Goal: Find contact information: Find contact information

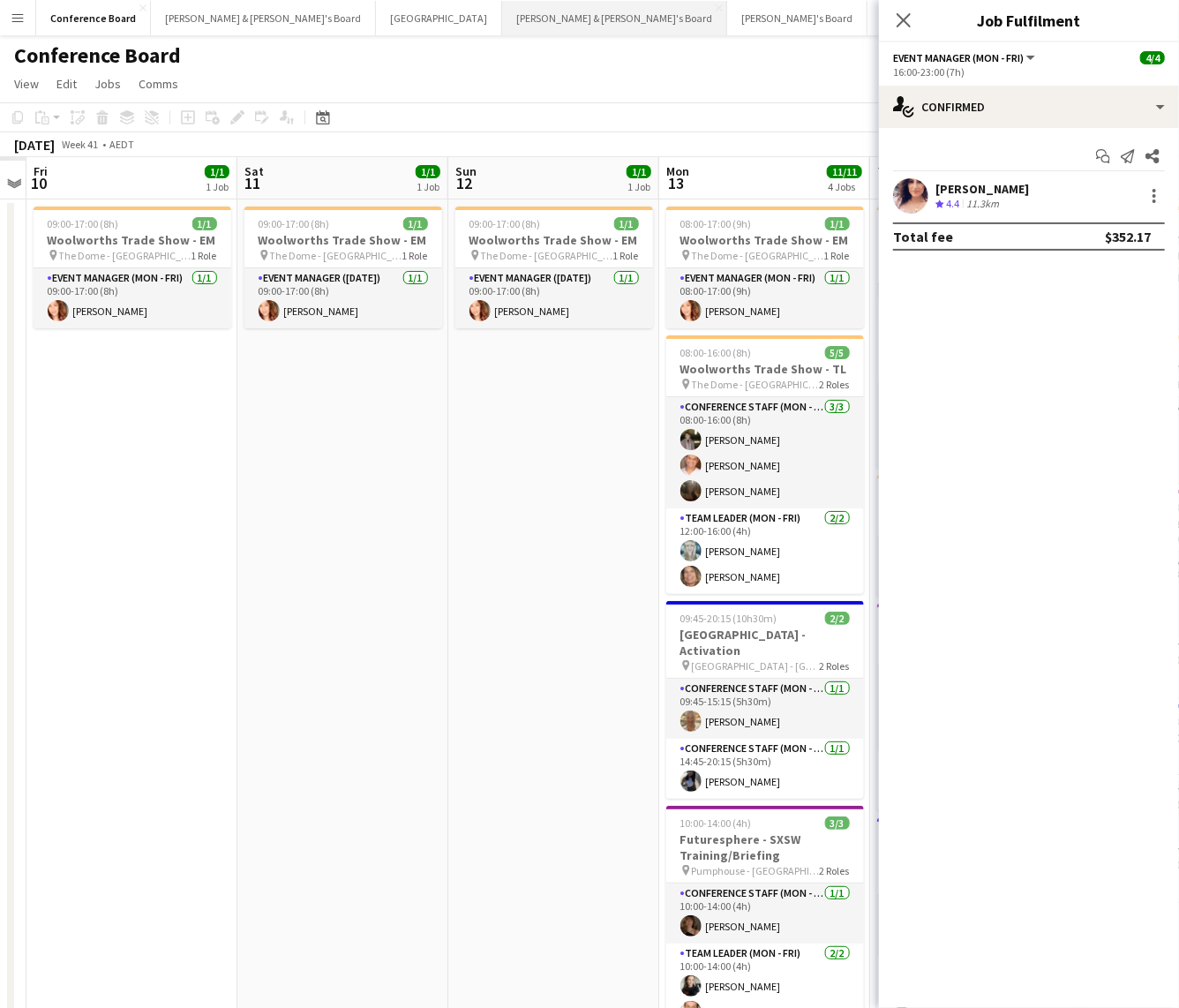
scroll to position [380, 0]
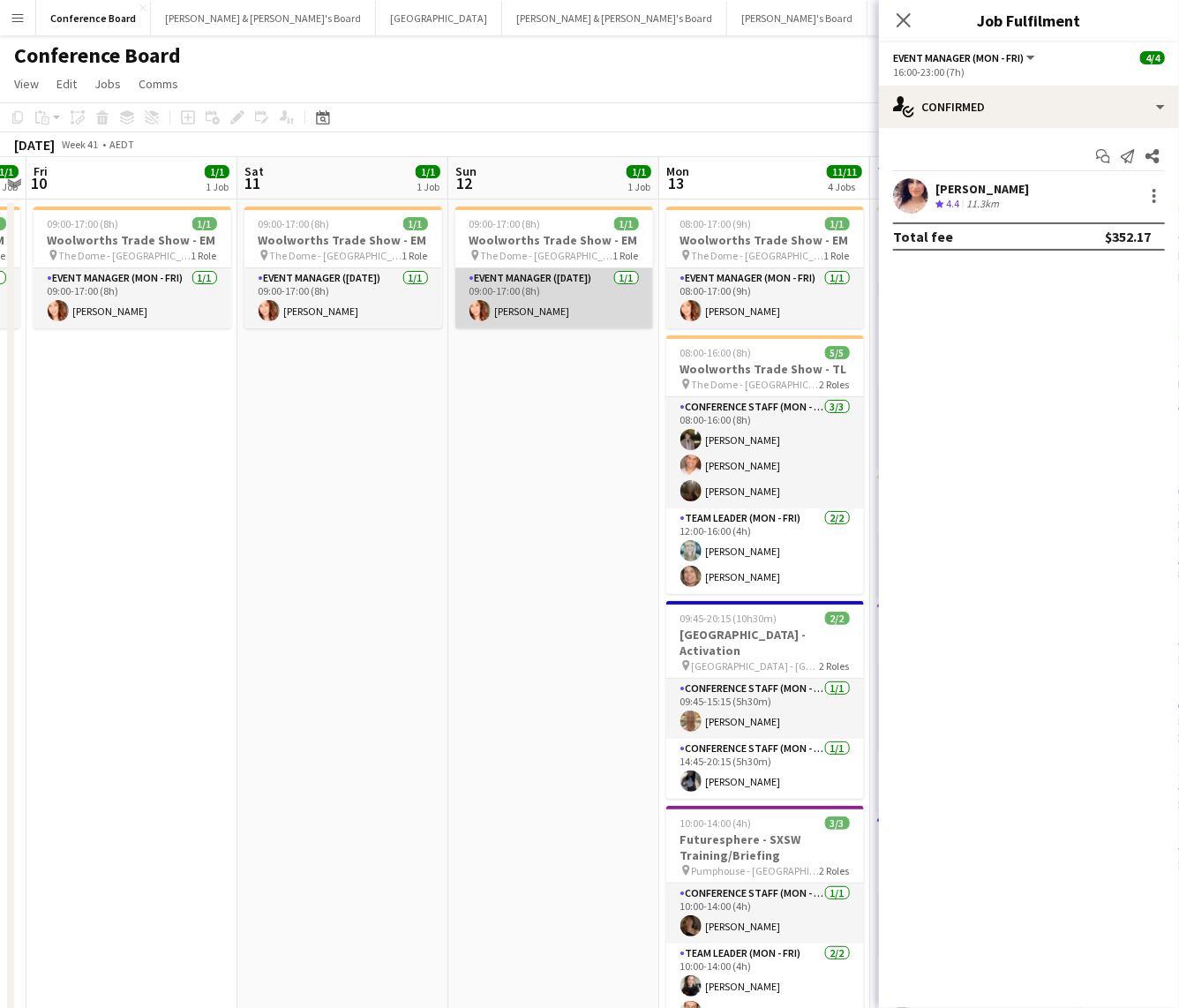
click at [557, 316] on app-card-role "Event Manager (Sunday) 1/1 09:00-17:00 (8h) Mel Goh" at bounding box center [553, 298] width 197 height 60
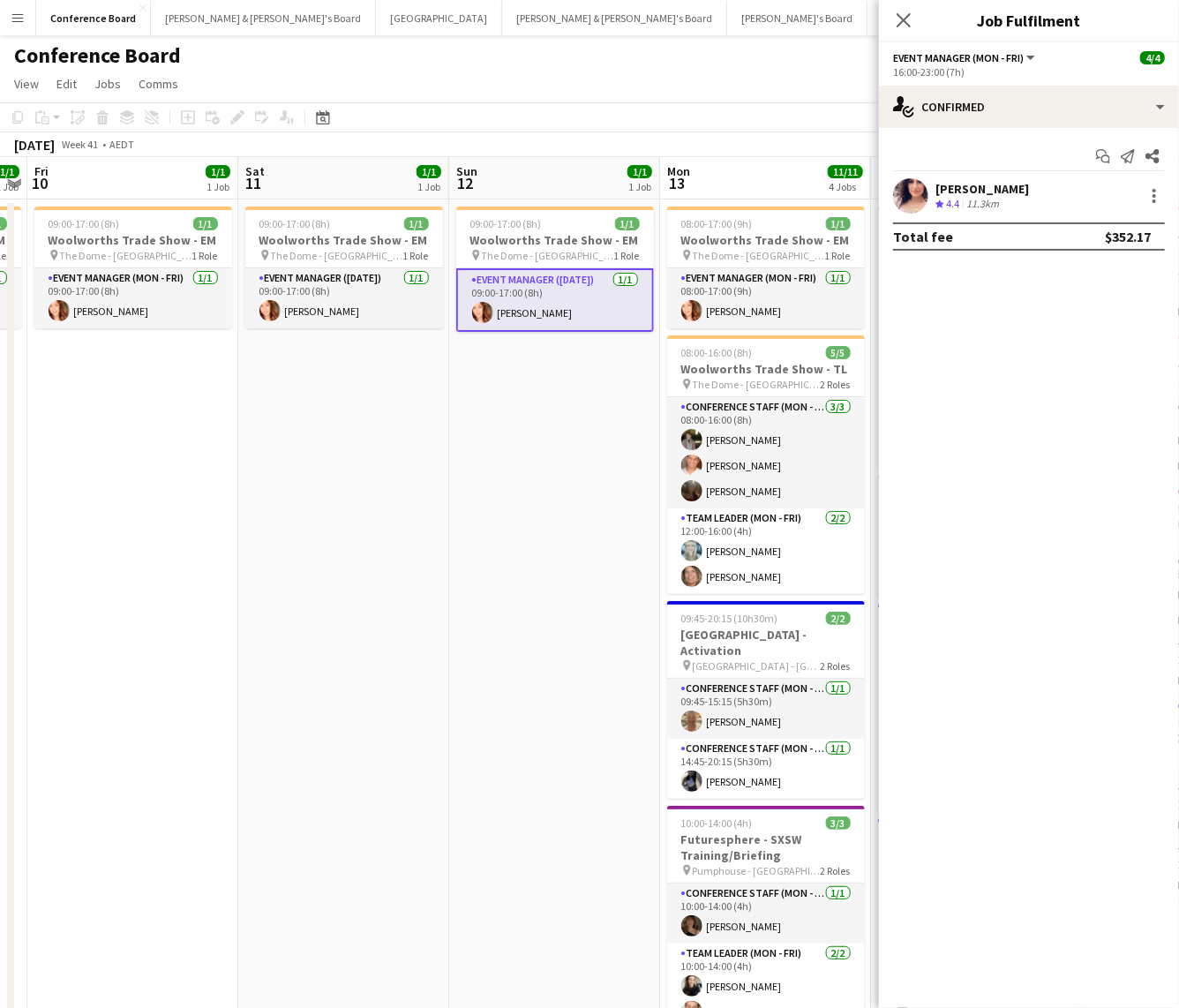
drag, startPoint x: 553, startPoint y: 287, endPoint x: 558, endPoint y: 298, distance: 12.1
click at [553, 298] on app-card-role "Event Manager (Sunday) 1/1 09:00-17:00 (8h) Mel Goh" at bounding box center [554, 300] width 197 height 63
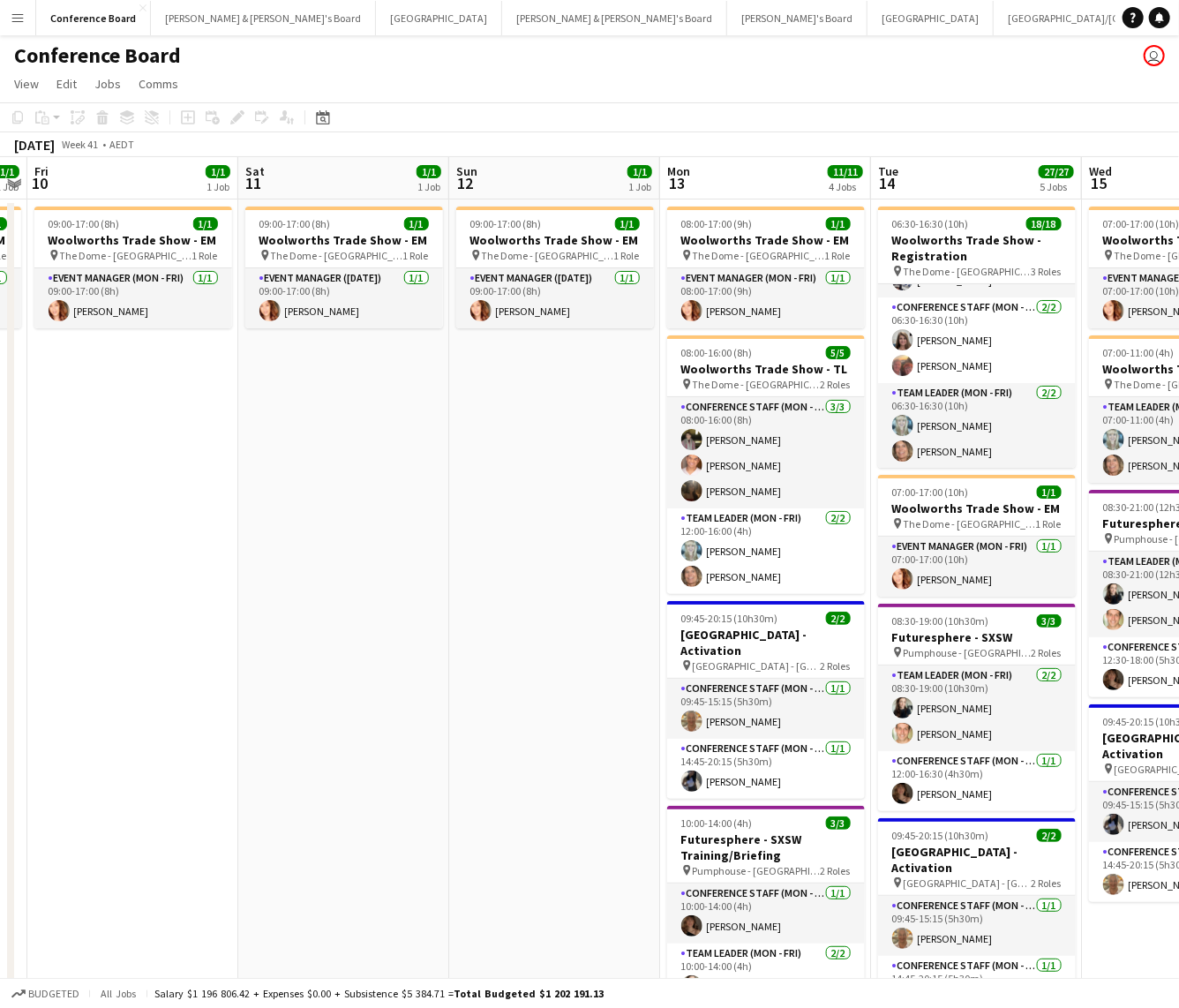
click at [452, 298] on app-date-cell "09:00-17:00 (8h) 1/1 Woolworths Trade Show - EM pin The Dome - Sydney Olympic P…" at bounding box center [554, 751] width 211 height 1104
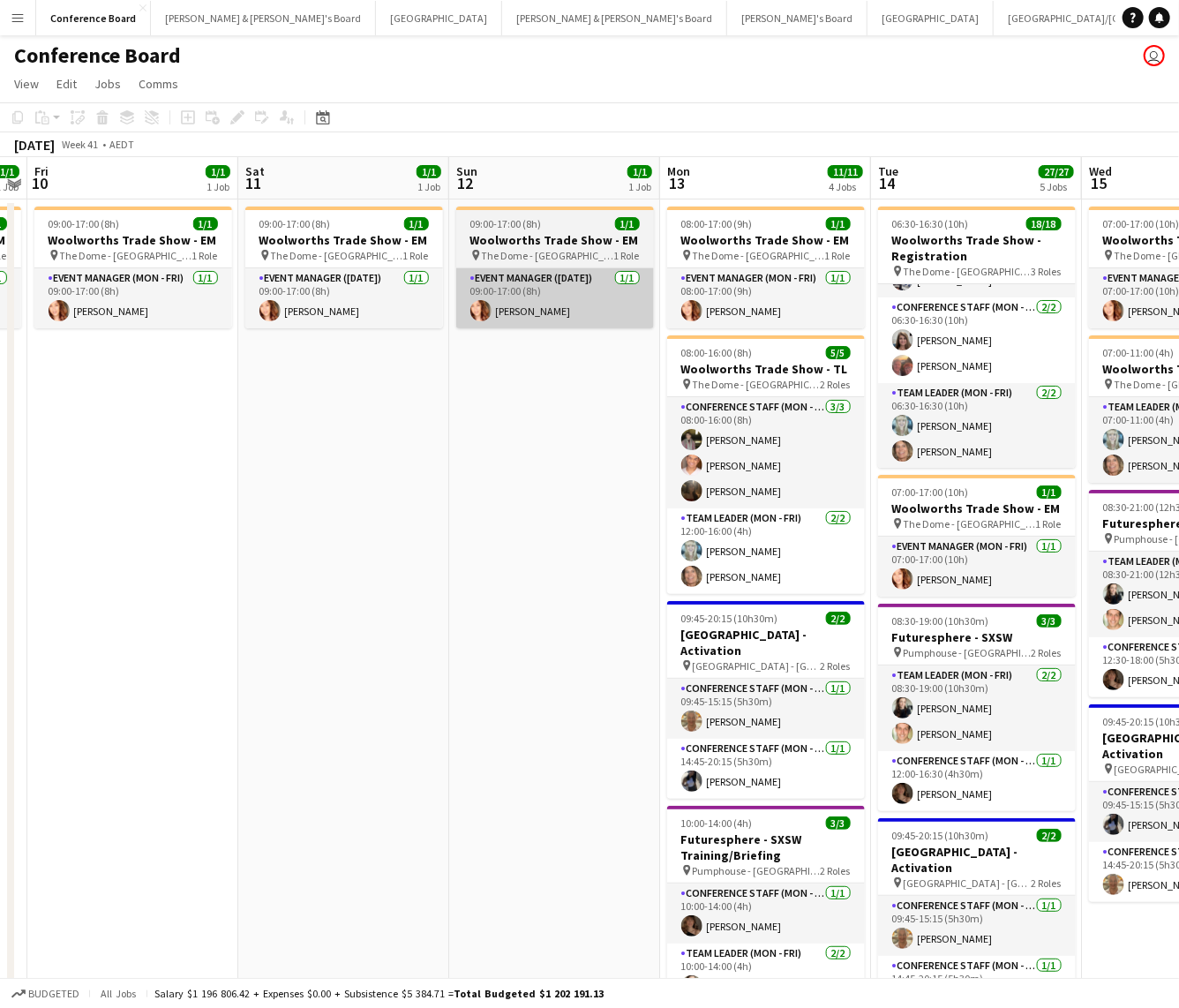
scroll to position [0, 391]
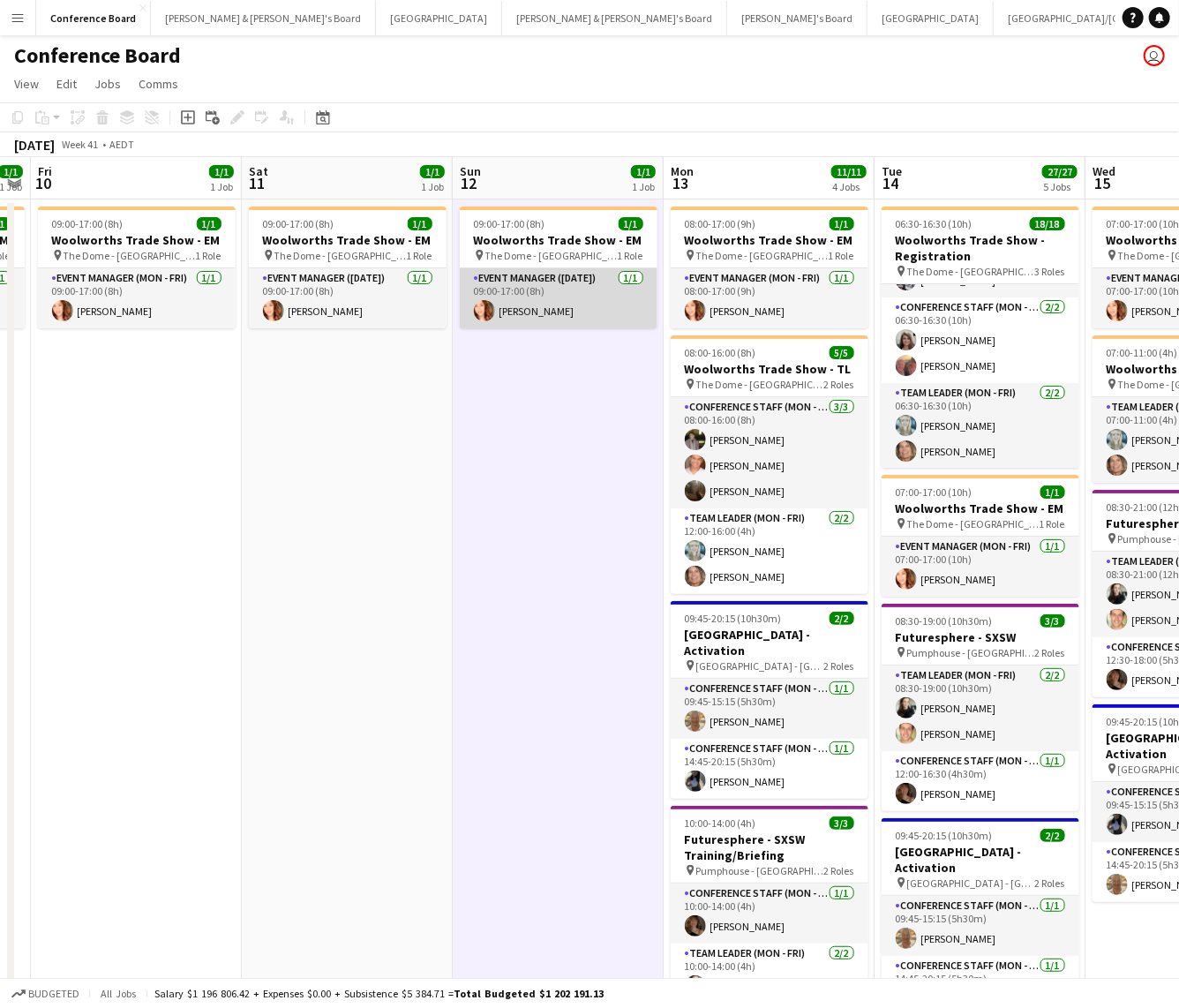
click at [509, 304] on app-card-role "Event Manager (Sunday) 1/1 09:00-17:00 (8h) Mel Goh" at bounding box center [558, 298] width 197 height 60
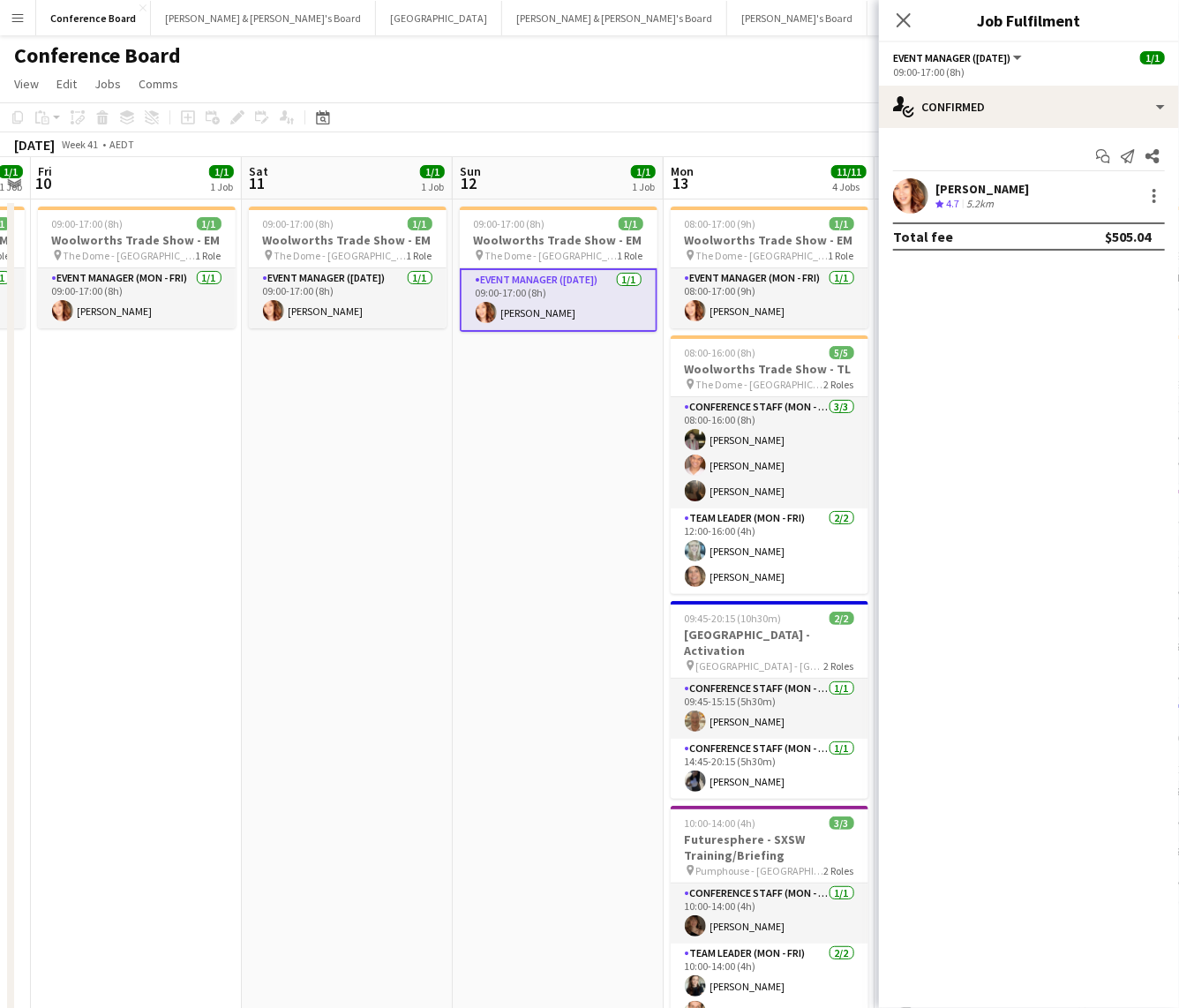
drag, startPoint x: 918, startPoint y: 190, endPoint x: 928, endPoint y: 193, distance: 10.4
click at [918, 190] on app-user-avatar at bounding box center [910, 196] width 35 height 35
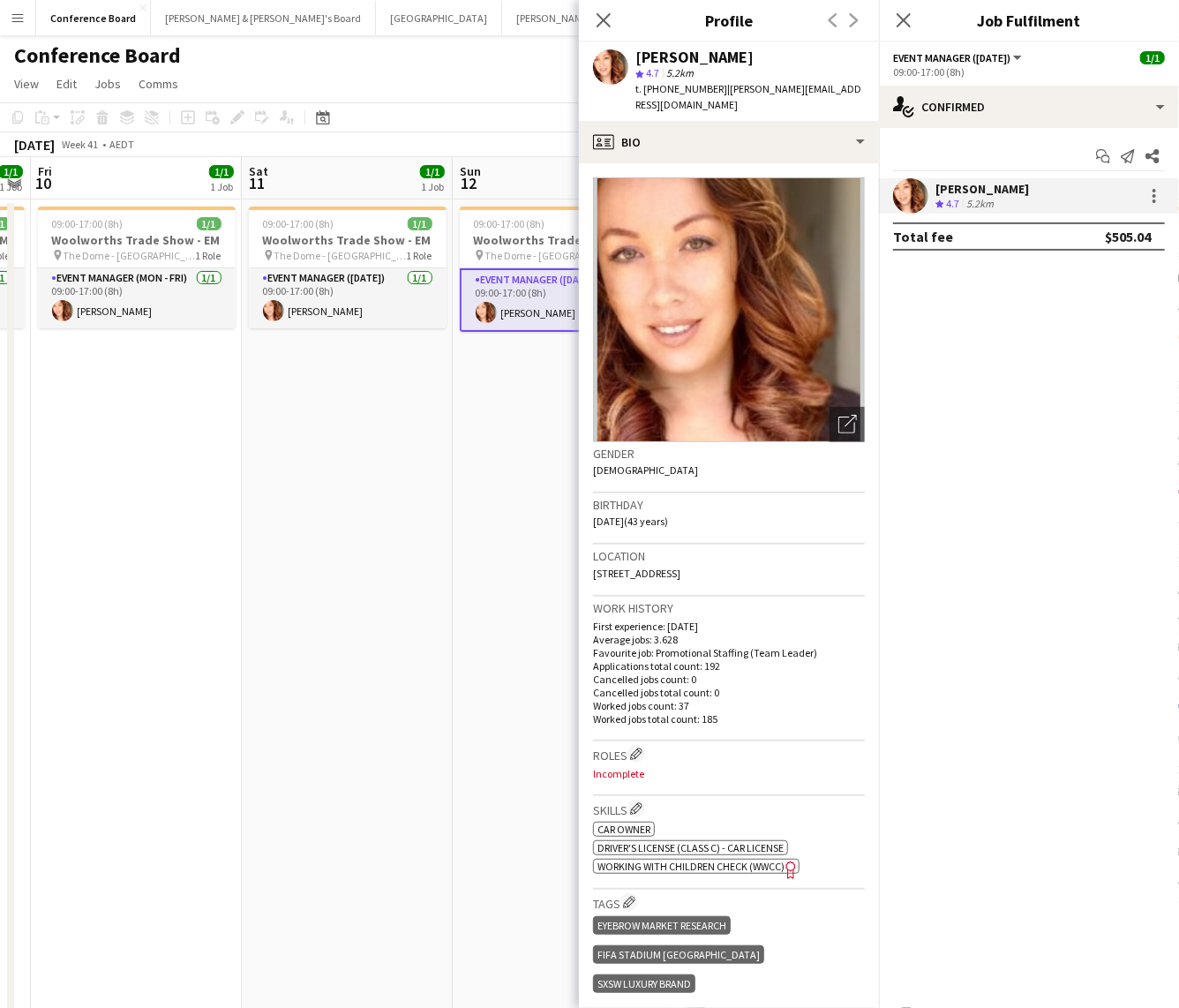
click at [513, 620] on app-date-cell "09:00-17:00 (8h) 1/1 Woolworths Trade Show - EM pin The Dome - Sydney Olympic P…" at bounding box center [558, 751] width 211 height 1104
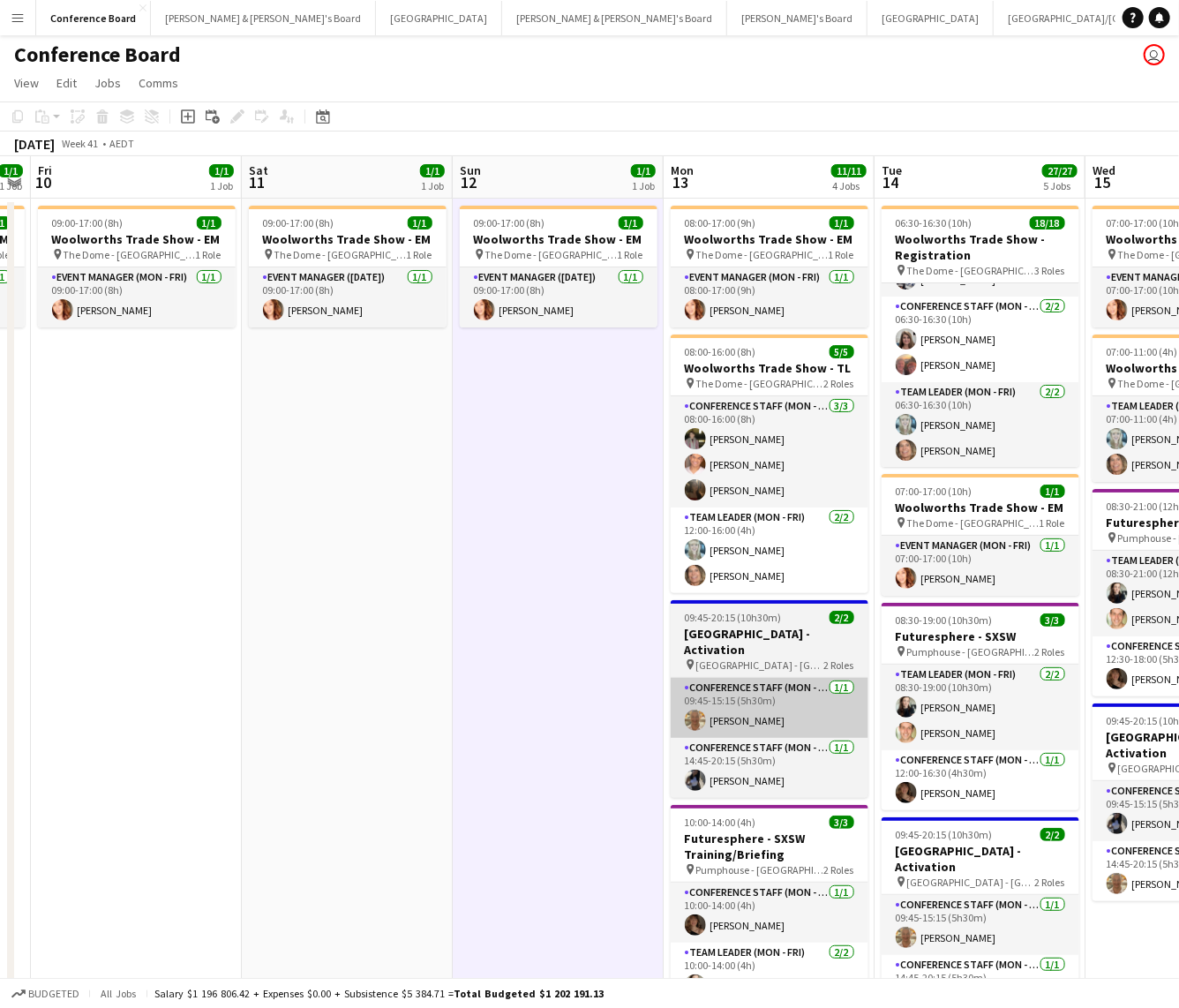
scroll to position [0, 0]
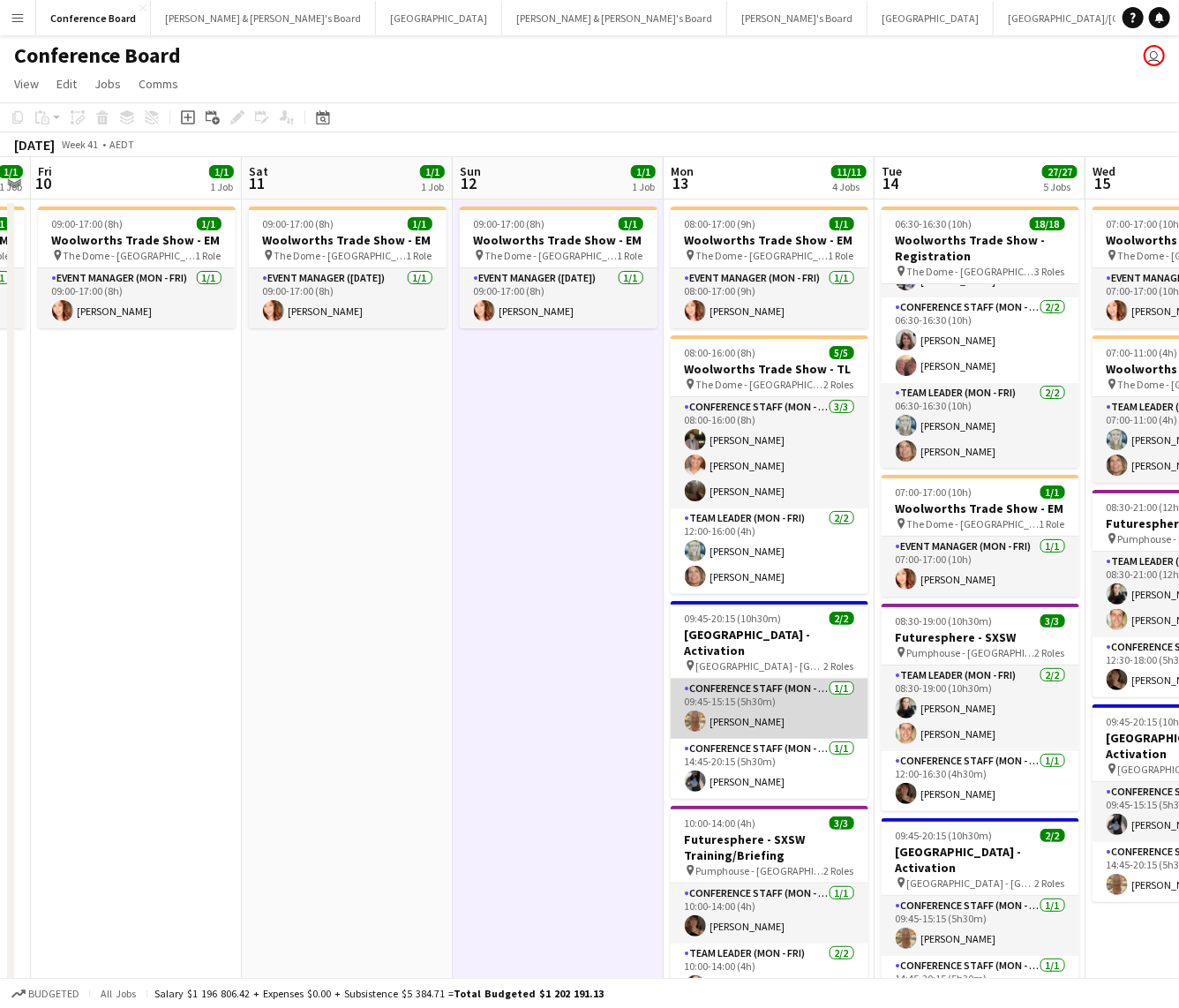
click at [694, 710] on app-user-avatar at bounding box center [695, 720] width 21 height 21
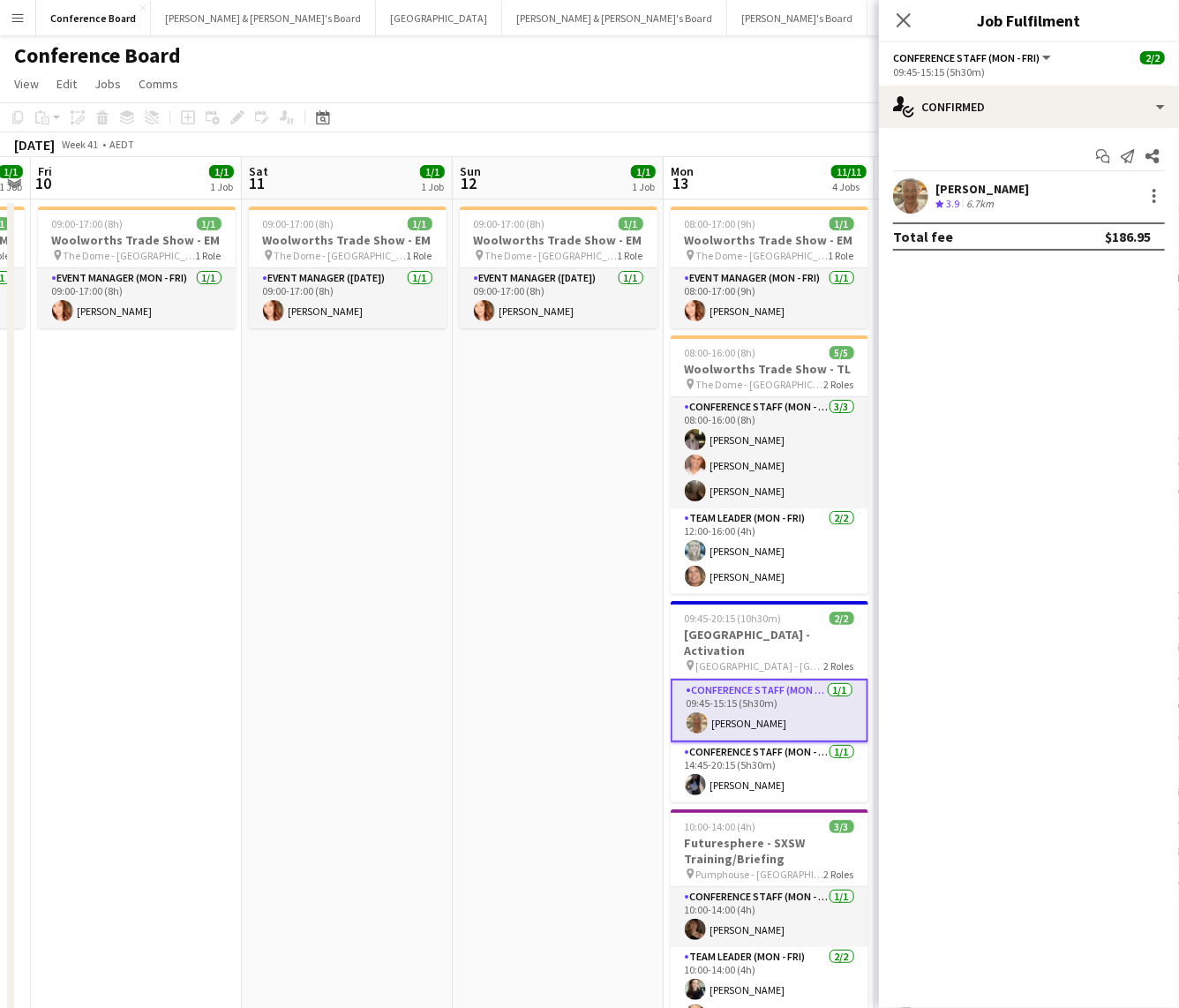
click at [909, 190] on app-user-avatar at bounding box center [910, 196] width 35 height 35
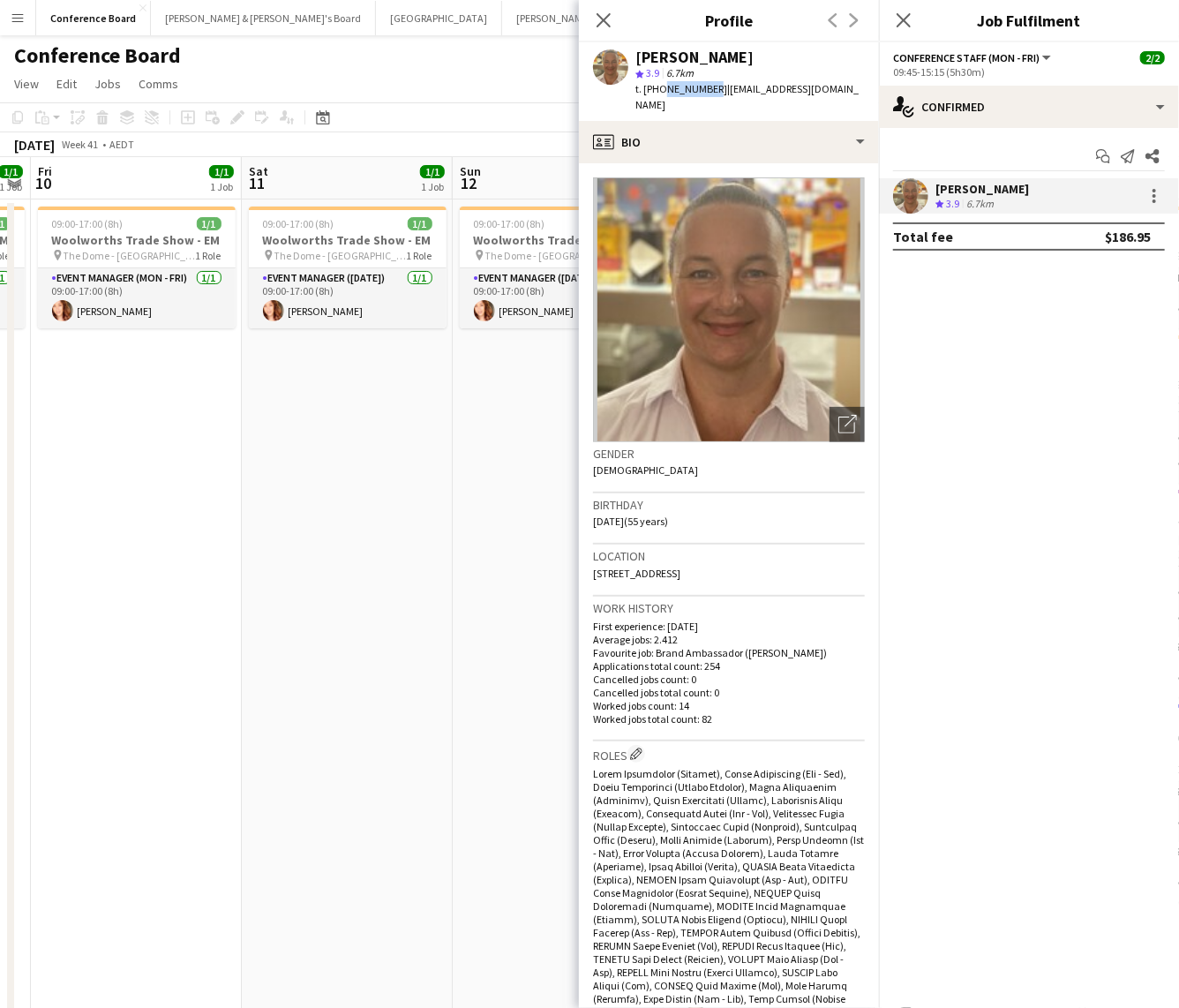
drag, startPoint x: 658, startPoint y: 89, endPoint x: 707, endPoint y: 89, distance: 49.0
click at [707, 89] on span "t. +61425143336" at bounding box center [681, 88] width 92 height 14
copy span "425143336"
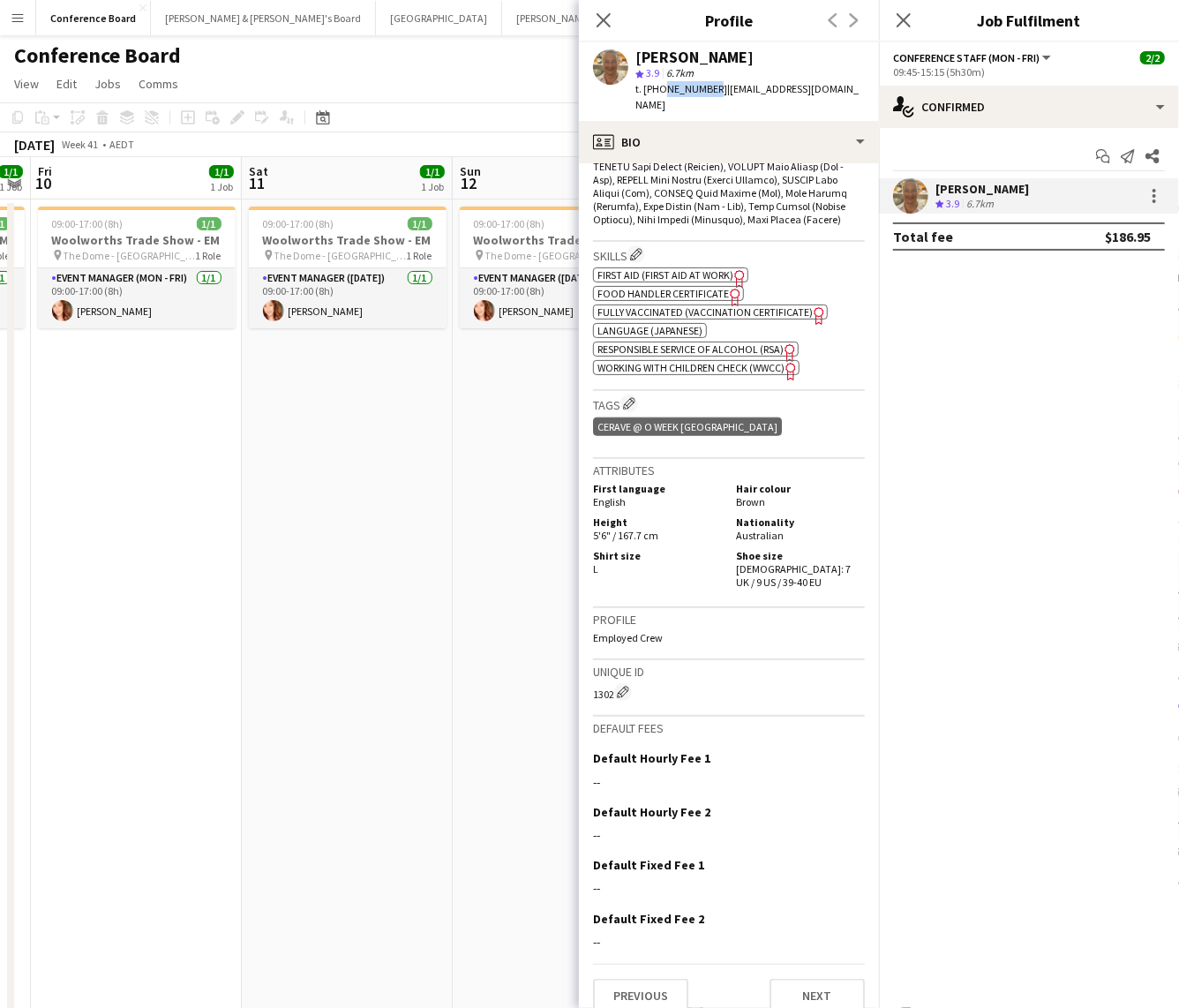
scroll to position [800, 0]
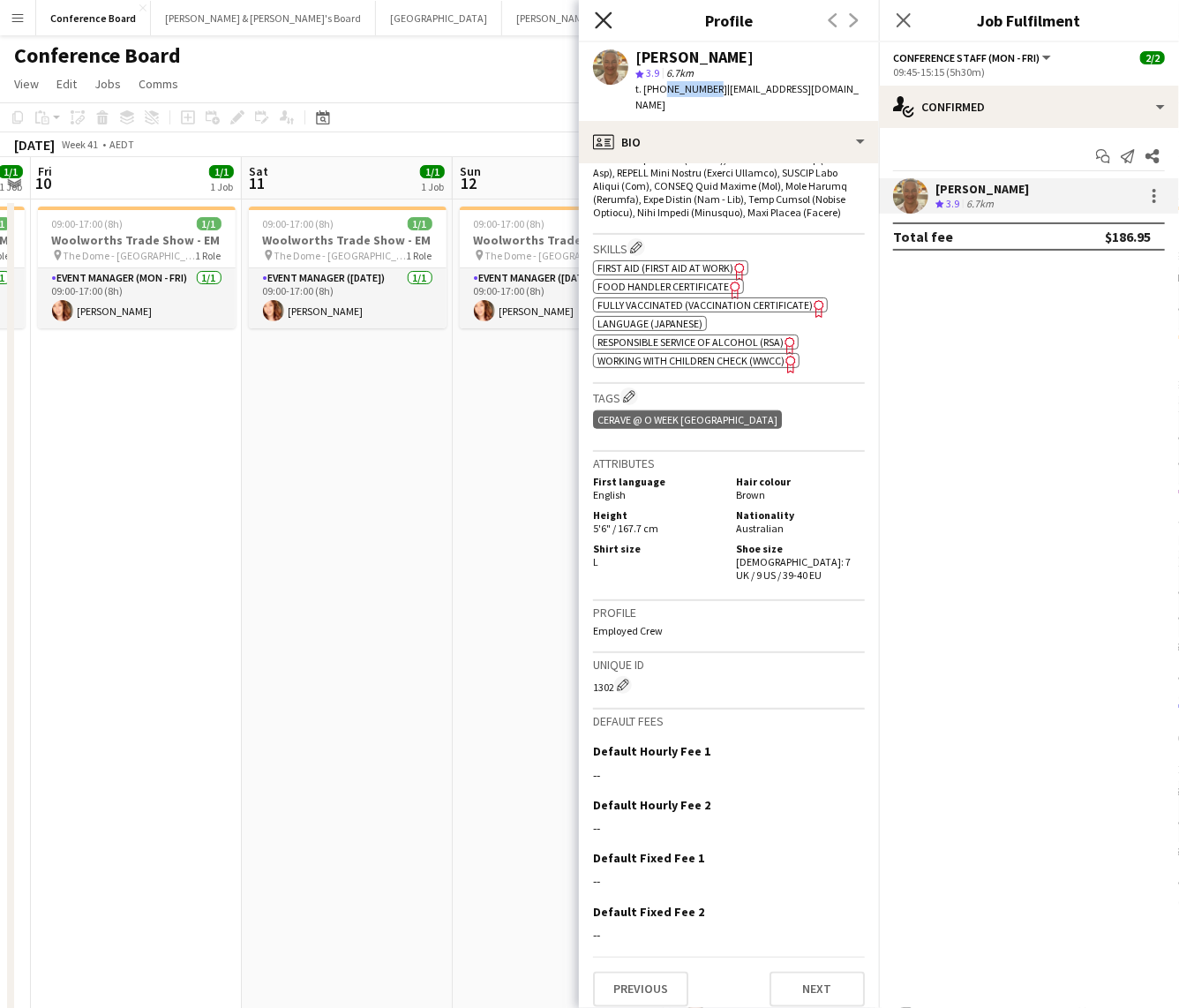
click at [606, 21] on icon "Close pop-in" at bounding box center [603, 20] width 17 height 17
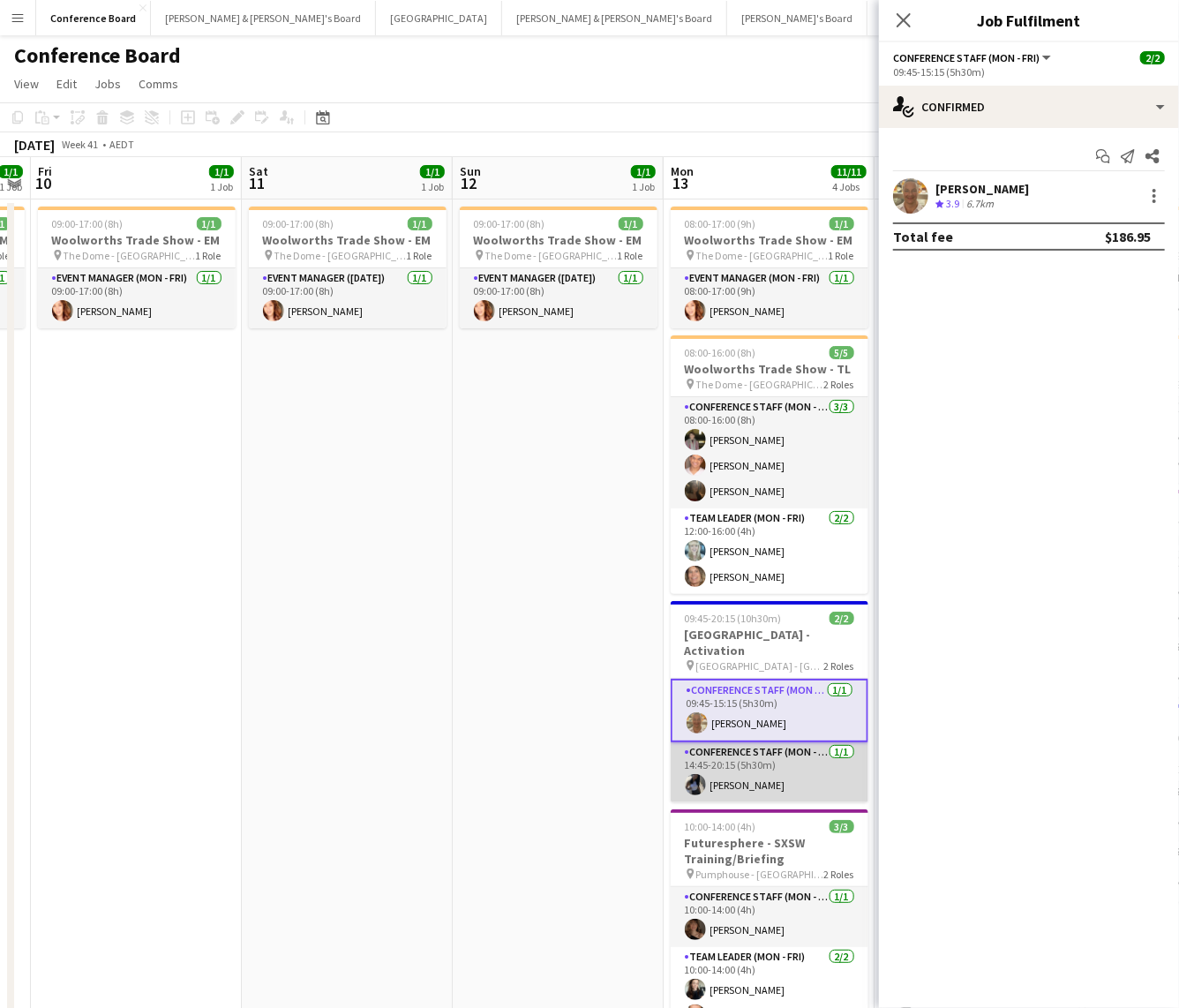
click at [727, 770] on app-card-role "Conference Staff (Mon - Fri) 1/1 14:45-20:15 (5h30m) Lorella Yang" at bounding box center [769, 772] width 197 height 60
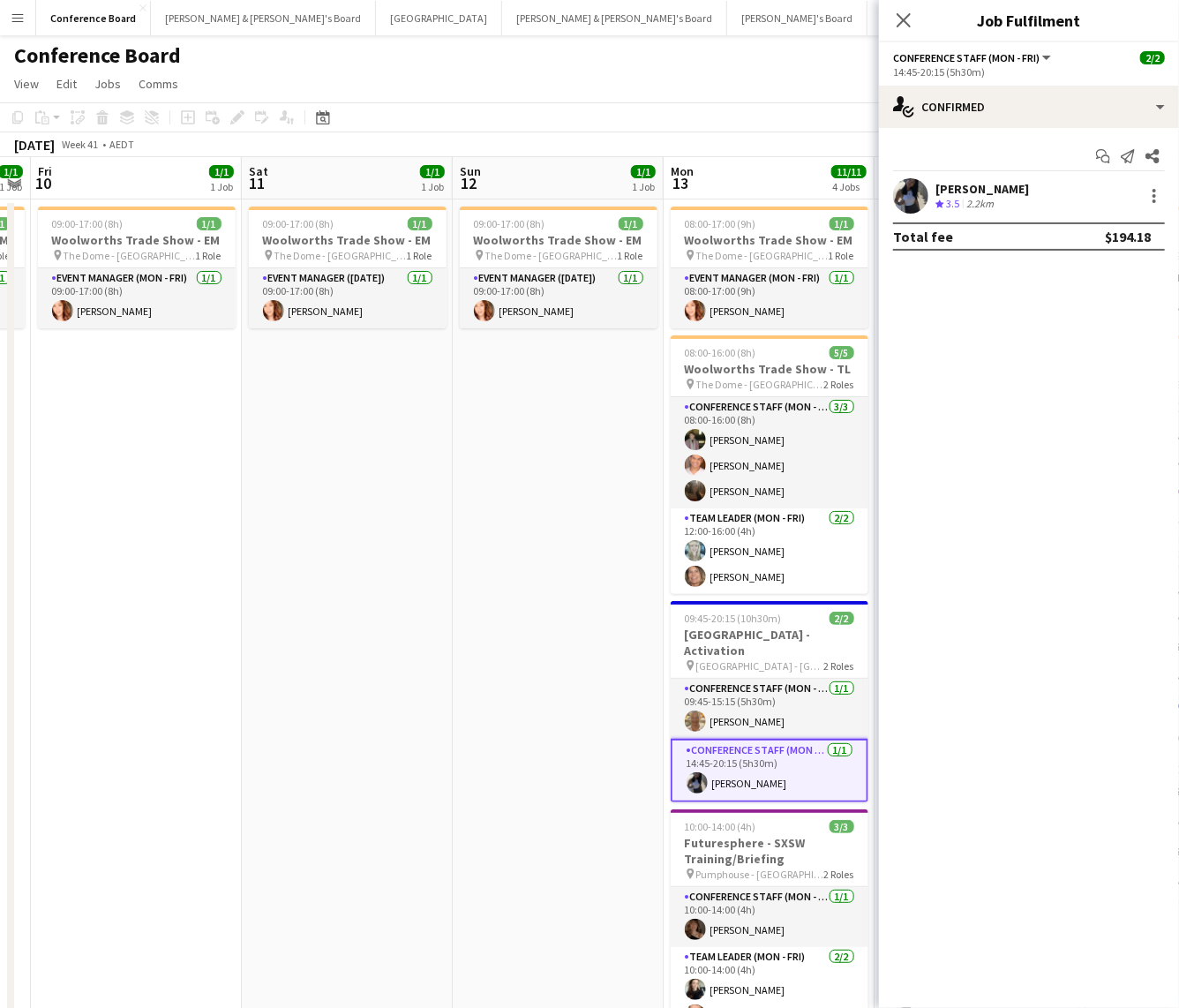
click at [910, 192] on app-user-avatar at bounding box center [910, 196] width 35 height 35
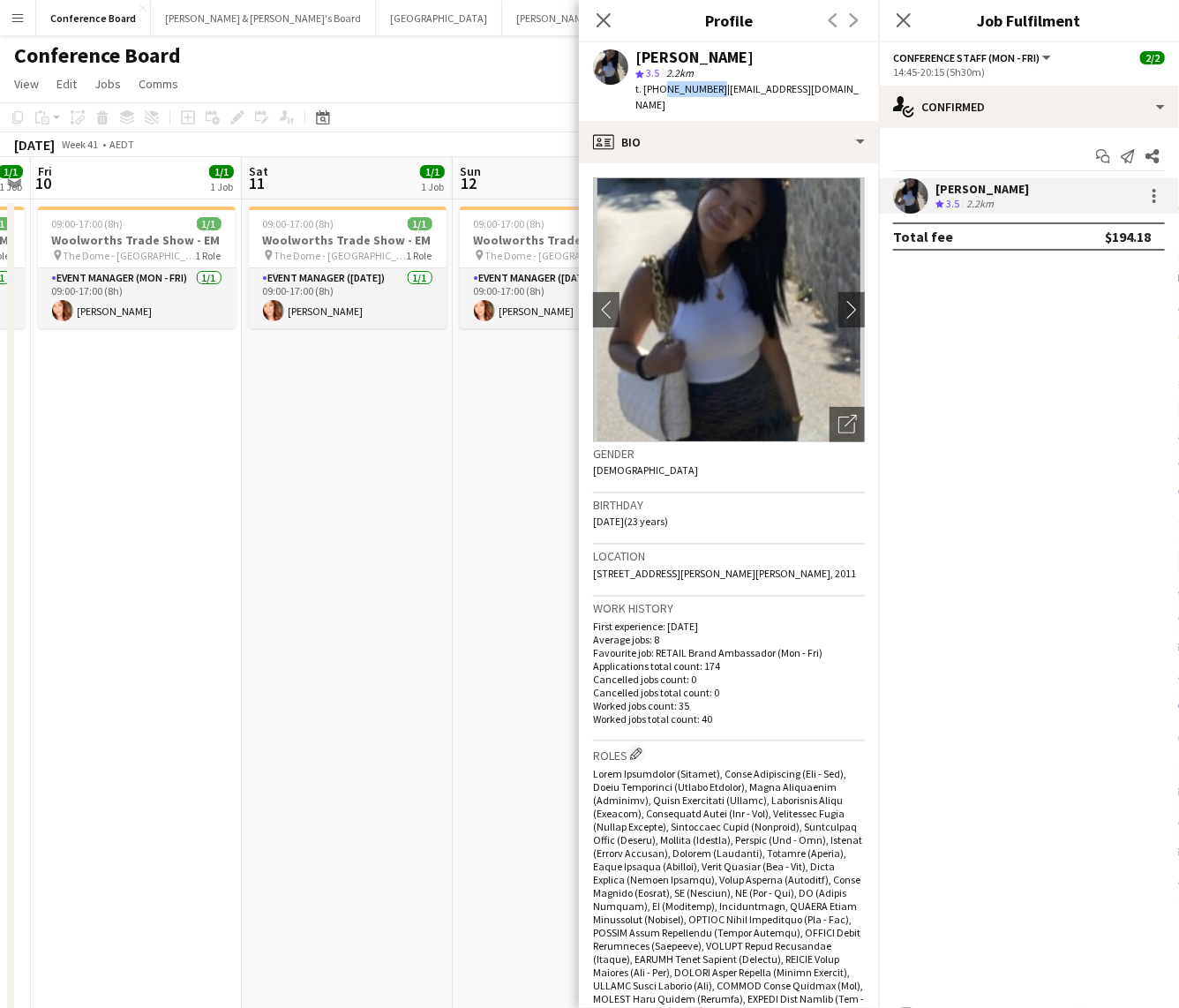
drag, startPoint x: 658, startPoint y: 88, endPoint x: 707, endPoint y: 92, distance: 49.2
click at [710, 88] on span "t. +610476183694" at bounding box center [681, 88] width 92 height 14
copy span "0476183694"
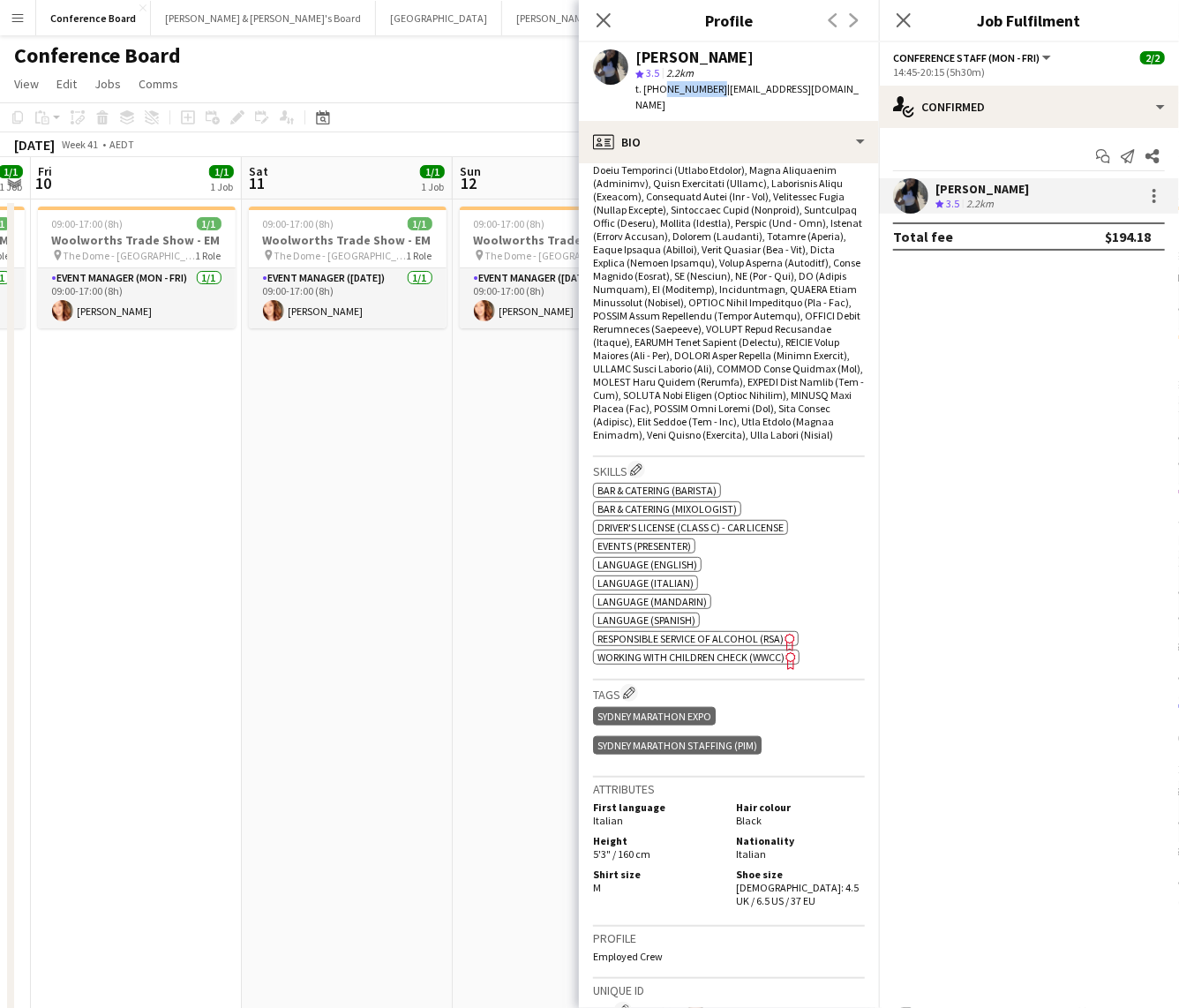
scroll to position [619, 0]
click at [507, 589] on app-date-cell "09:00-17:00 (8h) 1/1 Woolworths Trade Show - EM pin The Dome - Sydney Olympic P…" at bounding box center [558, 751] width 211 height 1104
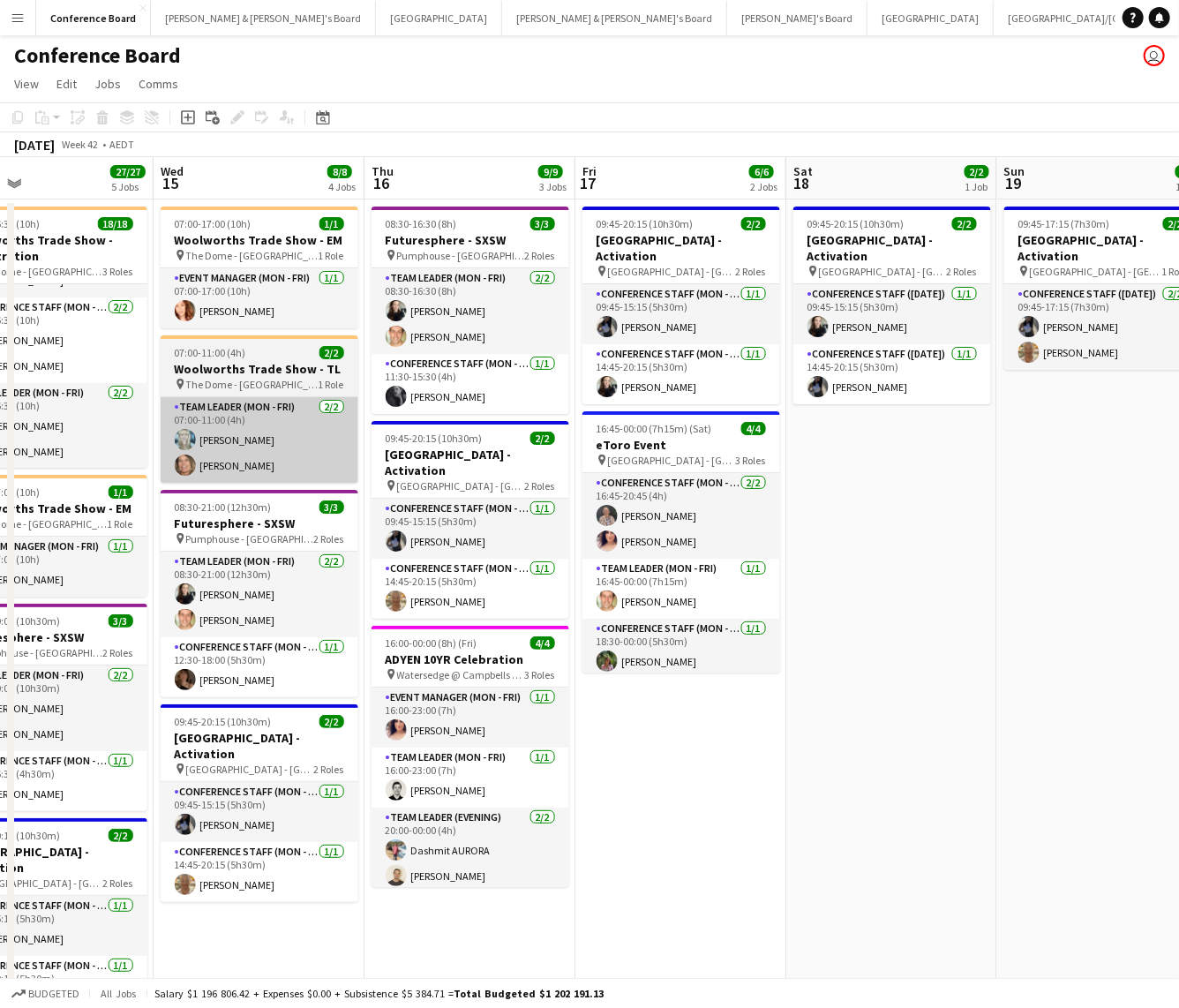
scroll to position [0, 691]
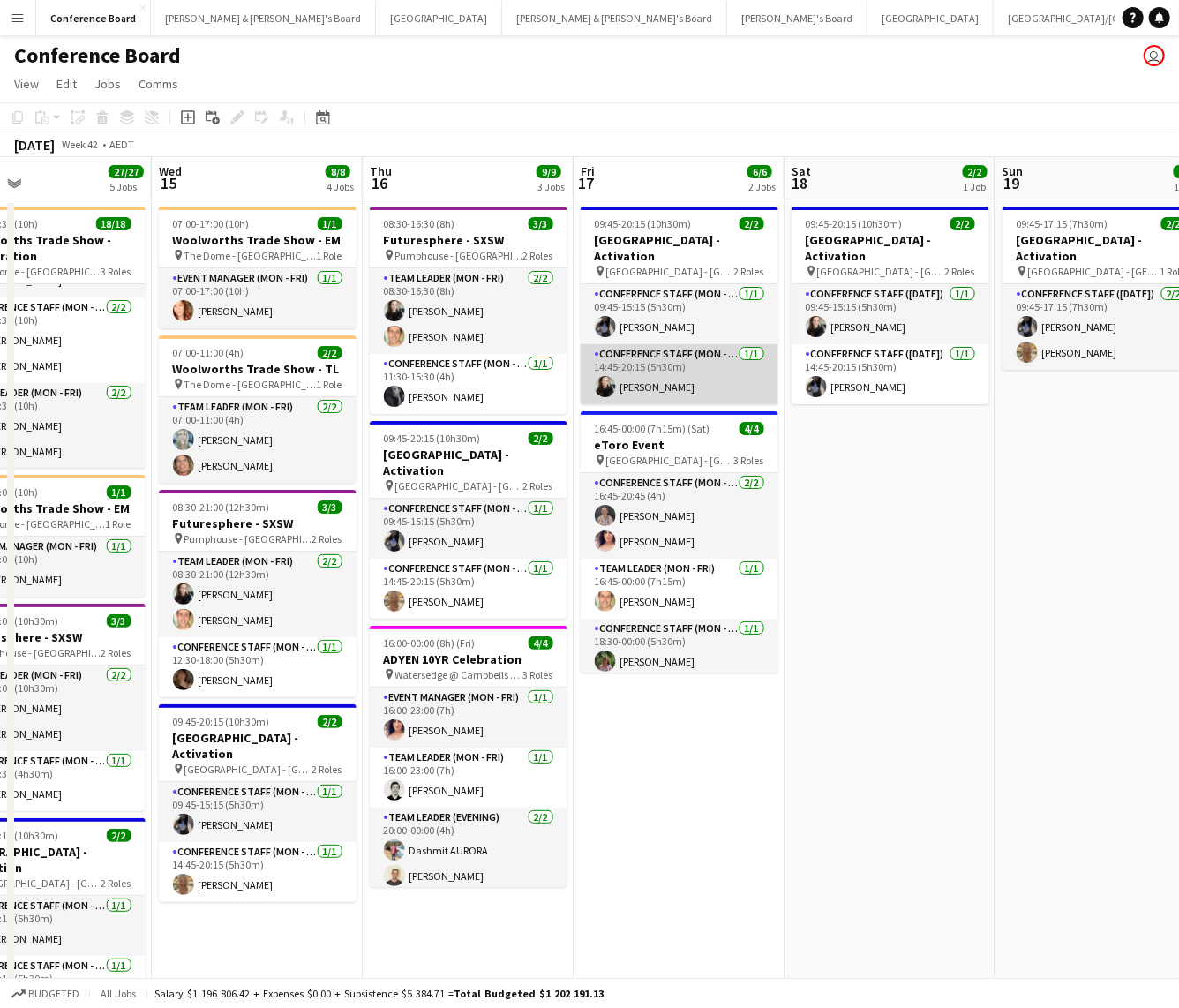
click at [604, 376] on app-user-avatar at bounding box center [605, 386] width 21 height 21
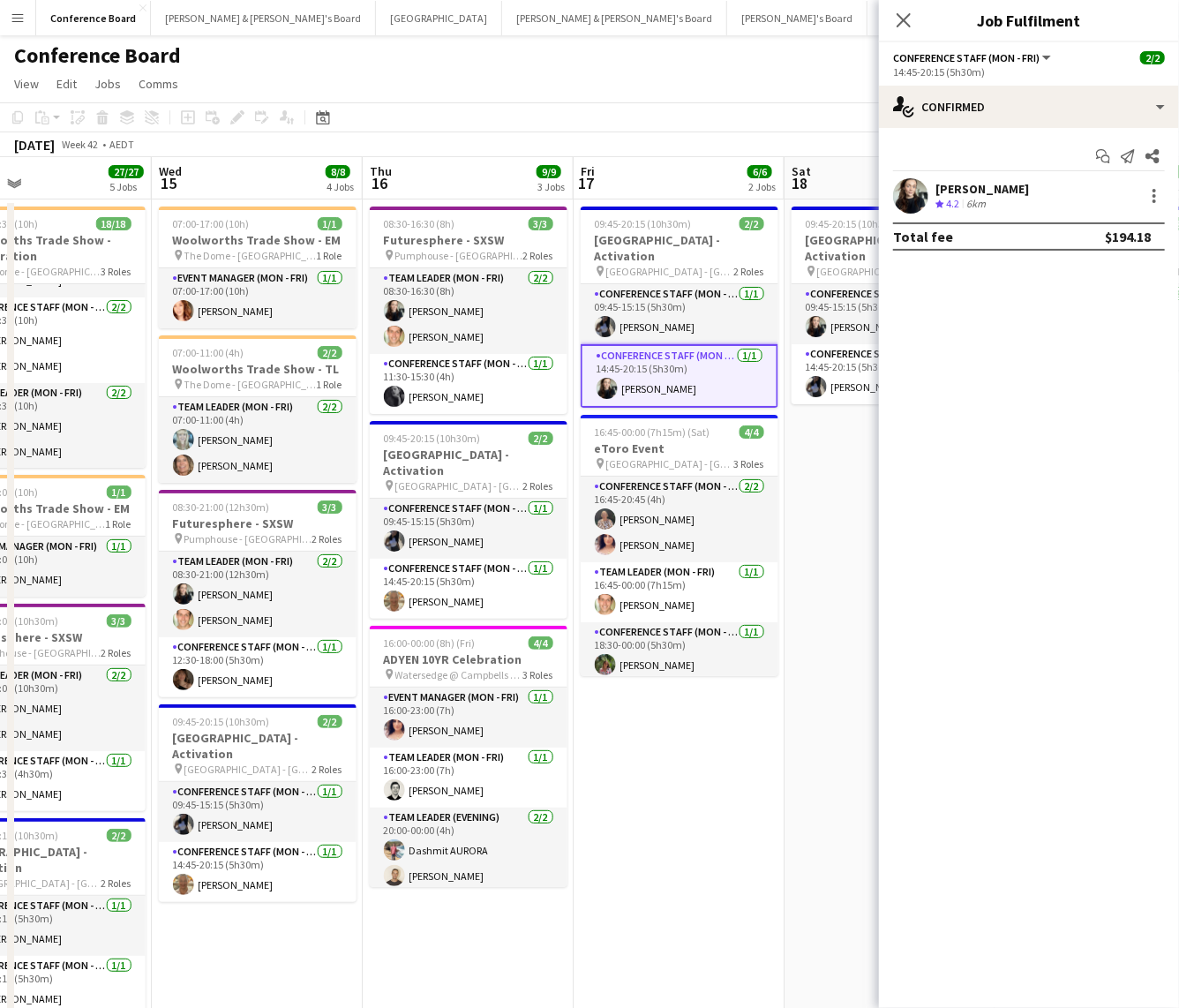
click at [900, 197] on app-user-avatar at bounding box center [910, 196] width 35 height 35
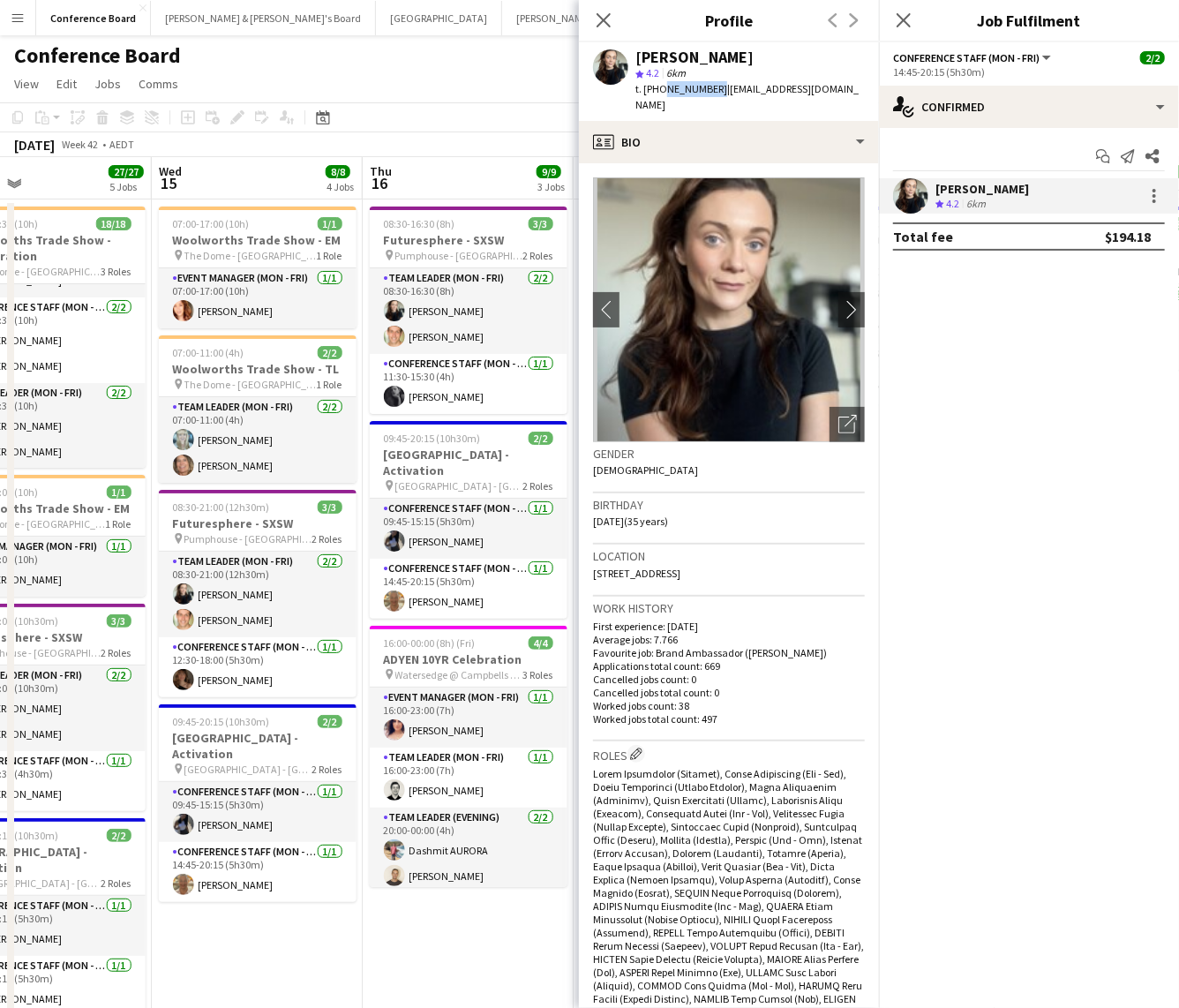
drag, startPoint x: 661, startPoint y: 87, endPoint x: 710, endPoint y: 88, distance: 49.0
click at [710, 88] on span "t. +610424033947" at bounding box center [681, 88] width 92 height 14
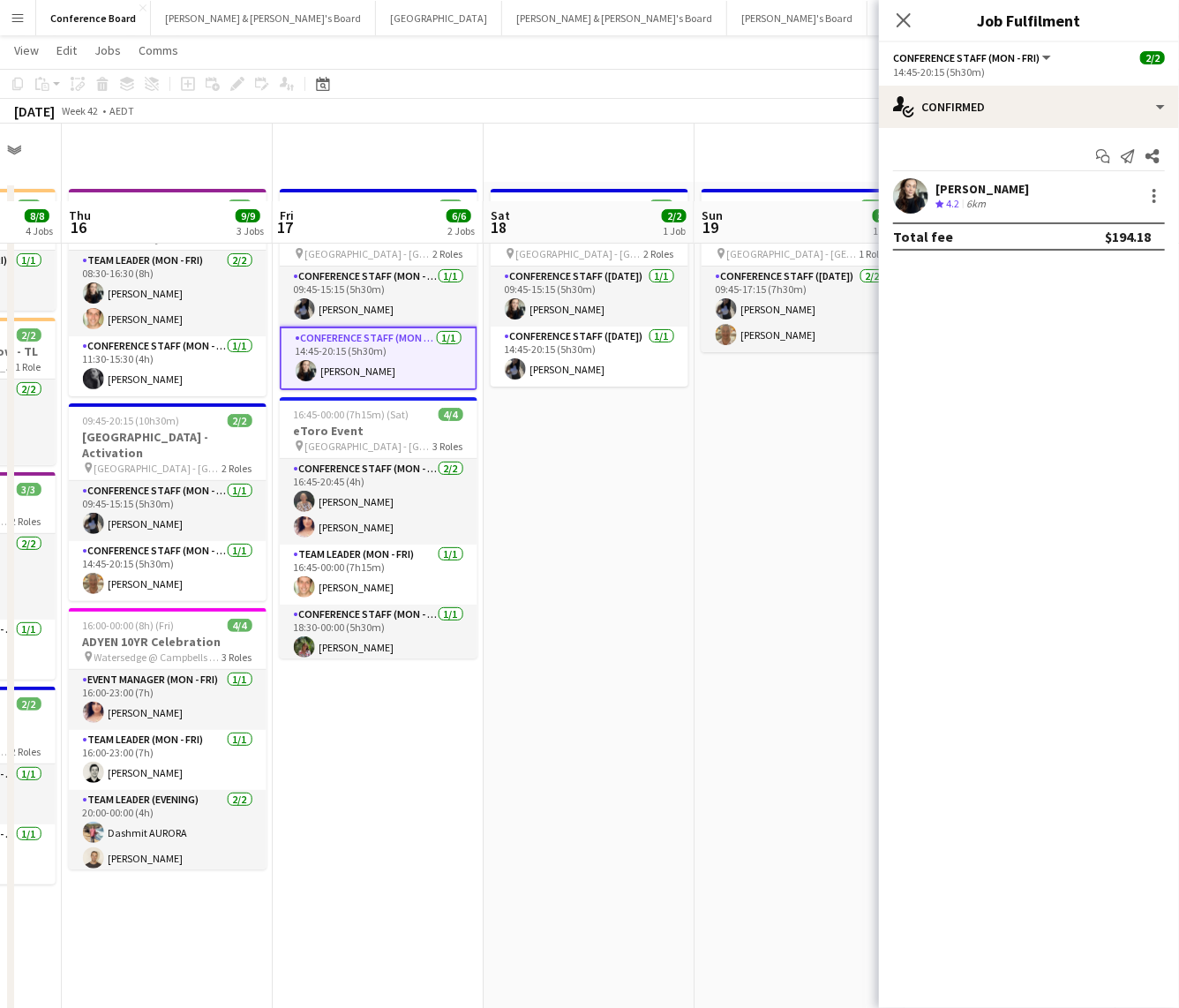
scroll to position [0, 0]
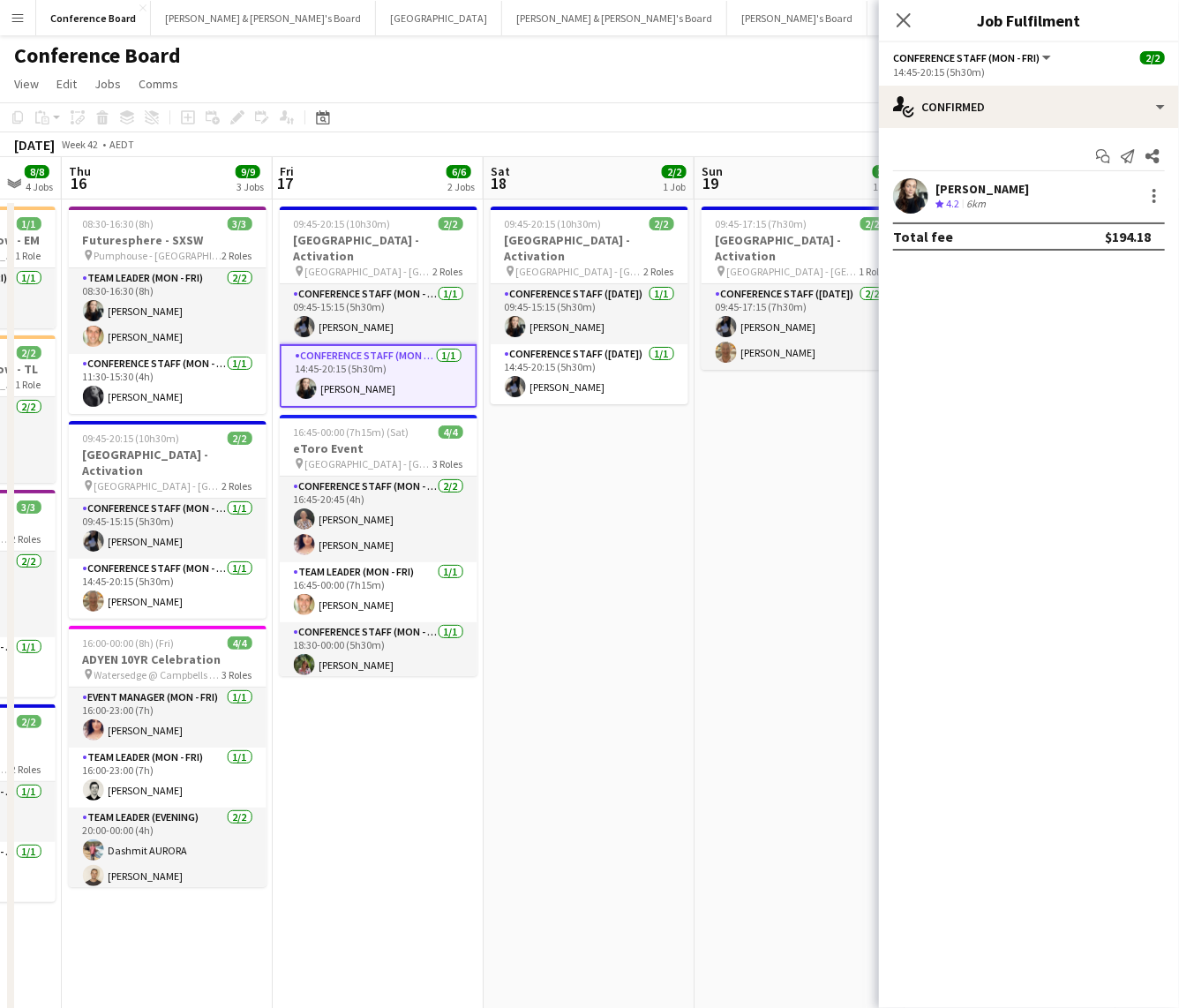
click at [914, 194] on app-user-avatar at bounding box center [910, 196] width 35 height 35
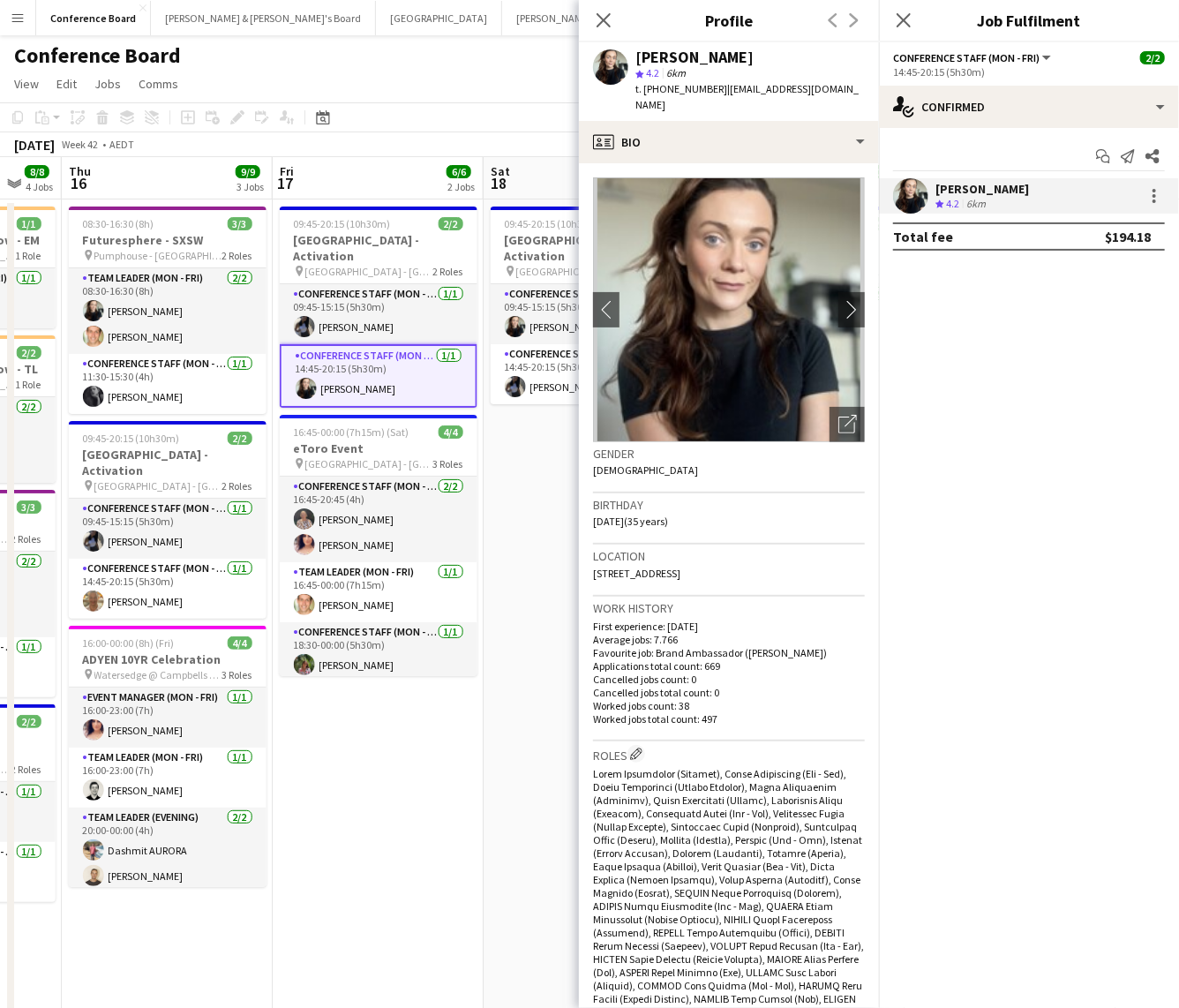
click at [526, 440] on app-date-cell "09:45-20:15 (10h30m) 2/2 Tumbalong Park - Activation pin Tumbalong Park - Darli…" at bounding box center [589, 751] width 211 height 1104
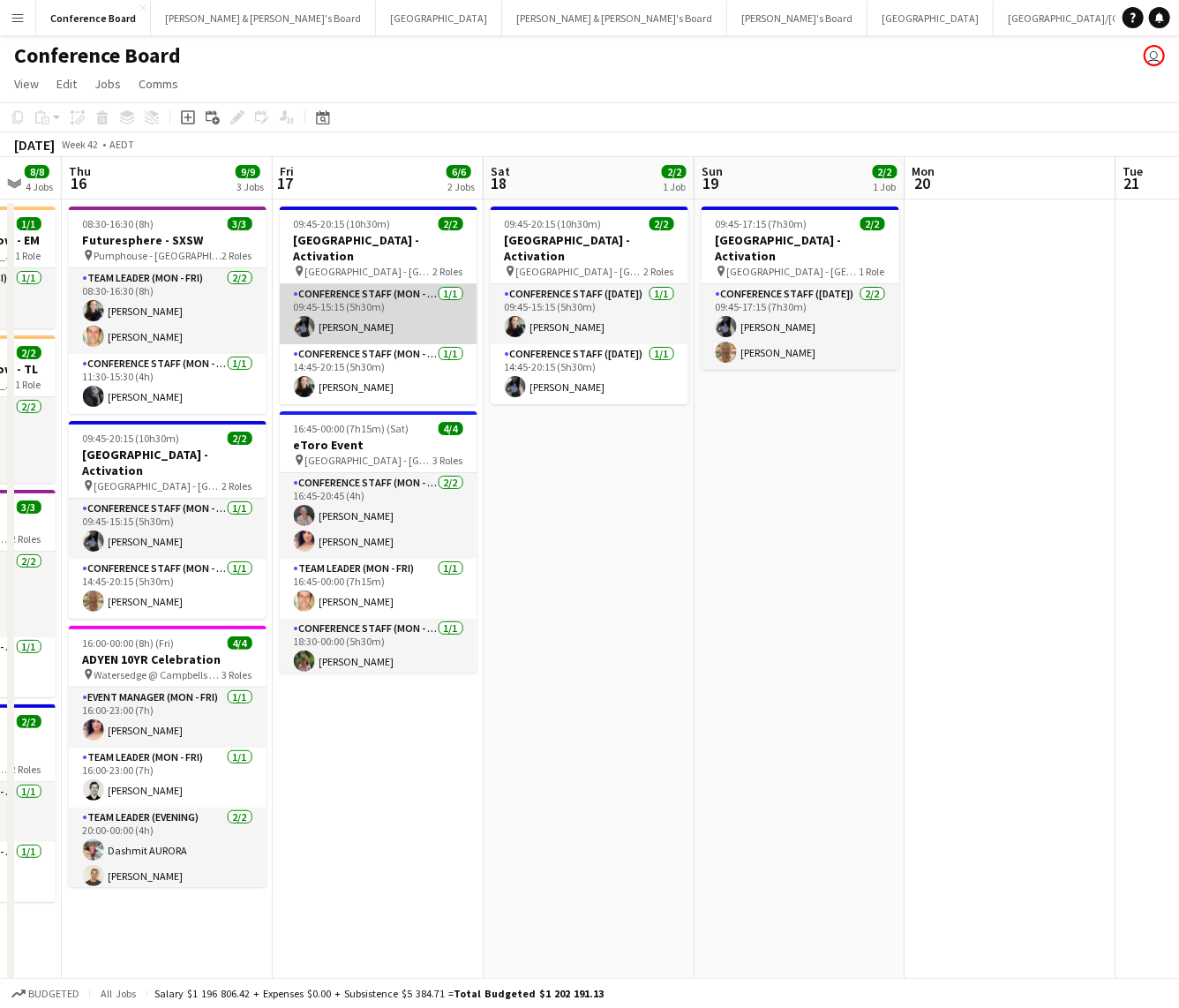
click at [408, 310] on app-card-role "Conference Staff (Mon - Fri) 1/1 09:45-15:15 (5h30m) Lorella Yang" at bounding box center [378, 314] width 197 height 60
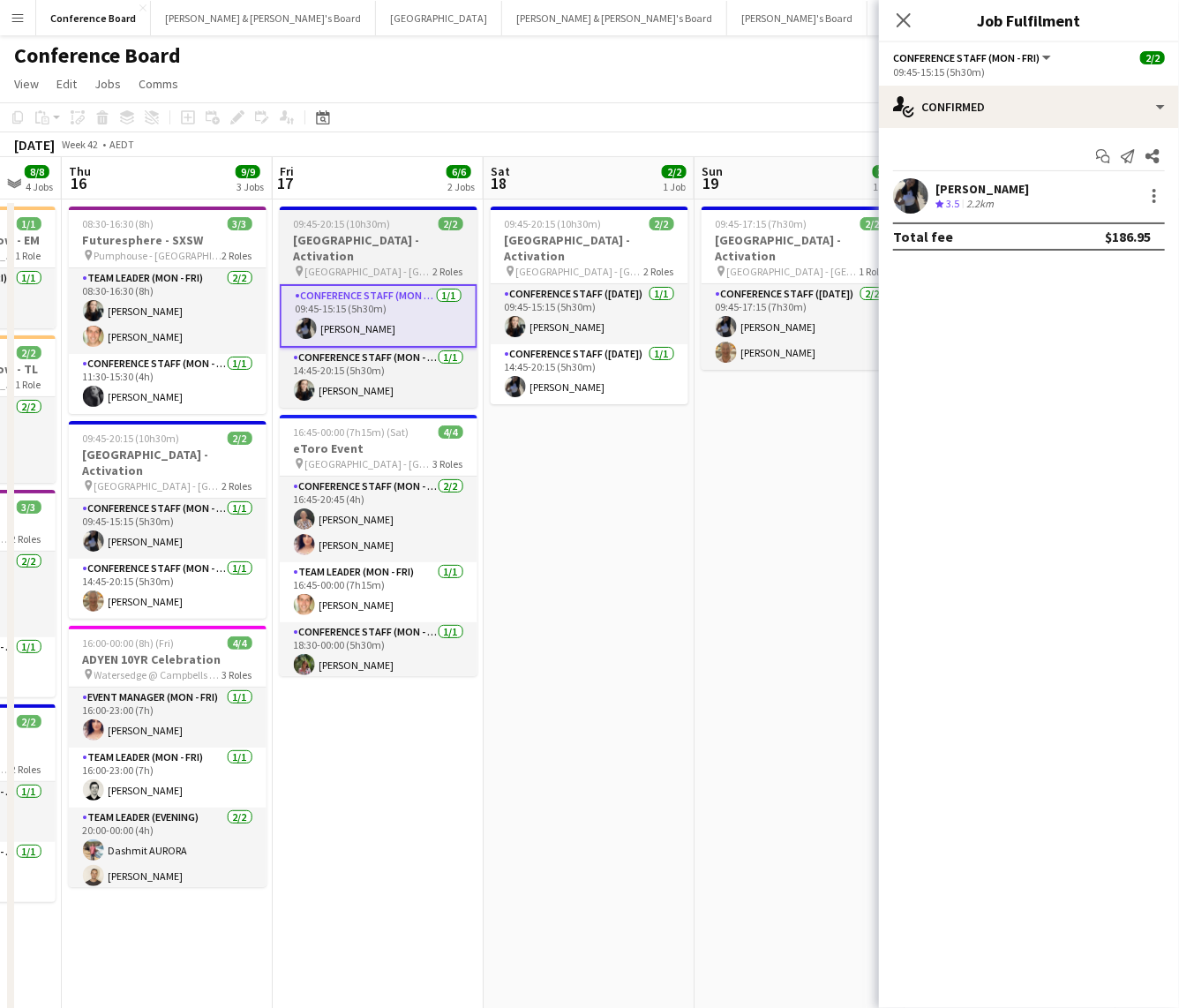
click at [419, 245] on h3 "[GEOGRAPHIC_DATA] - Activation" at bounding box center [378, 247] width 197 height 32
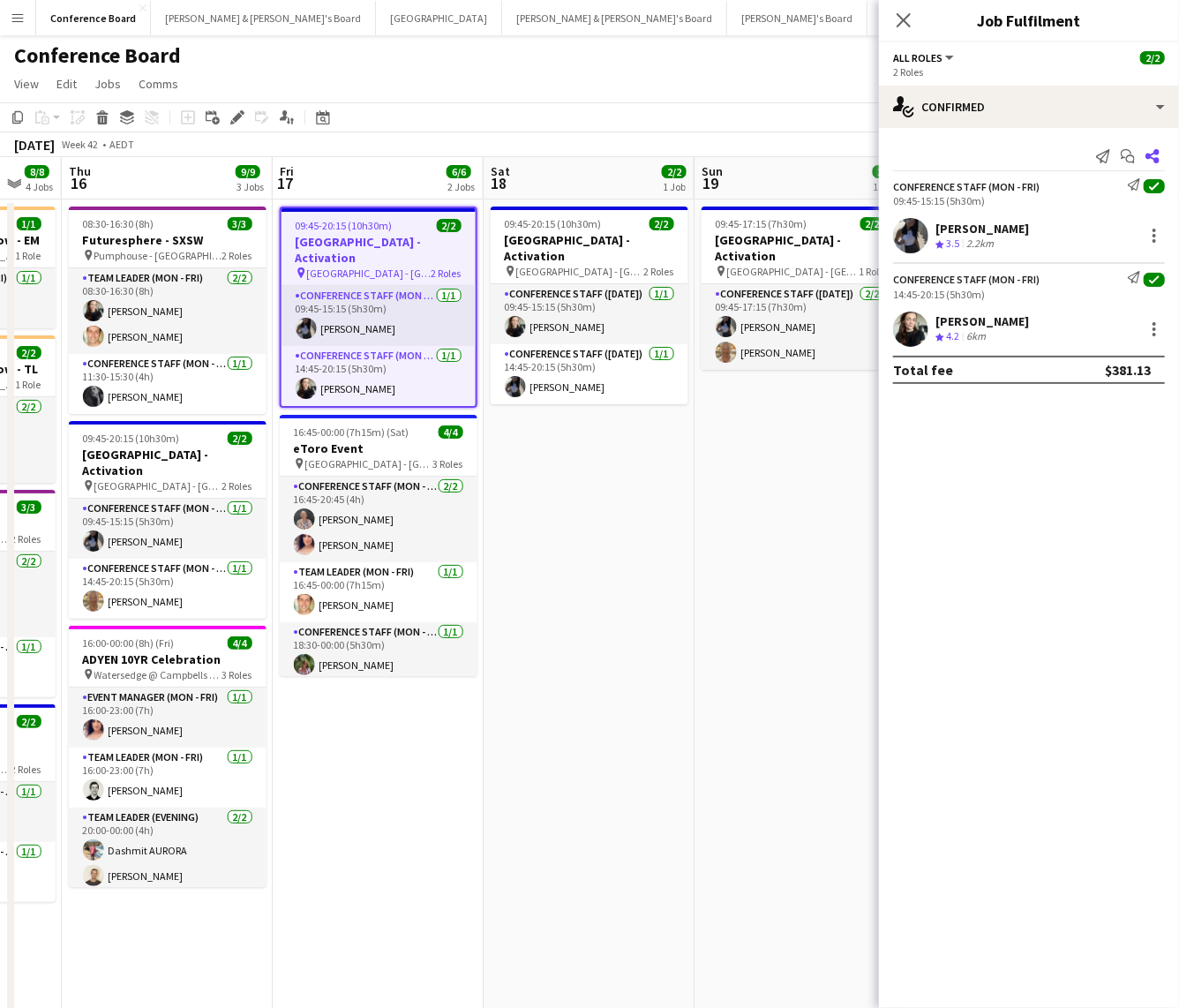
click at [1154, 157] on icon "Share" at bounding box center [1153, 156] width 14 height 14
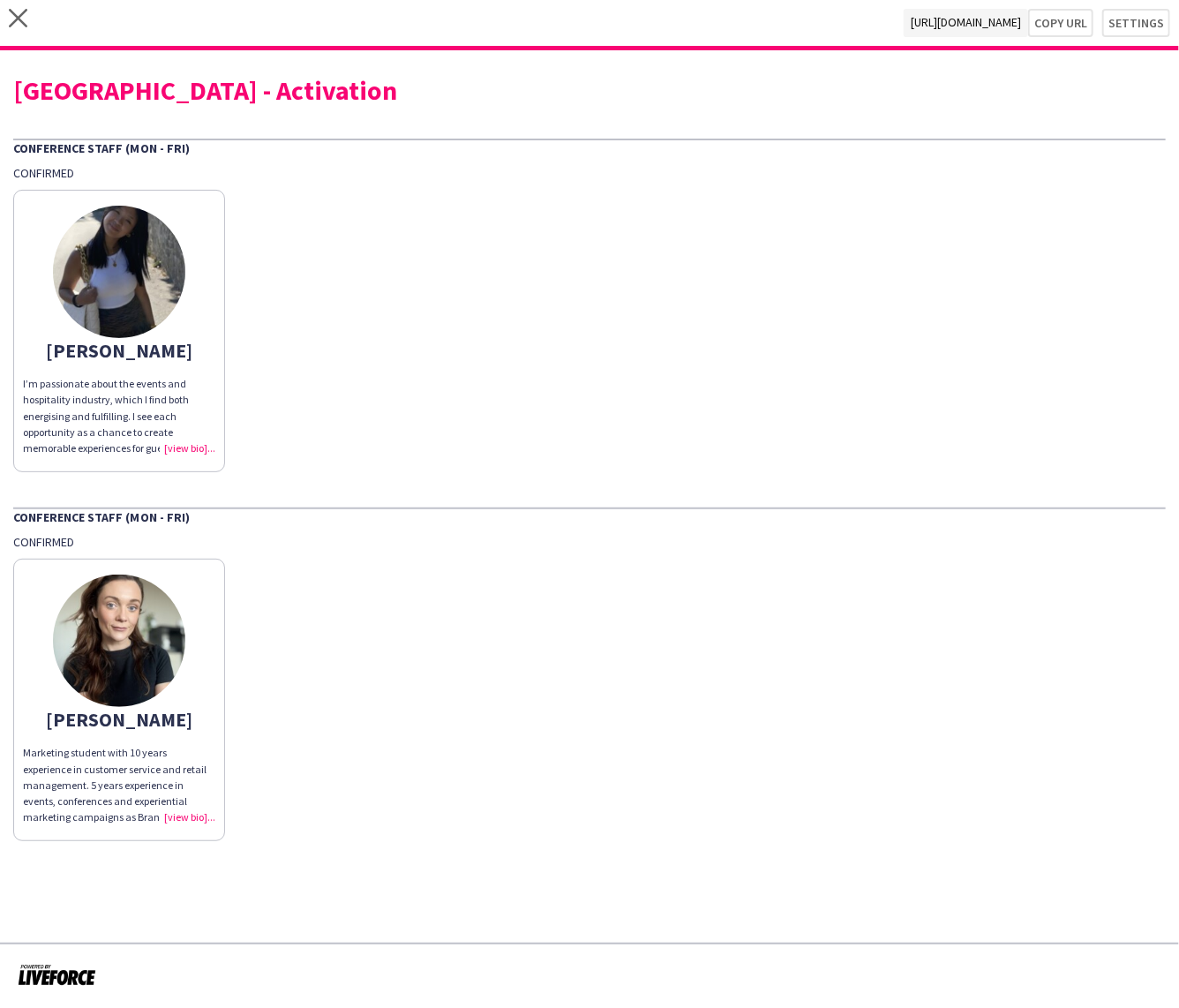
click at [187, 446] on div "I’m passionate about the events and hospitality industry, which I find both ene…" at bounding box center [118, 416] width 192 height 80
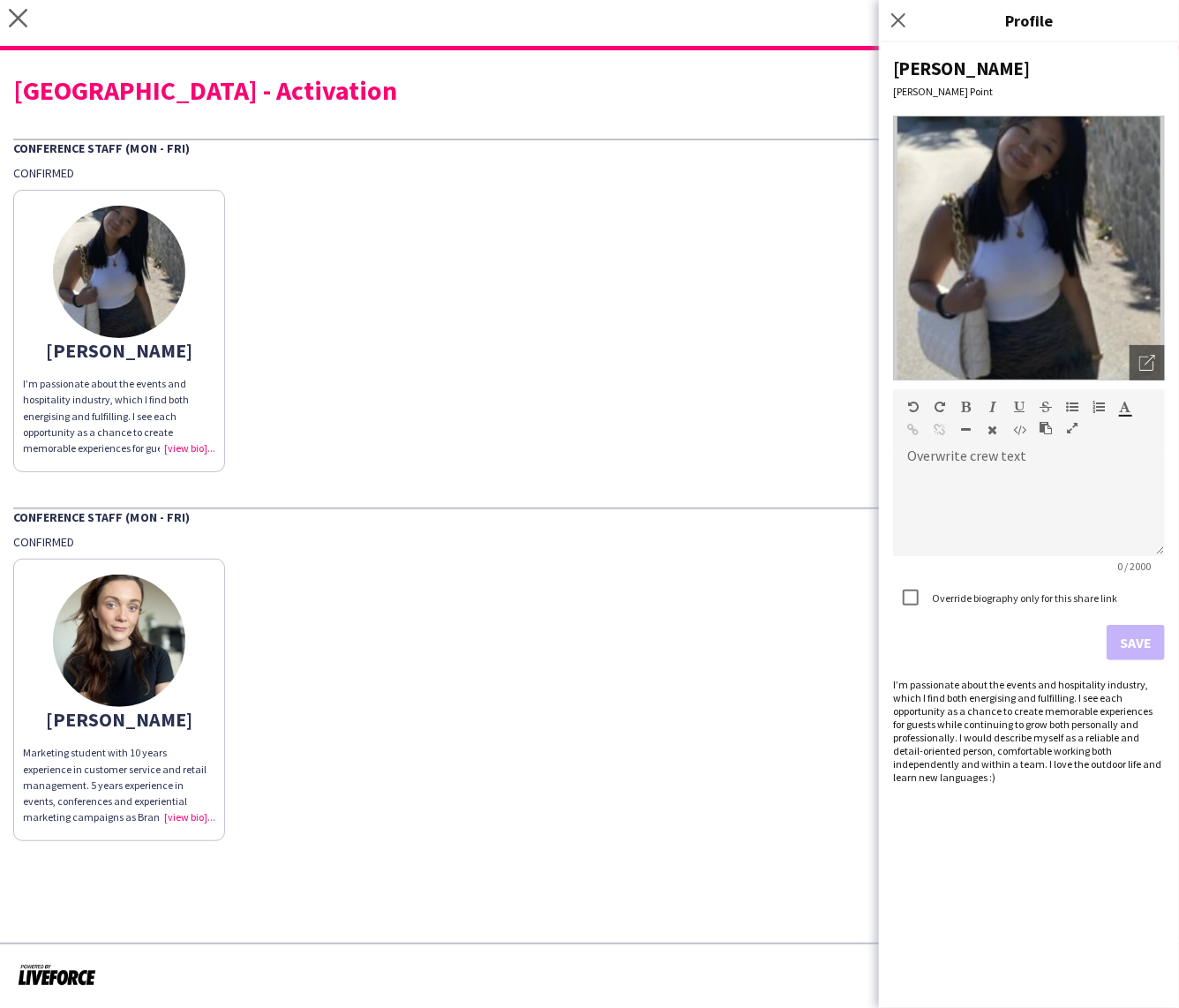
click at [644, 733] on div "Sharna Marketing student with 10 years experience in customer service and retai…" at bounding box center [590, 695] width 1152 height 291
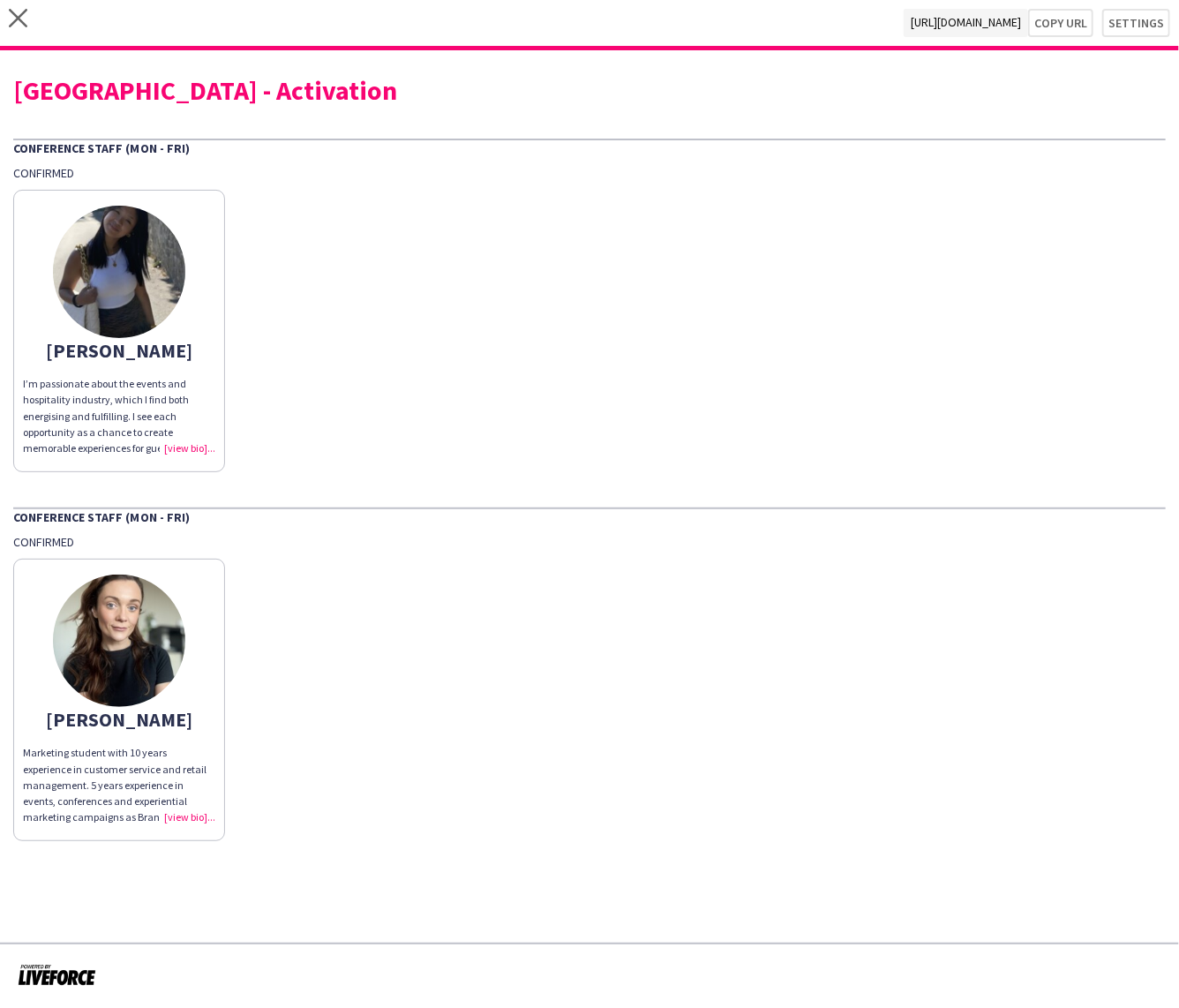
click at [181, 812] on div "Marketing student with 10 years experience in customer service and retail manag…" at bounding box center [118, 784] width 192 height 80
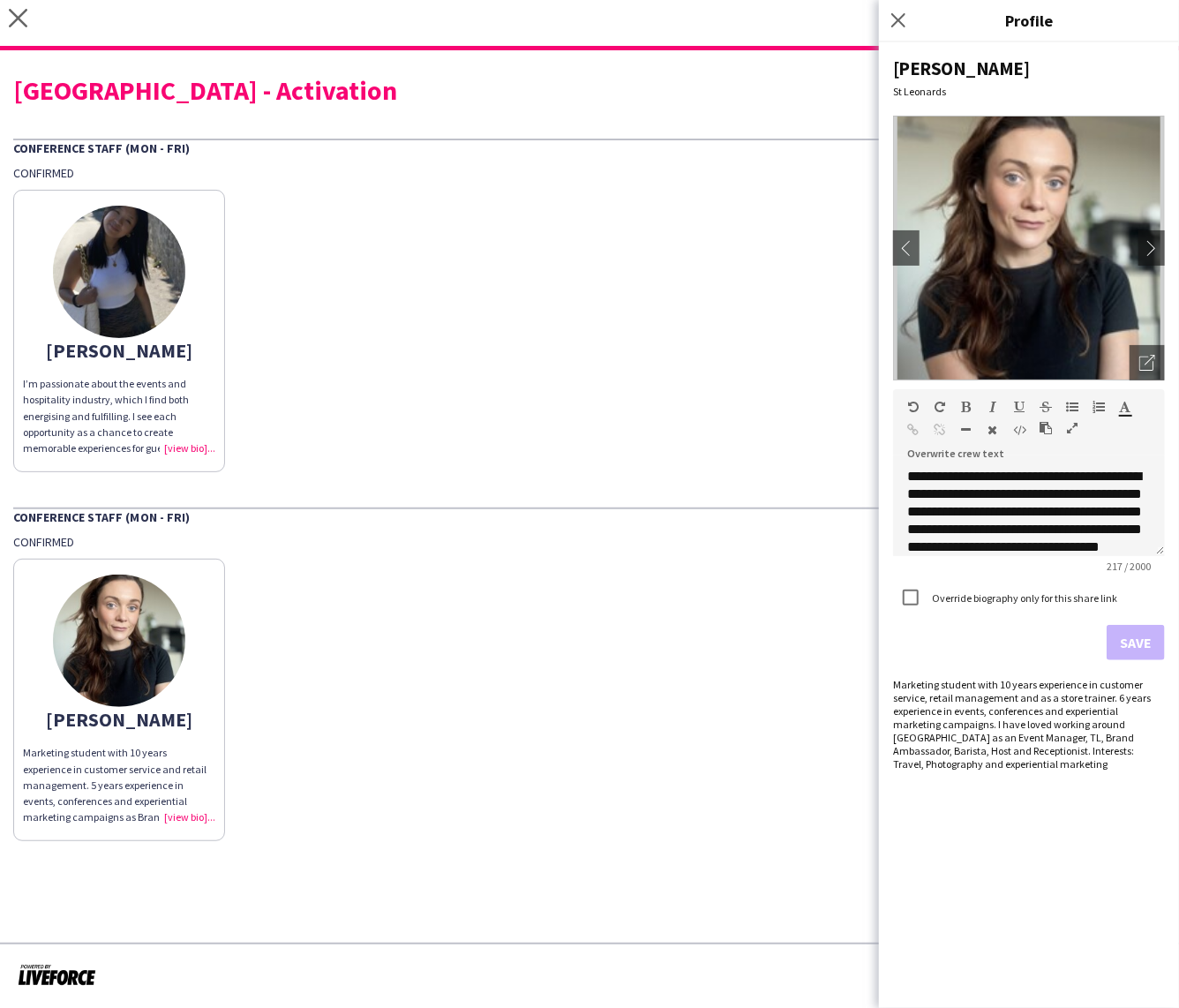
click at [497, 750] on div "Sharna Marketing student with 10 years experience in customer service and retai…" at bounding box center [590, 695] width 1152 height 291
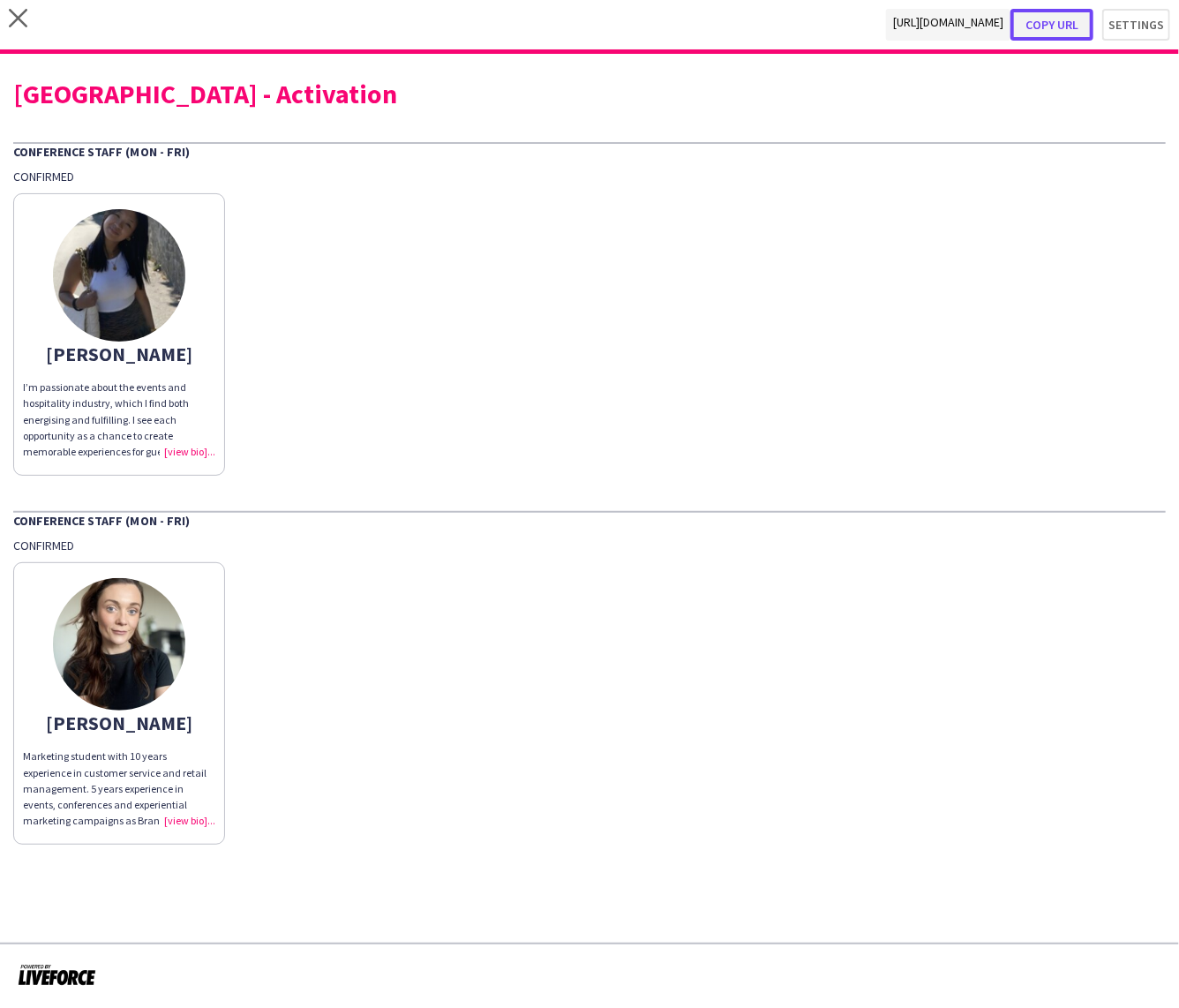
click at [1060, 16] on button "Copy url" at bounding box center [1052, 24] width 83 height 32
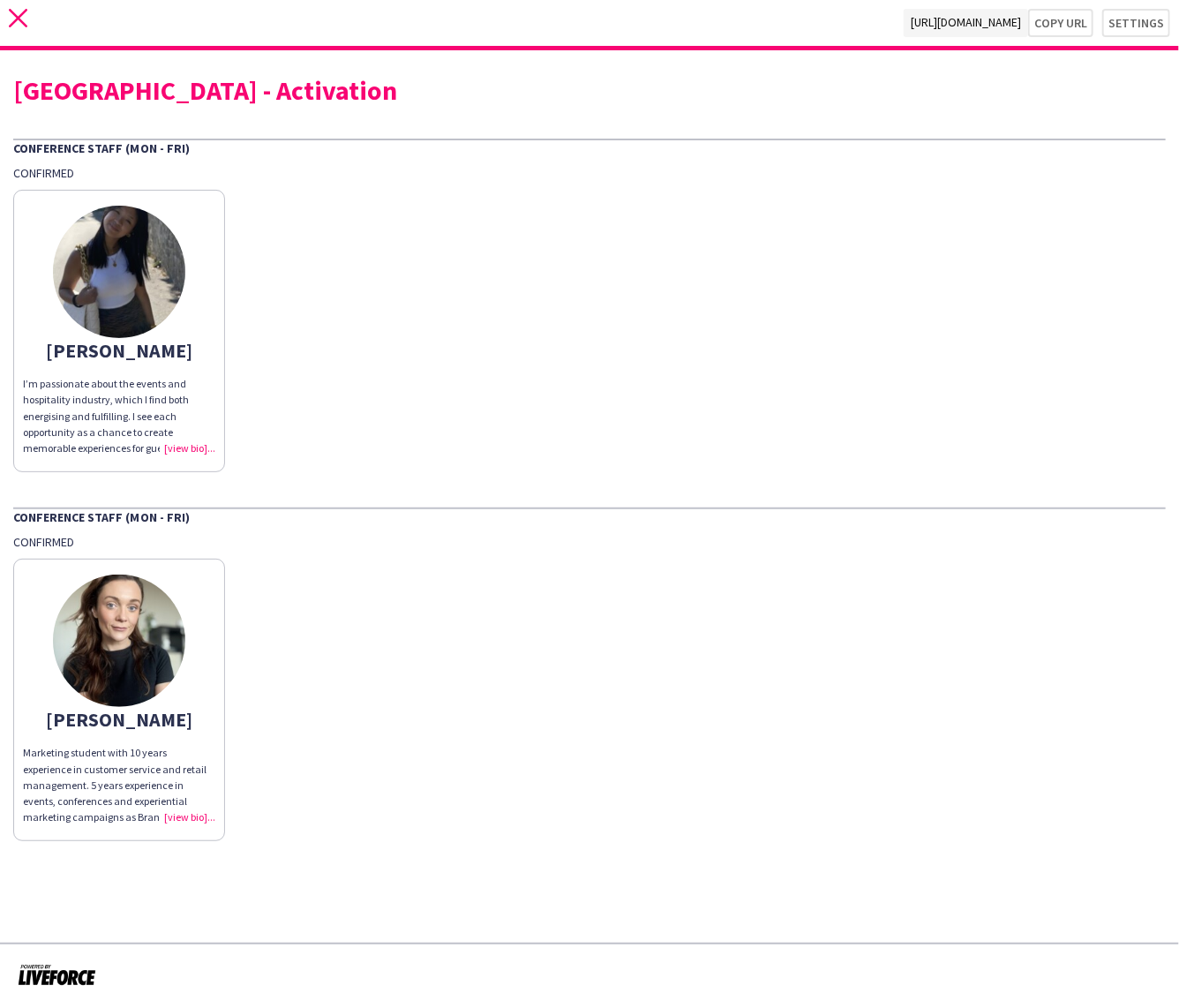
click at [17, 21] on icon "close" at bounding box center [18, 18] width 19 height 19
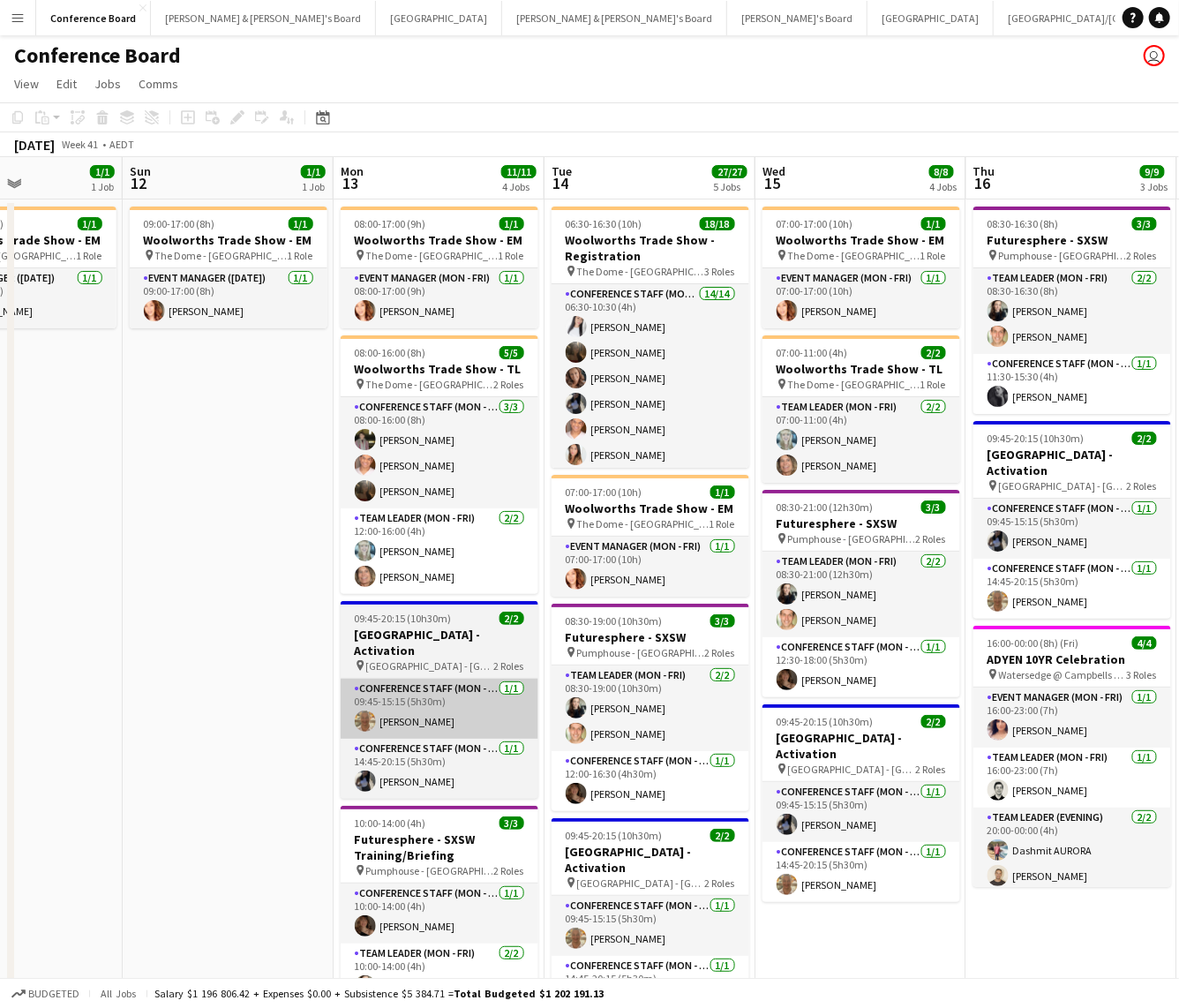
scroll to position [0, 725]
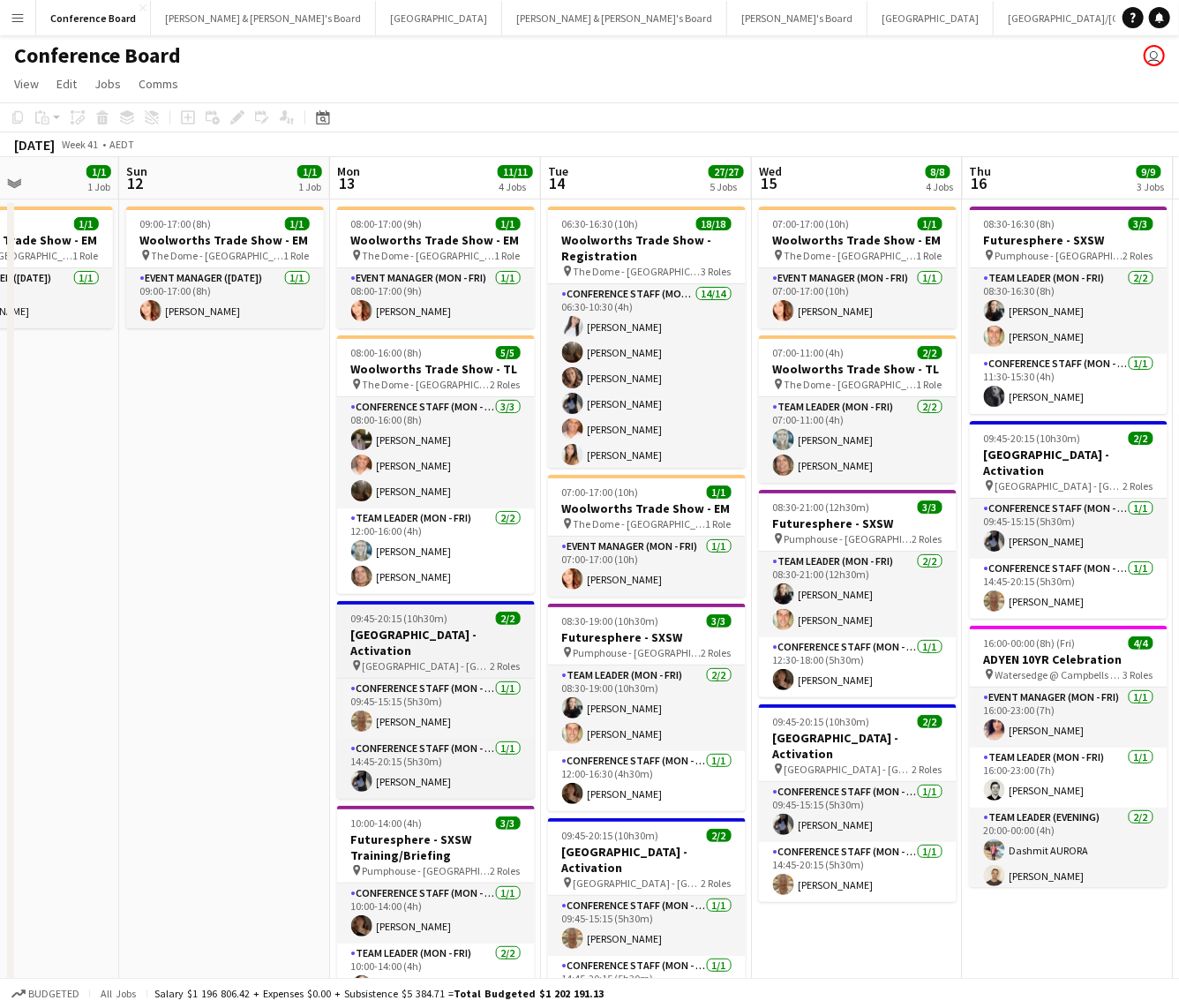
click at [462, 659] on span "[GEOGRAPHIC_DATA] - [GEOGRAPHIC_DATA]" at bounding box center [426, 665] width 128 height 14
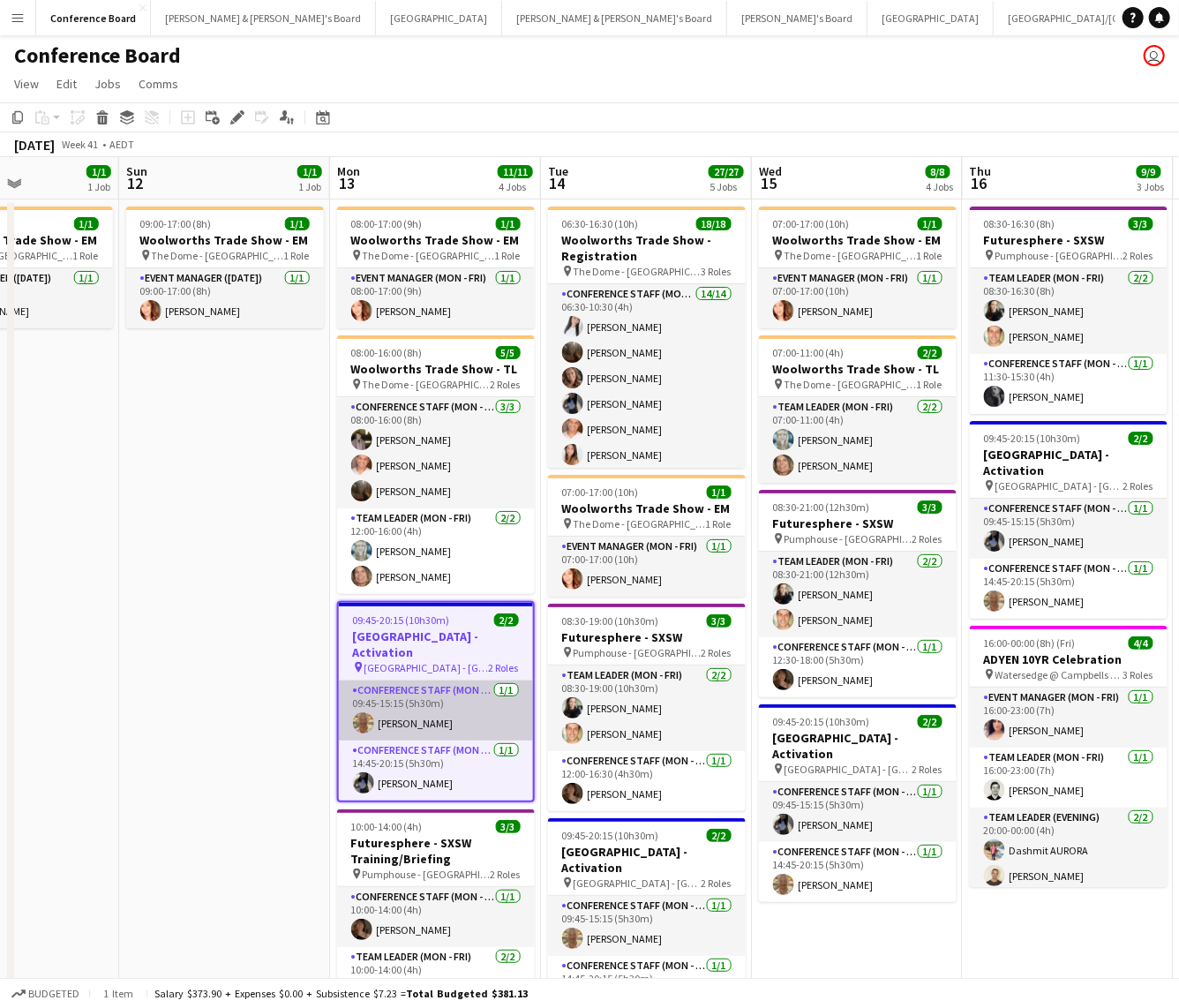
click at [455, 681] on app-card-role "Conference Staff (Mon - Fri) 1/1 09:45-15:15 (5h30m) Jo-Anne Hannett" at bounding box center [435, 710] width 194 height 60
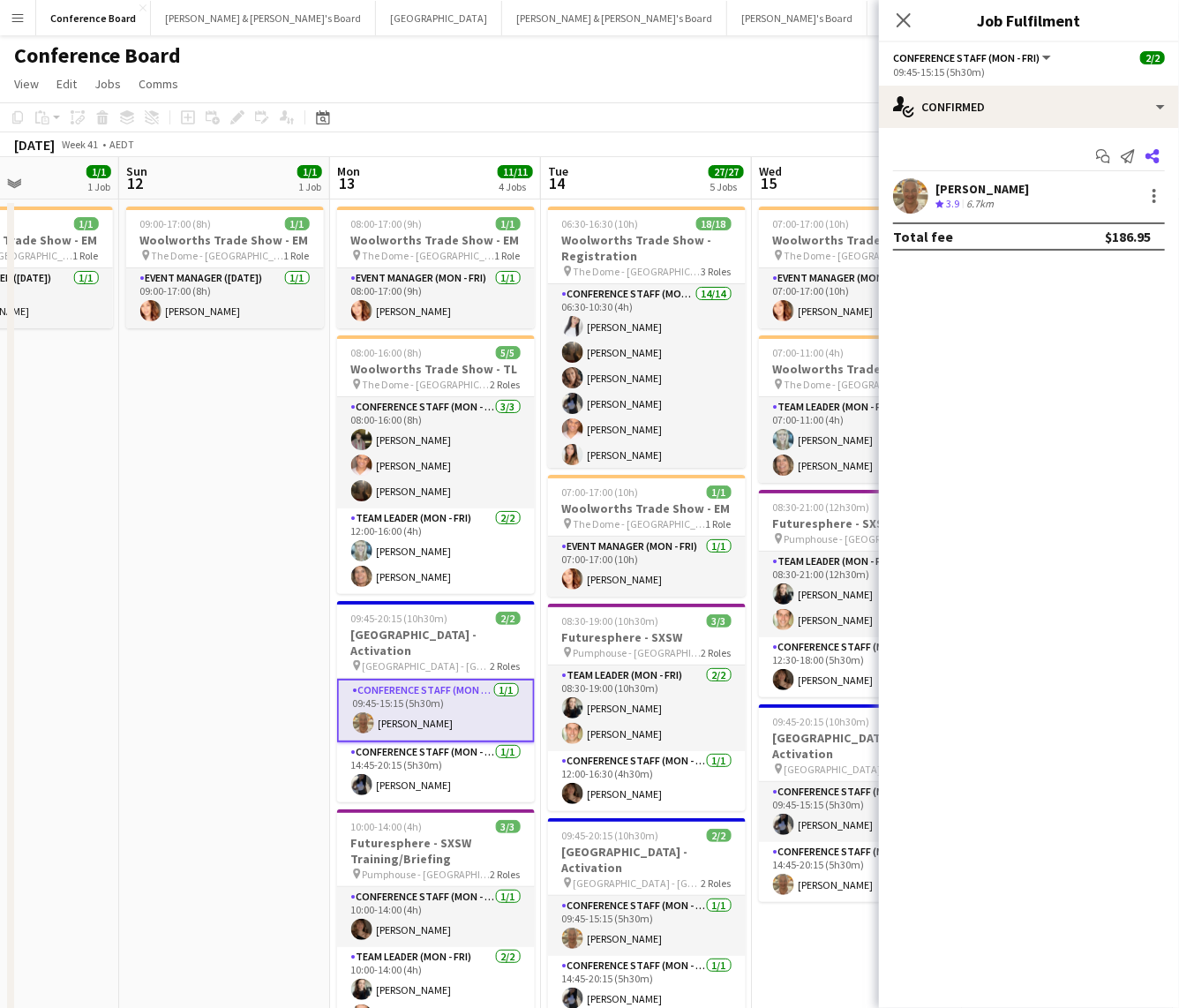
click at [1151, 160] on icon "Share" at bounding box center [1153, 156] width 14 height 14
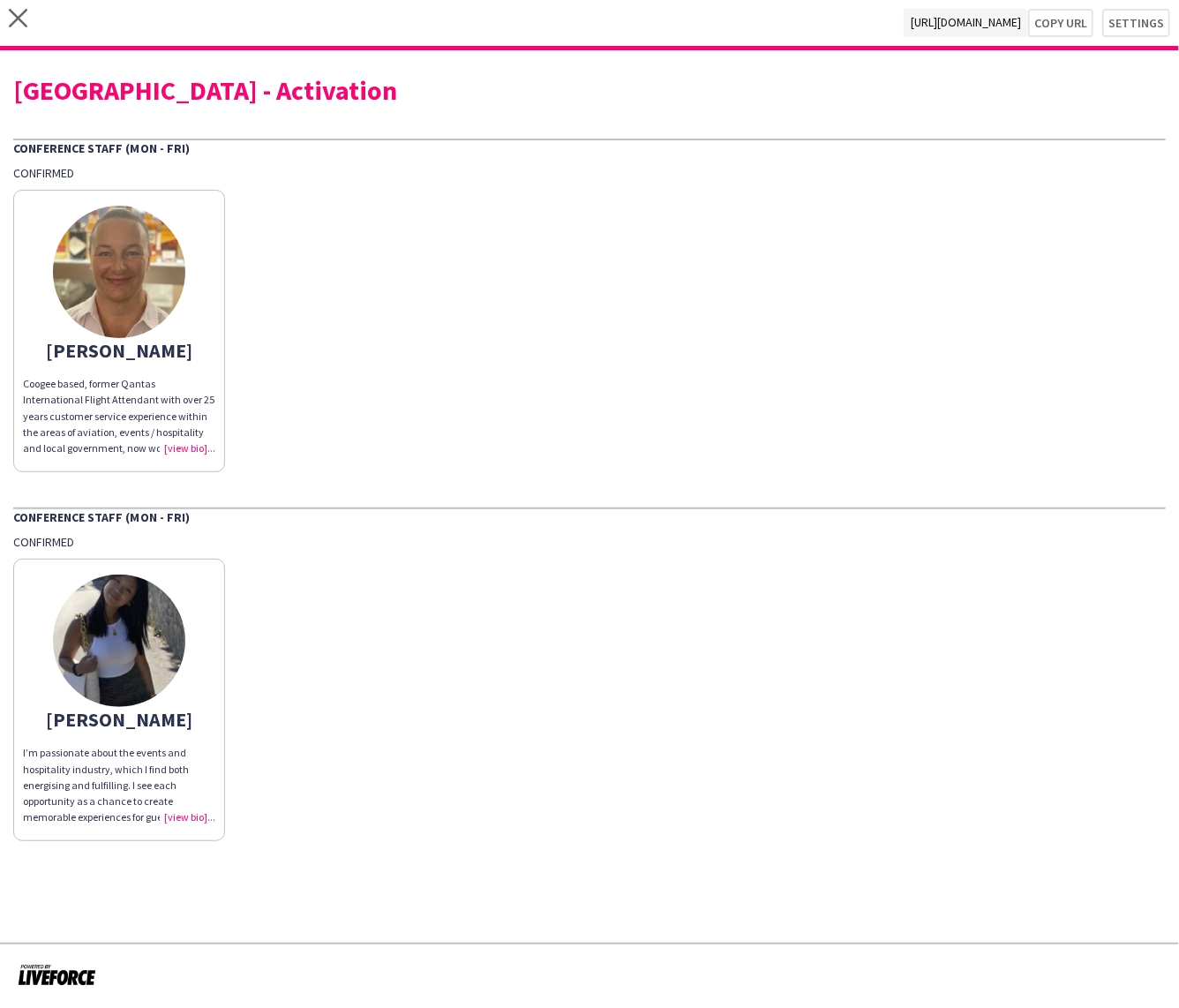
click at [182, 447] on div "Coogee based, former Qantas International Flight Attendant with over 25 years c…" at bounding box center [118, 416] width 192 height 80
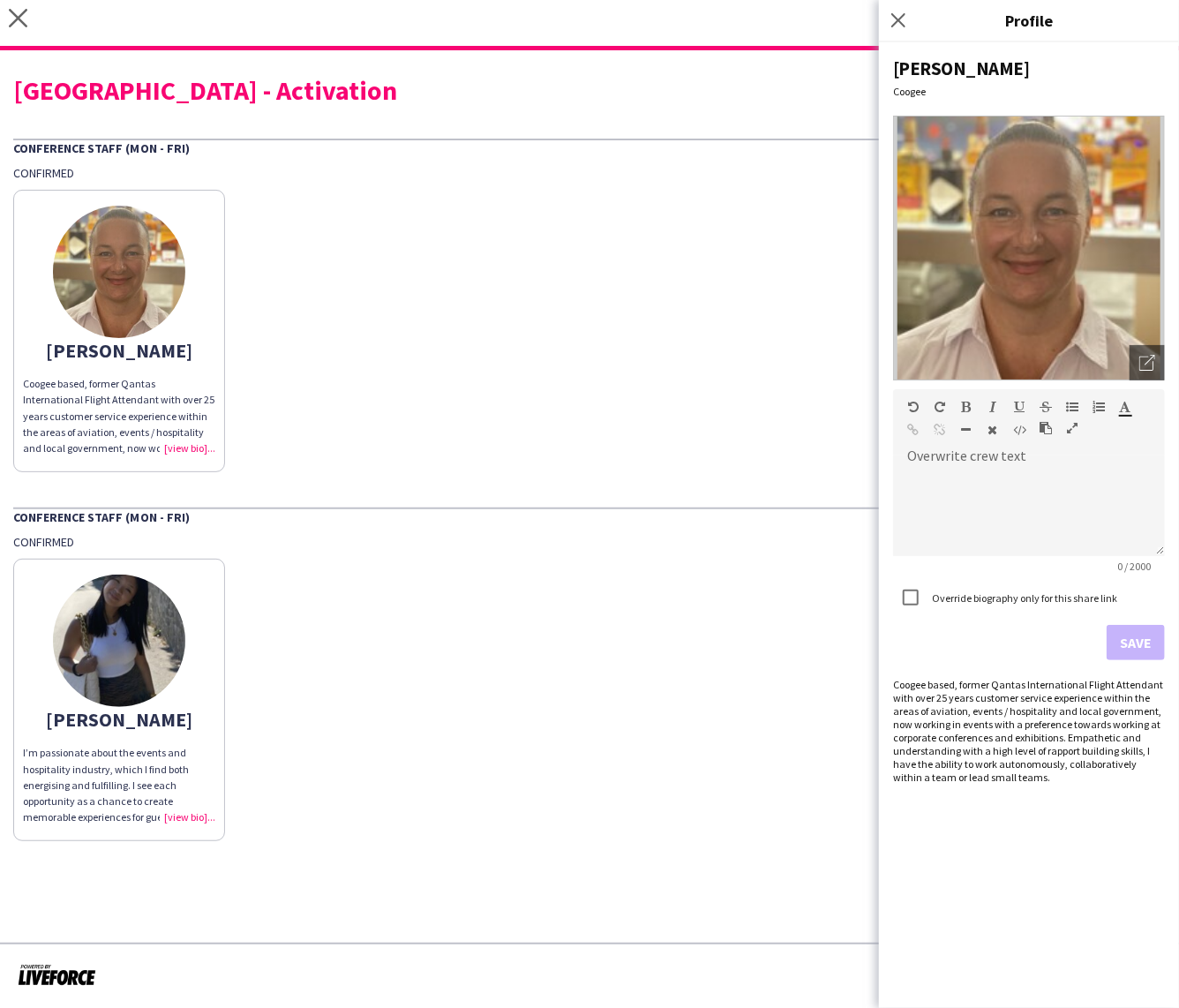
click at [672, 741] on div "Lorella I’m passionate about the events and hospitality industry, which I find …" at bounding box center [590, 695] width 1152 height 291
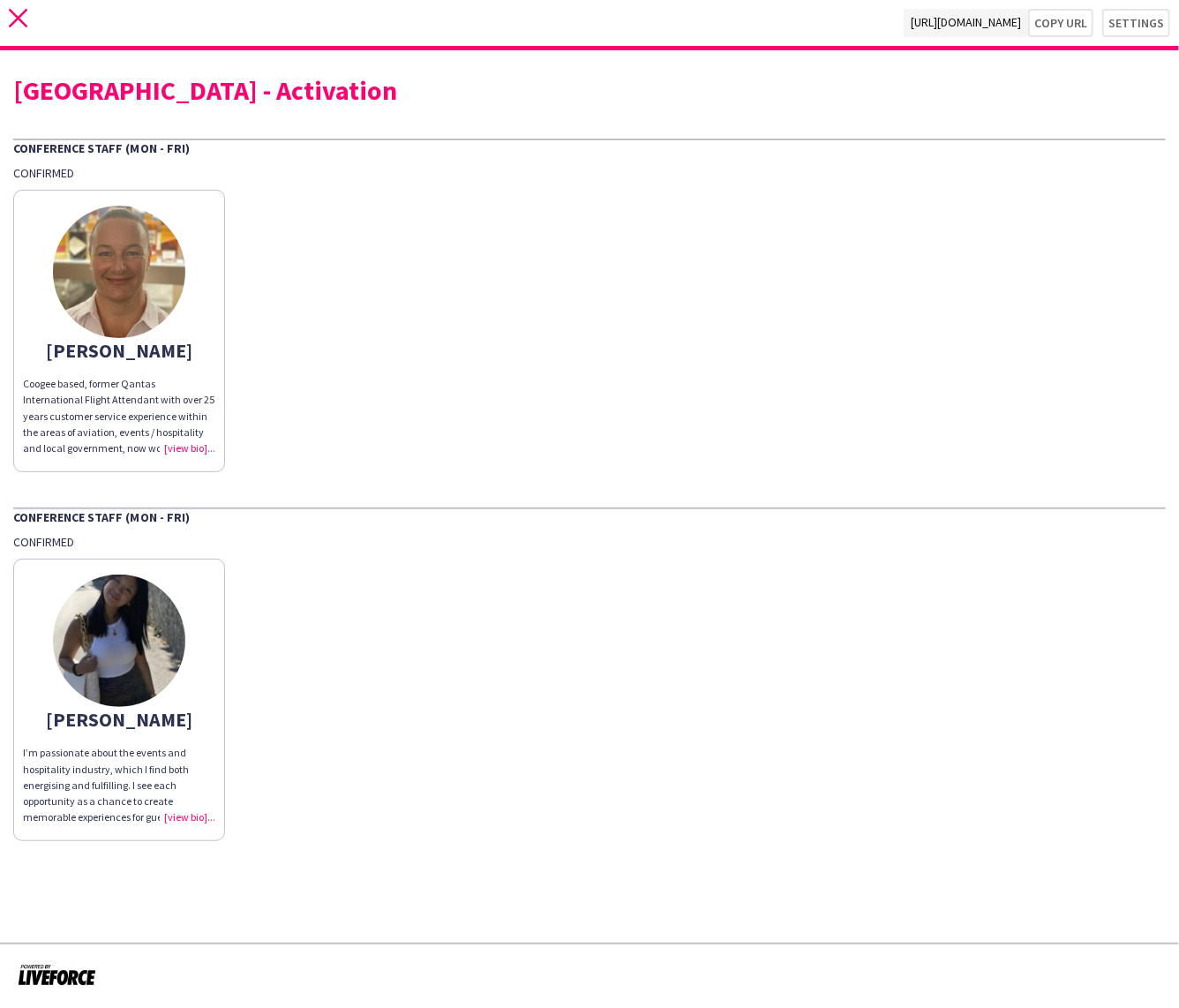
click at [16, 17] on icon at bounding box center [18, 18] width 19 height 19
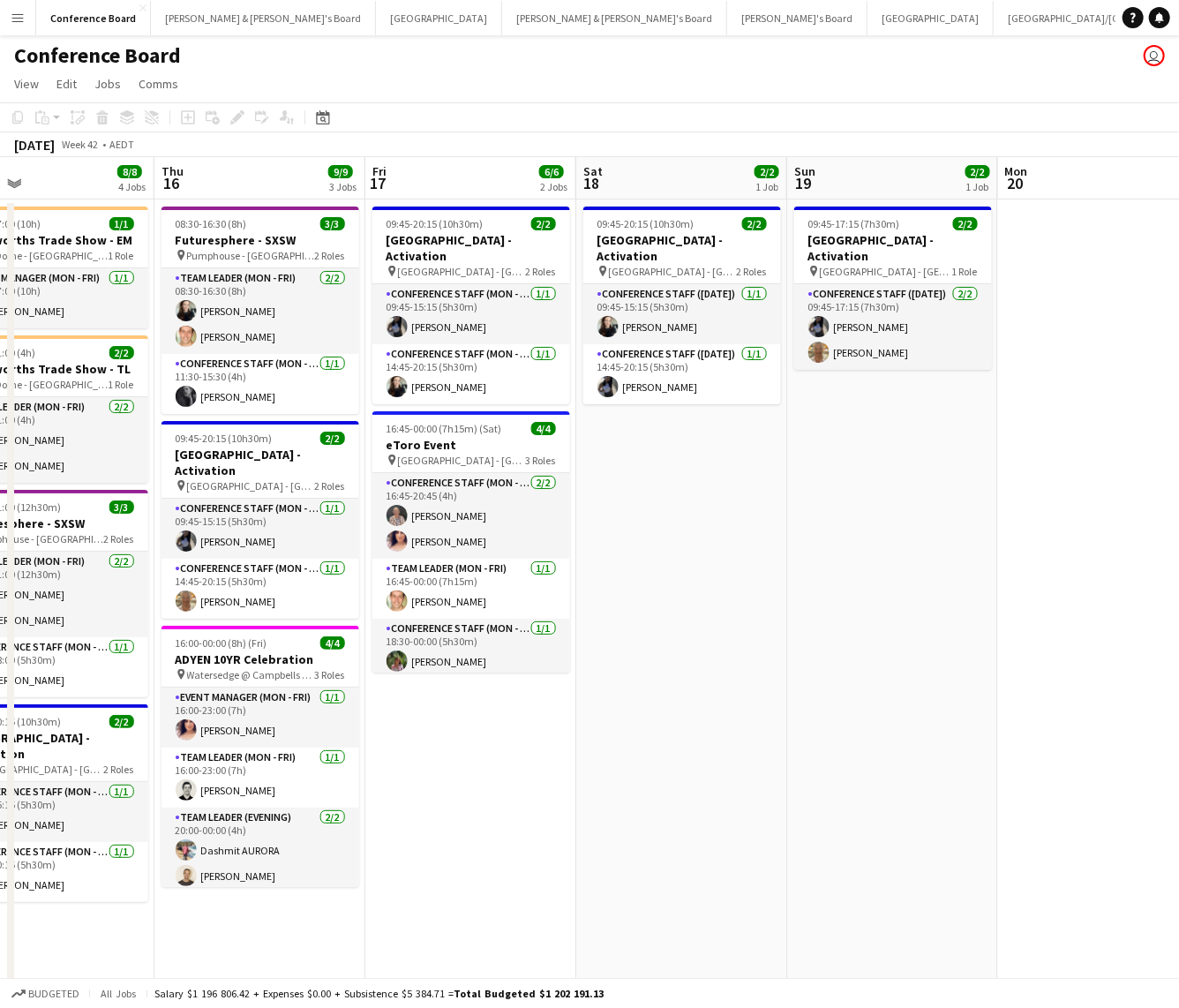
scroll to position [0, 697]
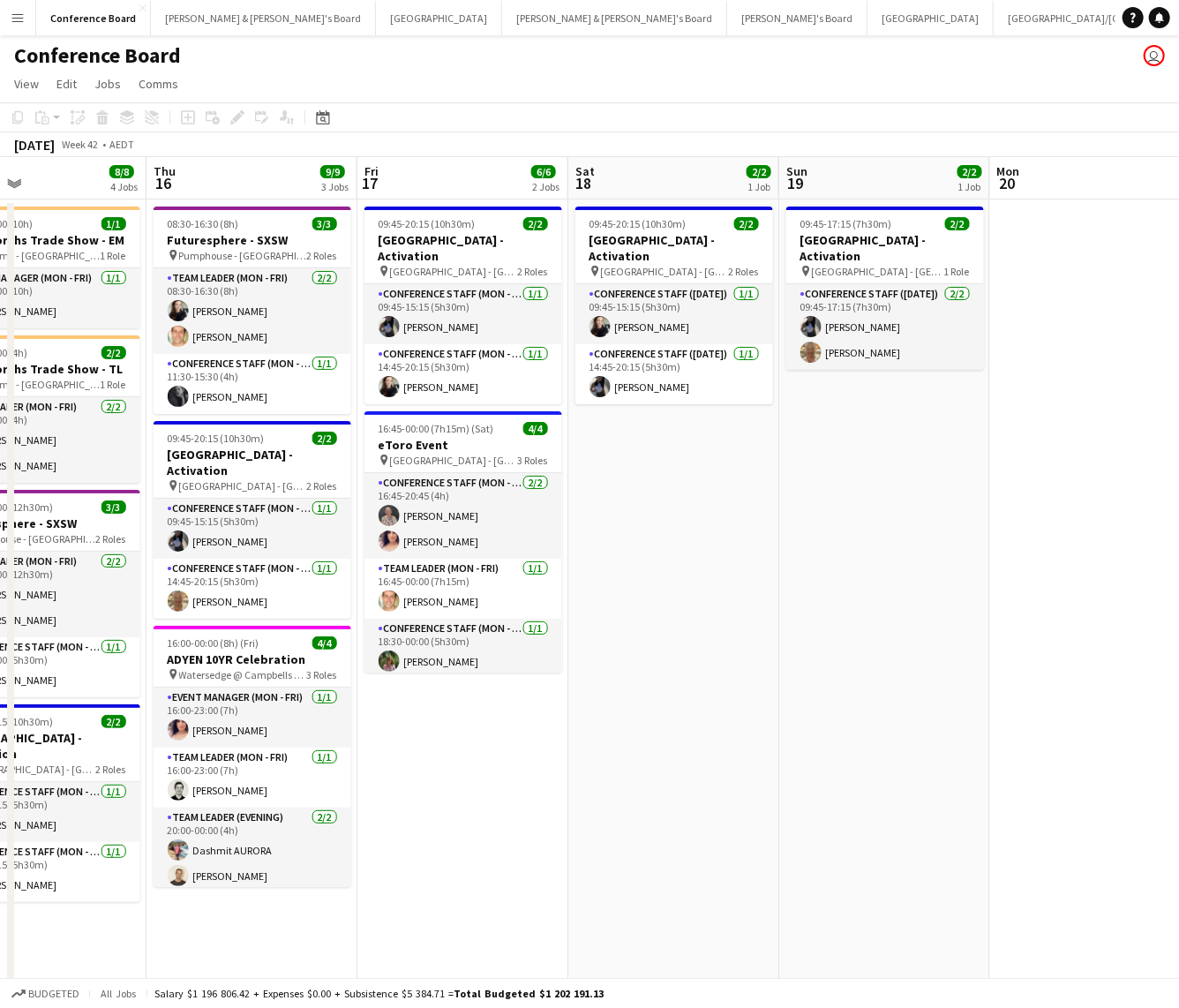
click at [911, 27] on app-navbar "Menu Boards Boards Boards All jobs Status Workforce Workforce My Workforce Recr…" at bounding box center [590, 17] width 1179 height 35
click at [891, 301] on app-card-role "Conference Staff (Sunday) 2/2 09:45-17:15 (7h30m) Lorella Yang Jo-Anne Hannett" at bounding box center [884, 326] width 197 height 86
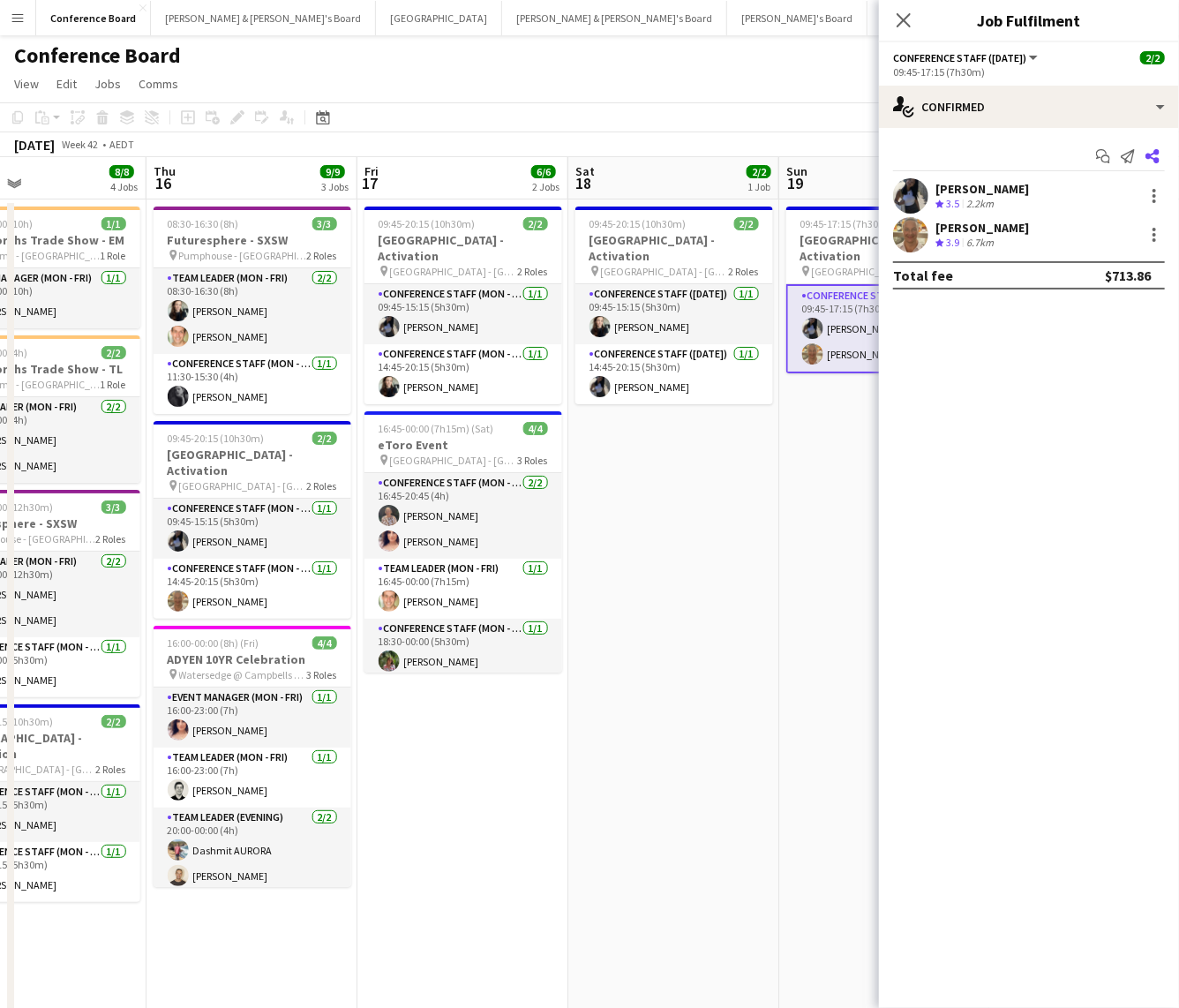
click at [1150, 153] on icon "Share" at bounding box center [1153, 156] width 14 height 14
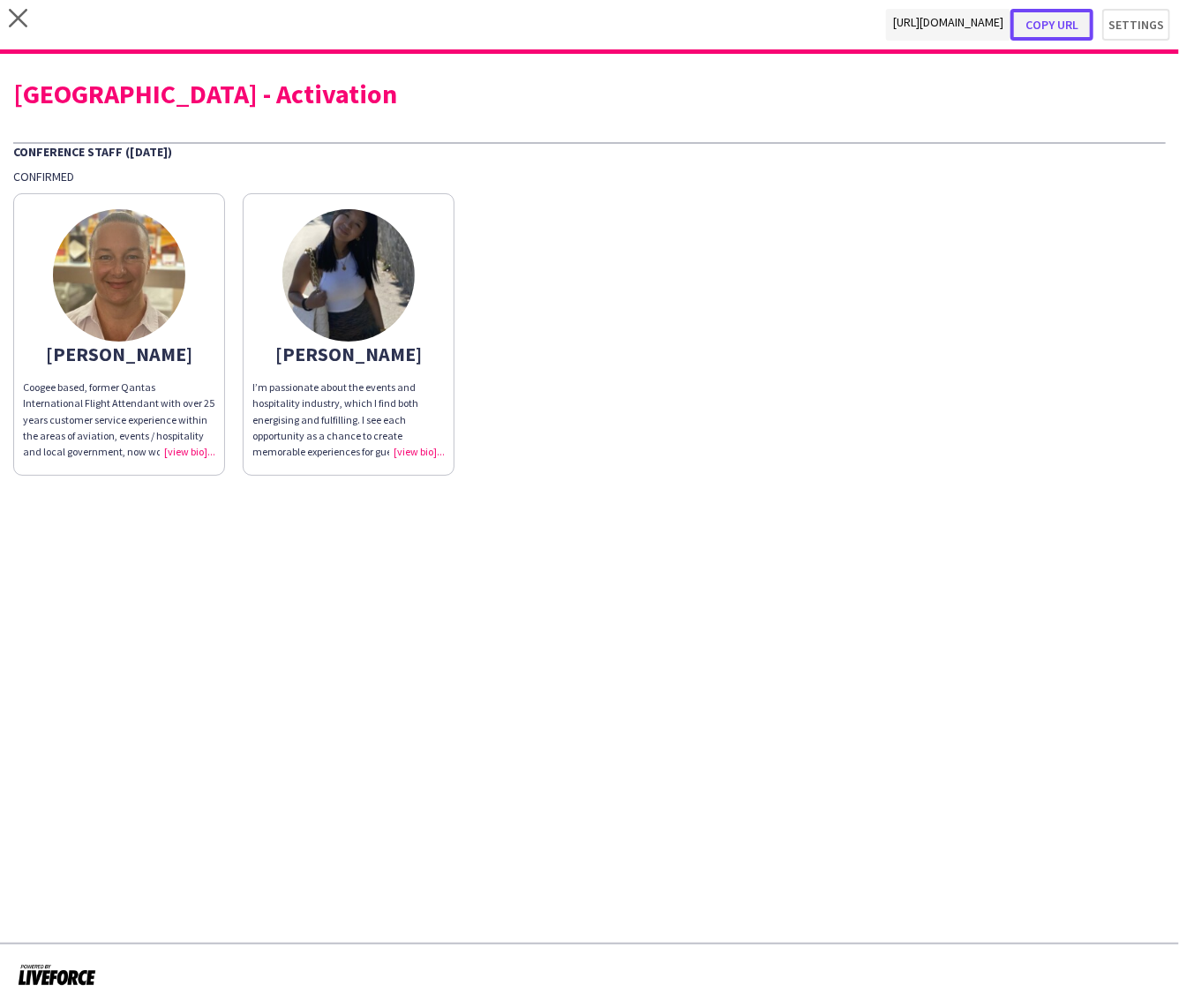
click at [1053, 23] on button "Copy url" at bounding box center [1052, 24] width 83 height 32
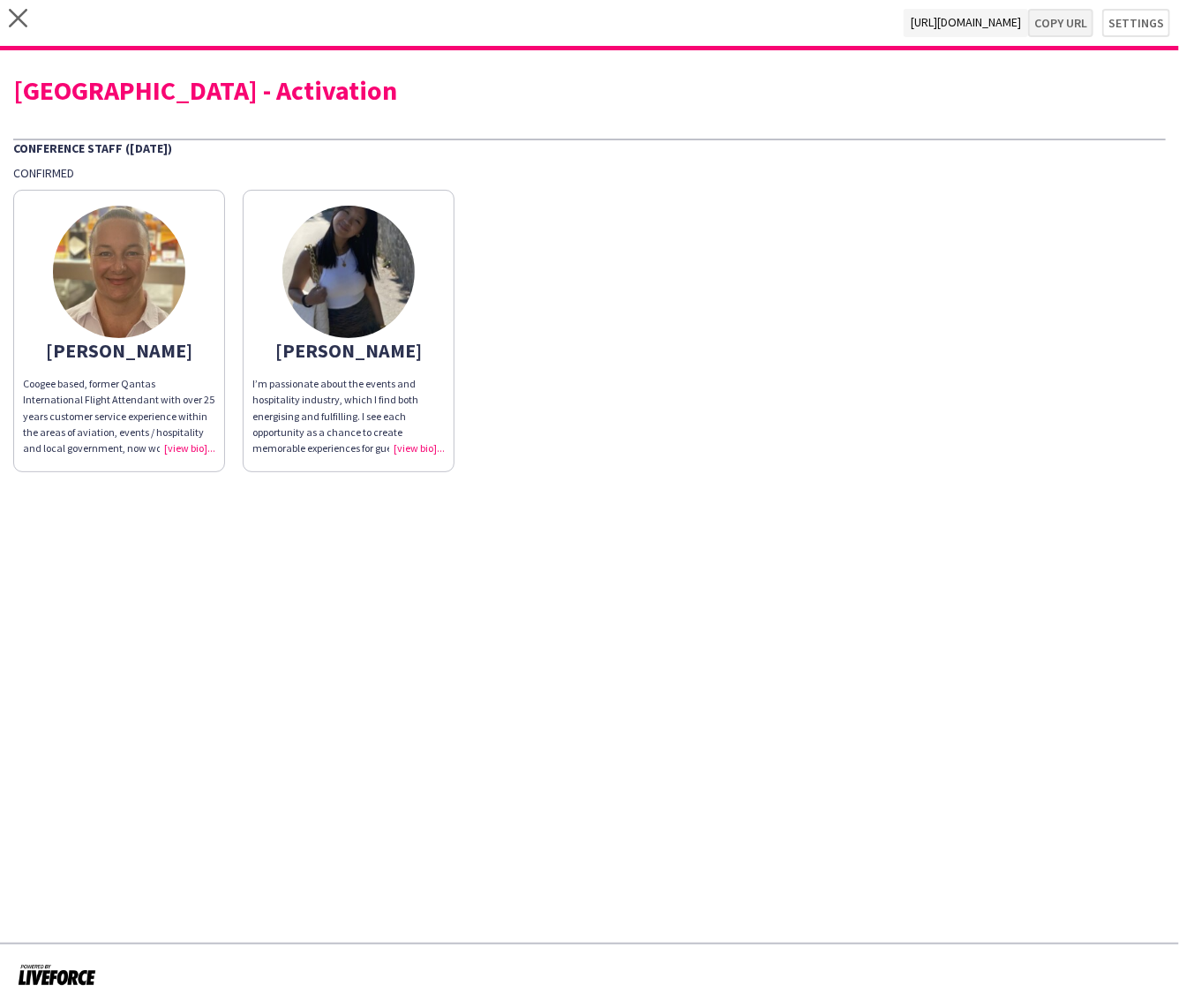
type textarea "**********"
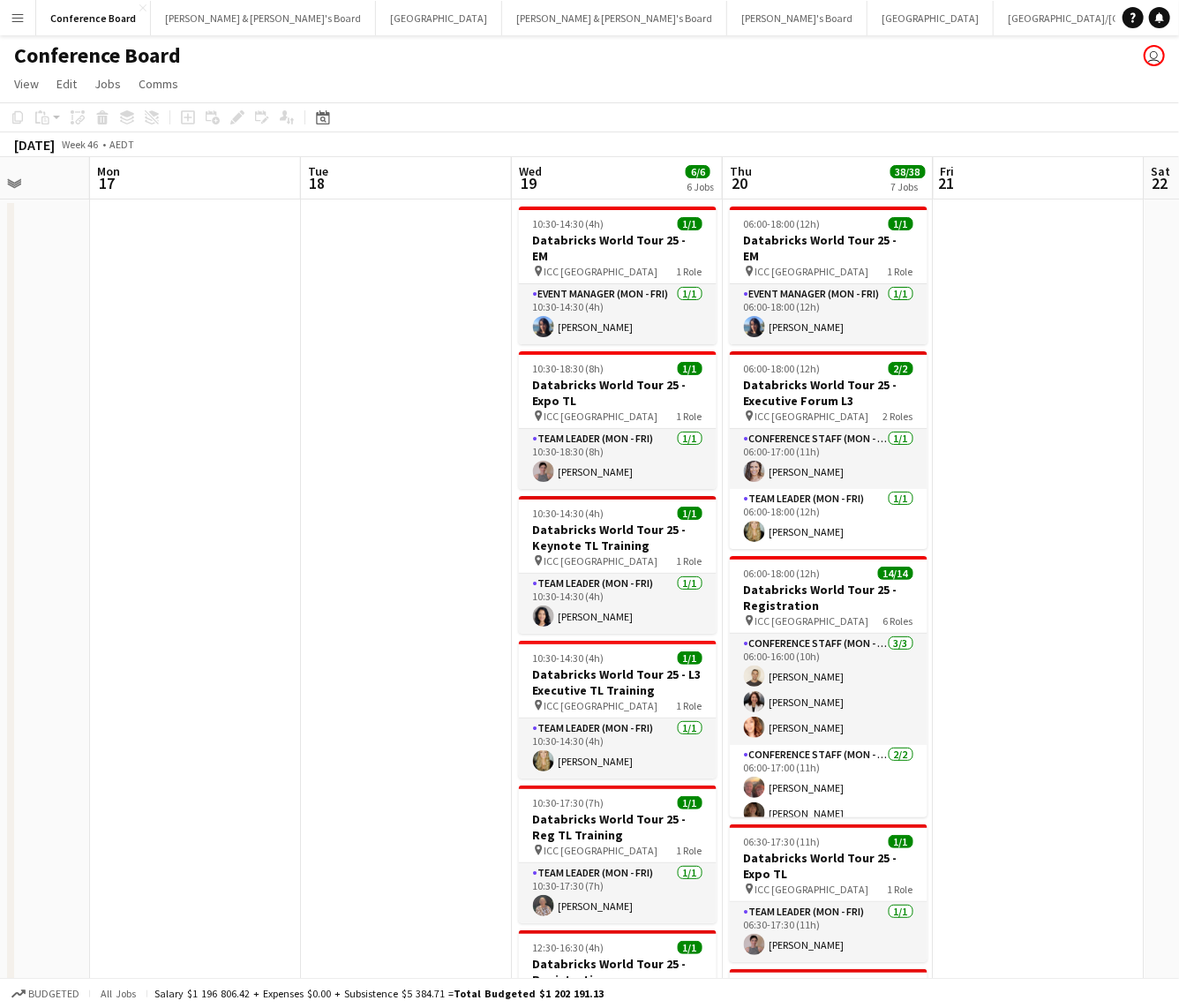
scroll to position [0, 759]
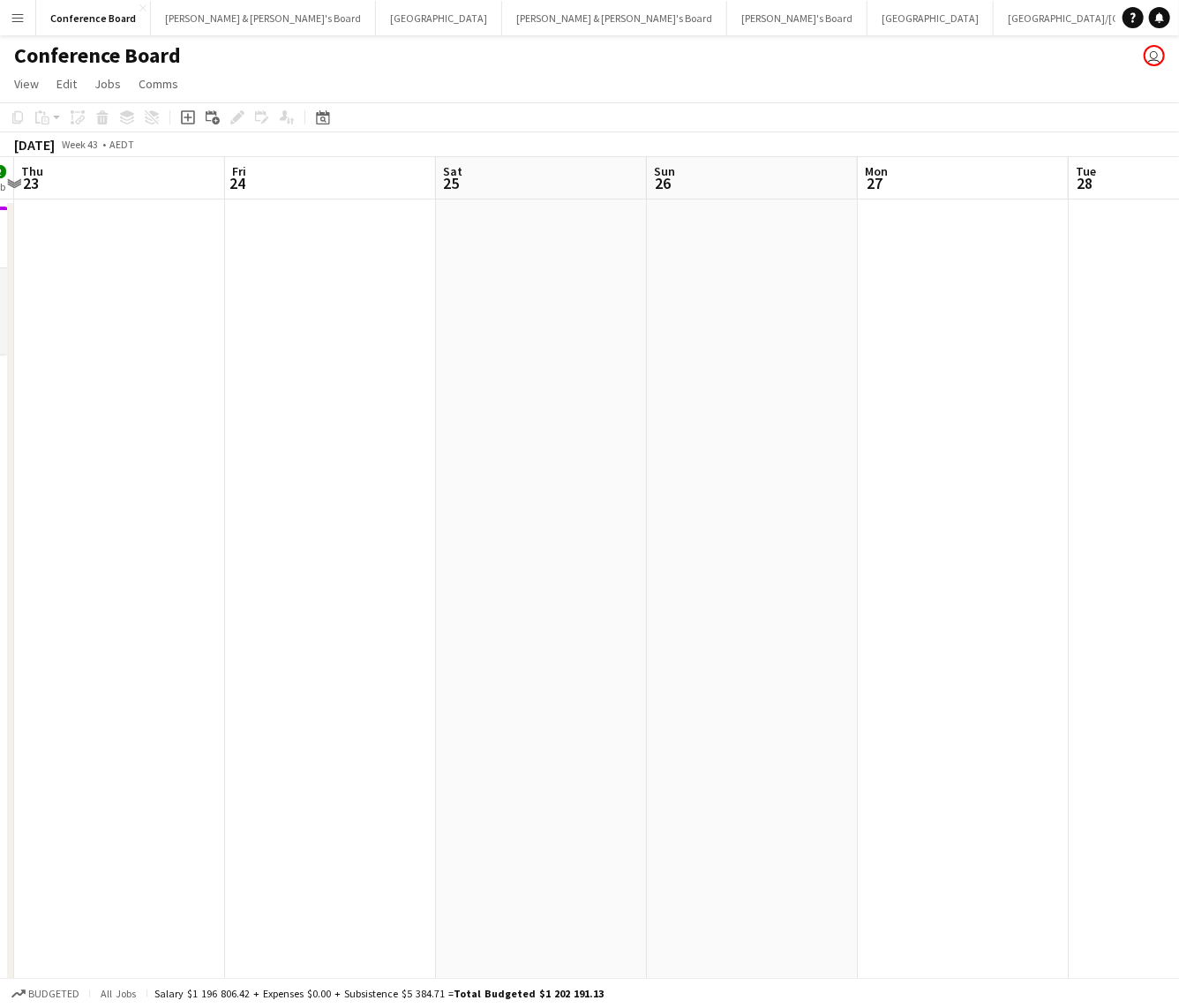
scroll to position [0, 517]
click at [207, 113] on icon "Add linked Job" at bounding box center [213, 117] width 14 height 14
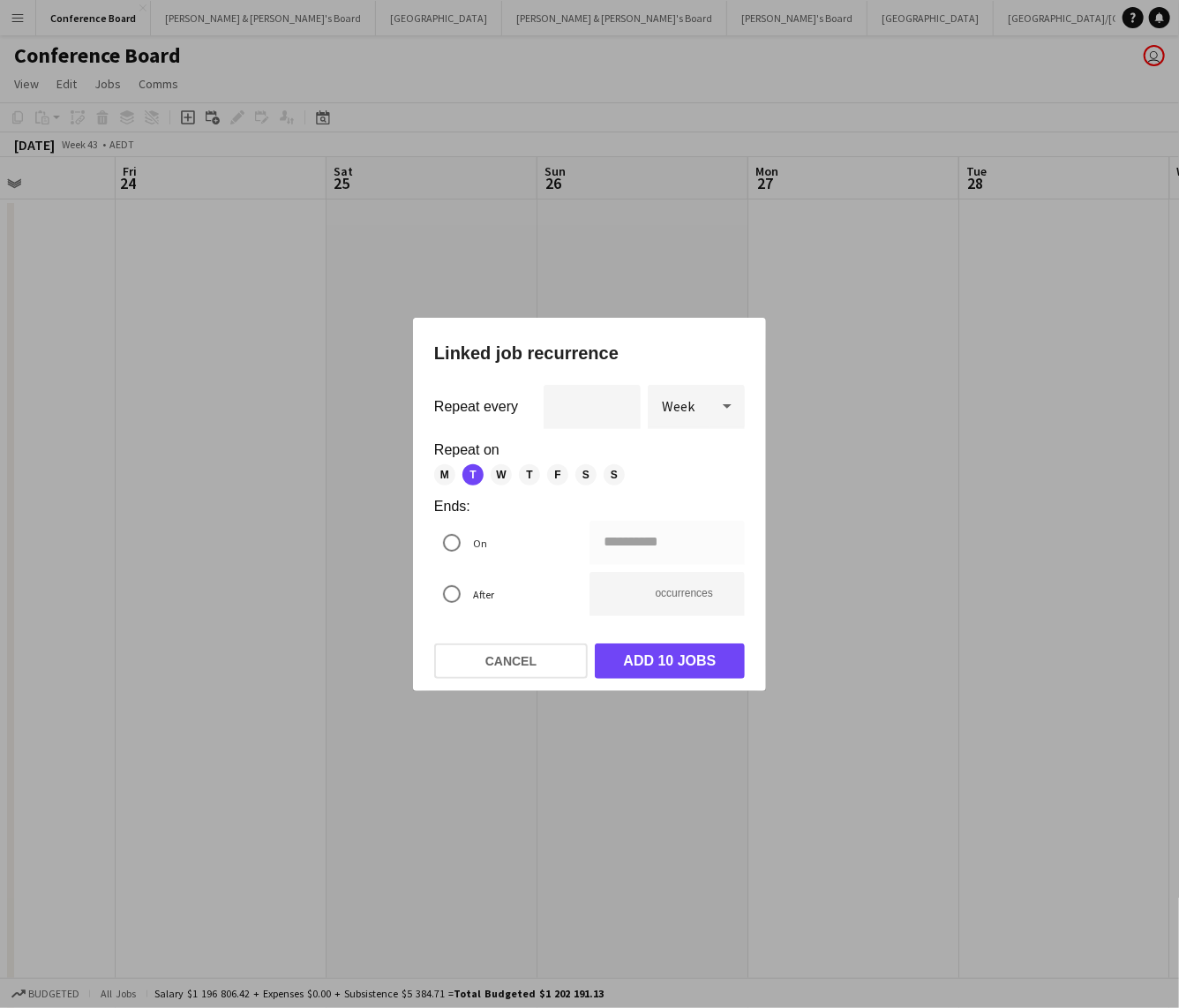
click at [284, 483] on div at bounding box center [590, 504] width 1179 height 1008
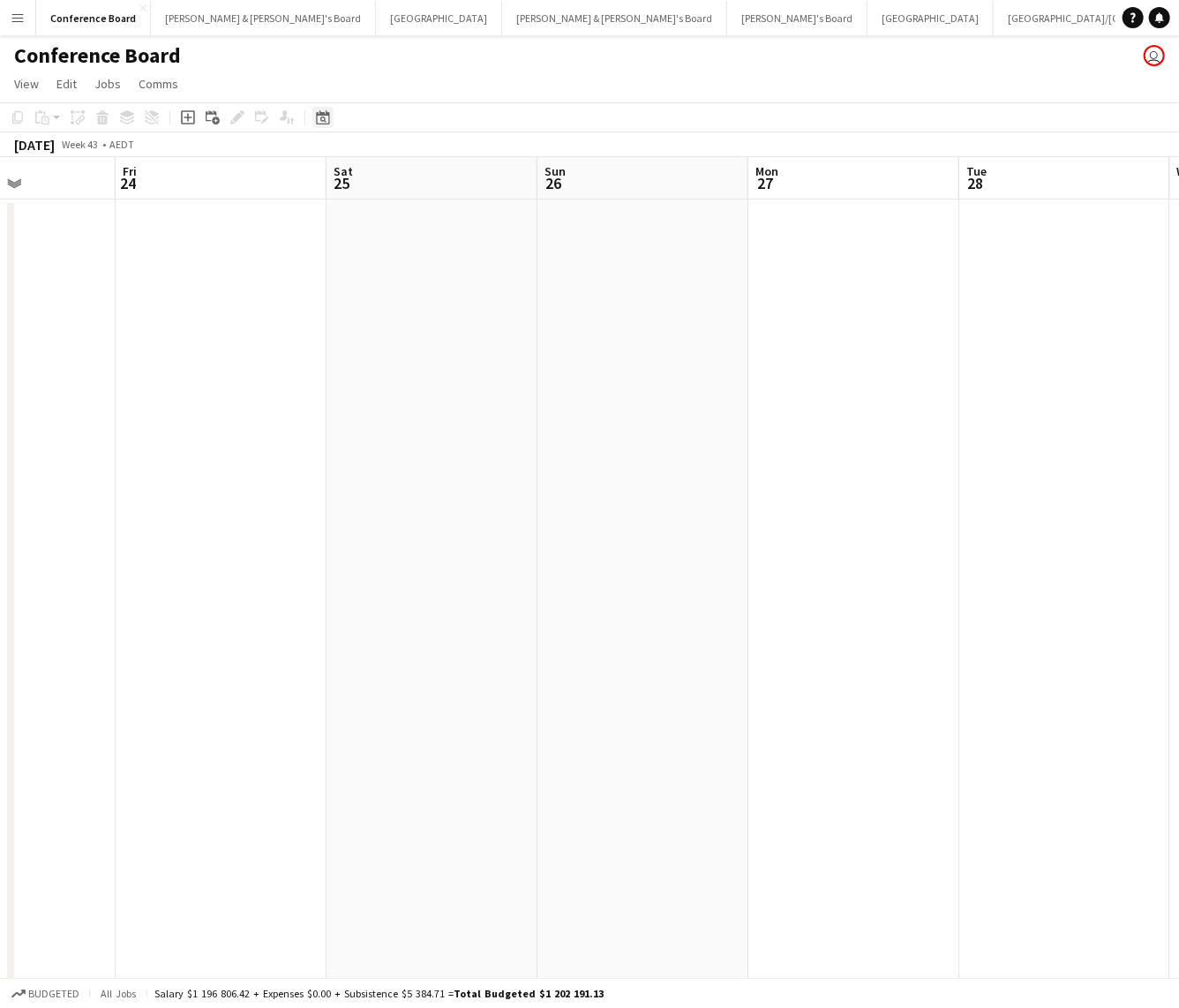
click at [324, 115] on icon at bounding box center [322, 117] width 14 height 14
click at [427, 179] on span "Previous month" at bounding box center [429, 178] width 35 height 35
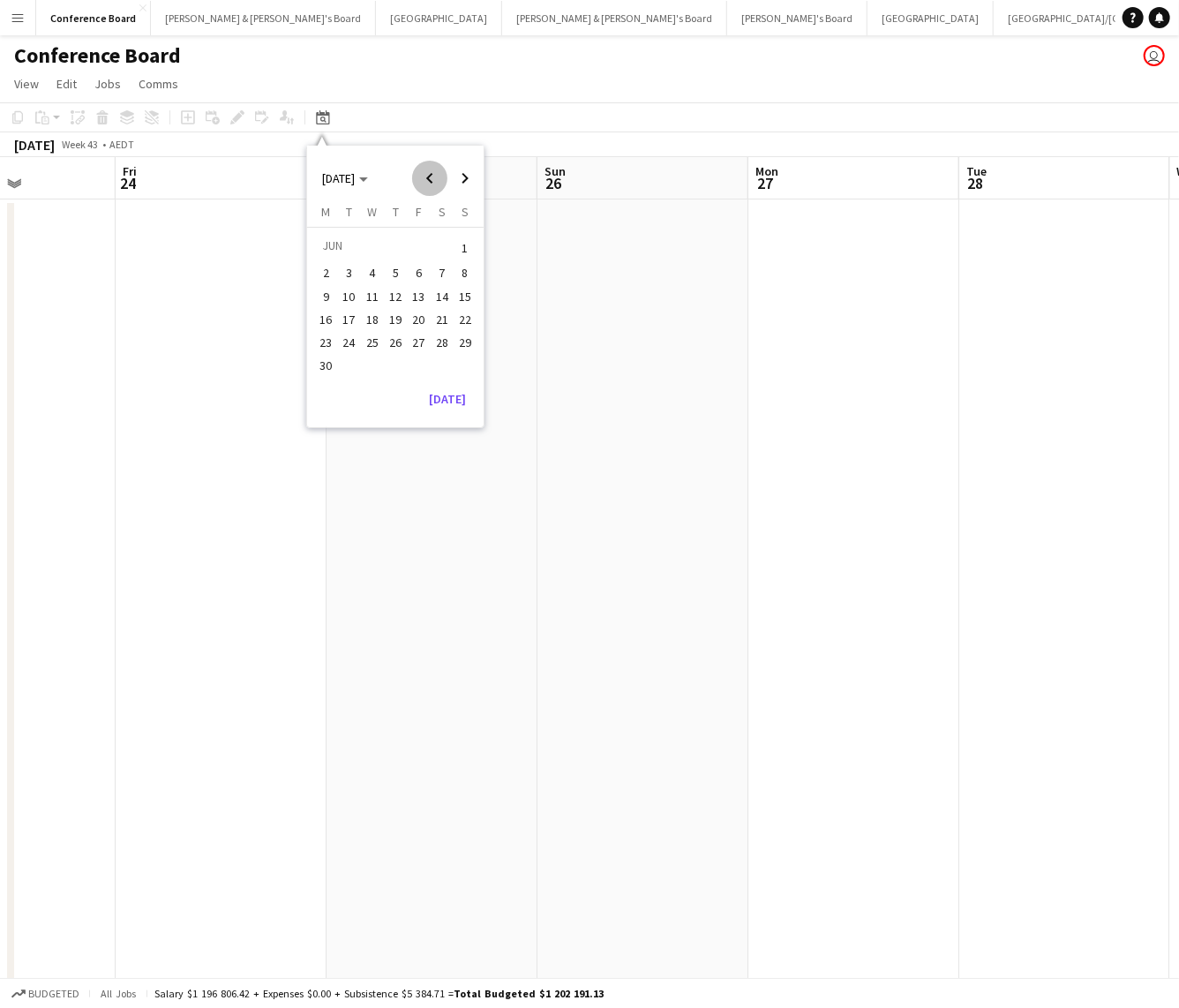
click at [427, 179] on span "Previous month" at bounding box center [429, 178] width 35 height 35
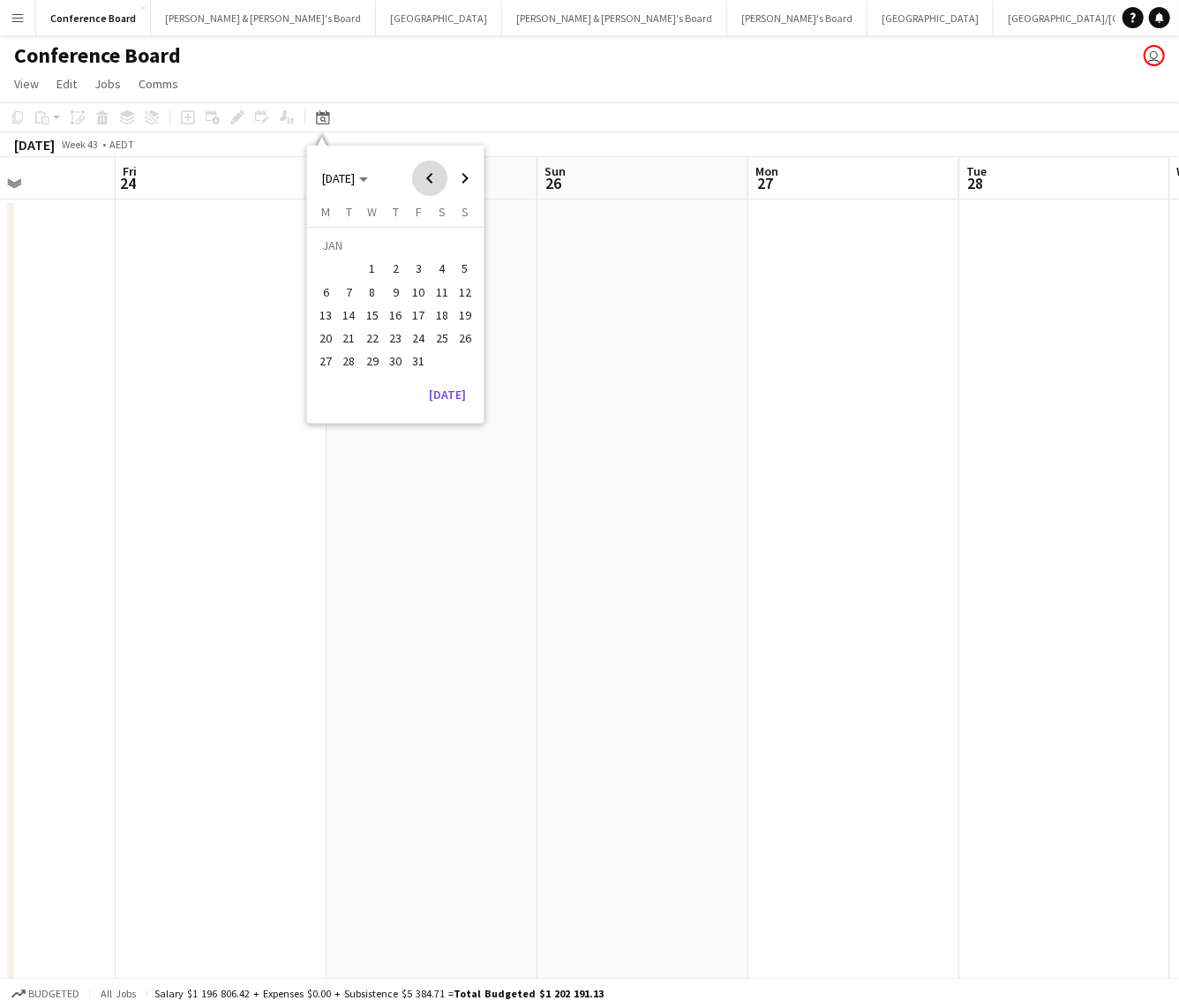
click at [427, 179] on span "Previous month" at bounding box center [429, 178] width 35 height 35
click at [445, 378] on button "[DATE]" at bounding box center [447, 374] width 51 height 28
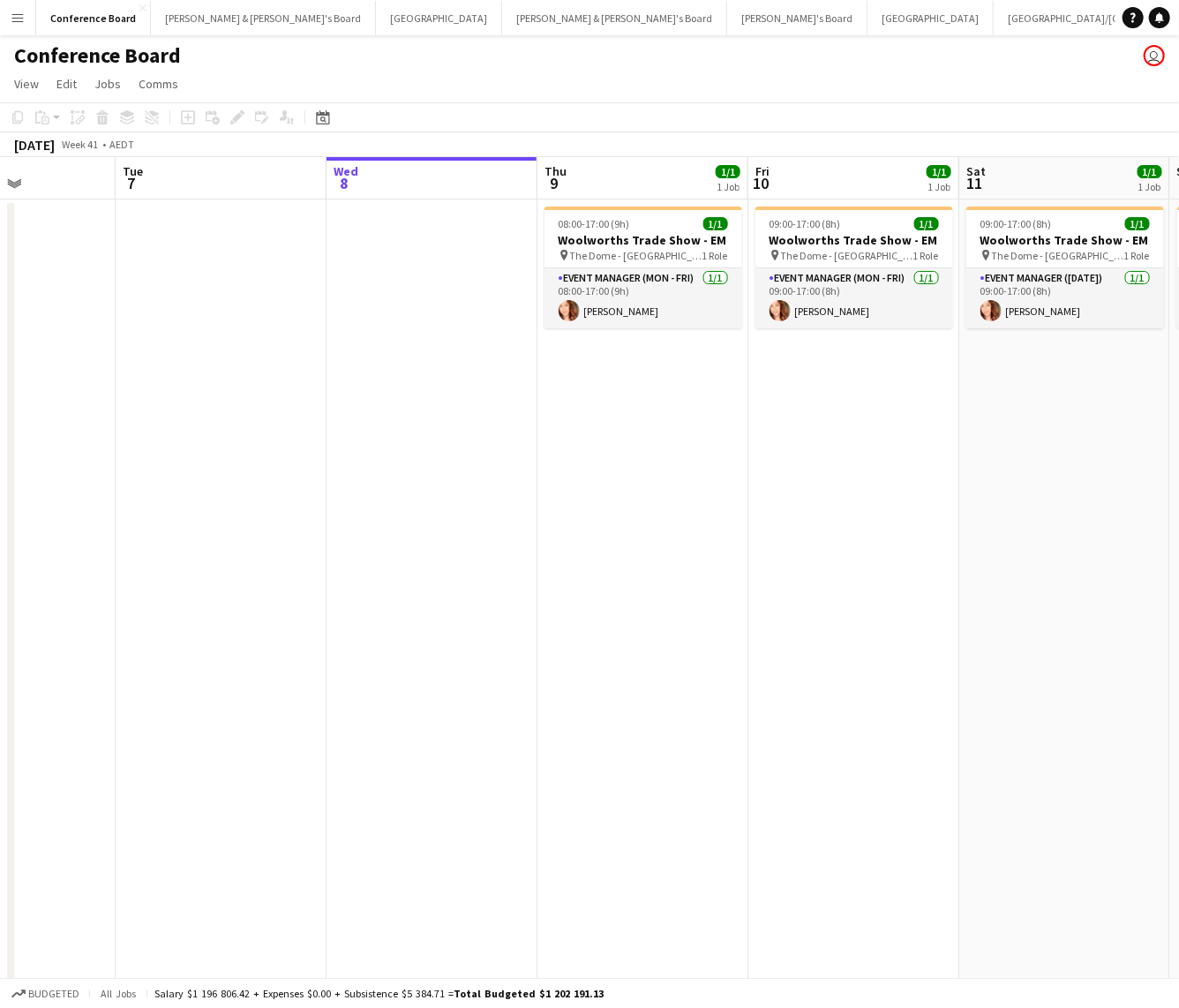
scroll to position [0, 607]
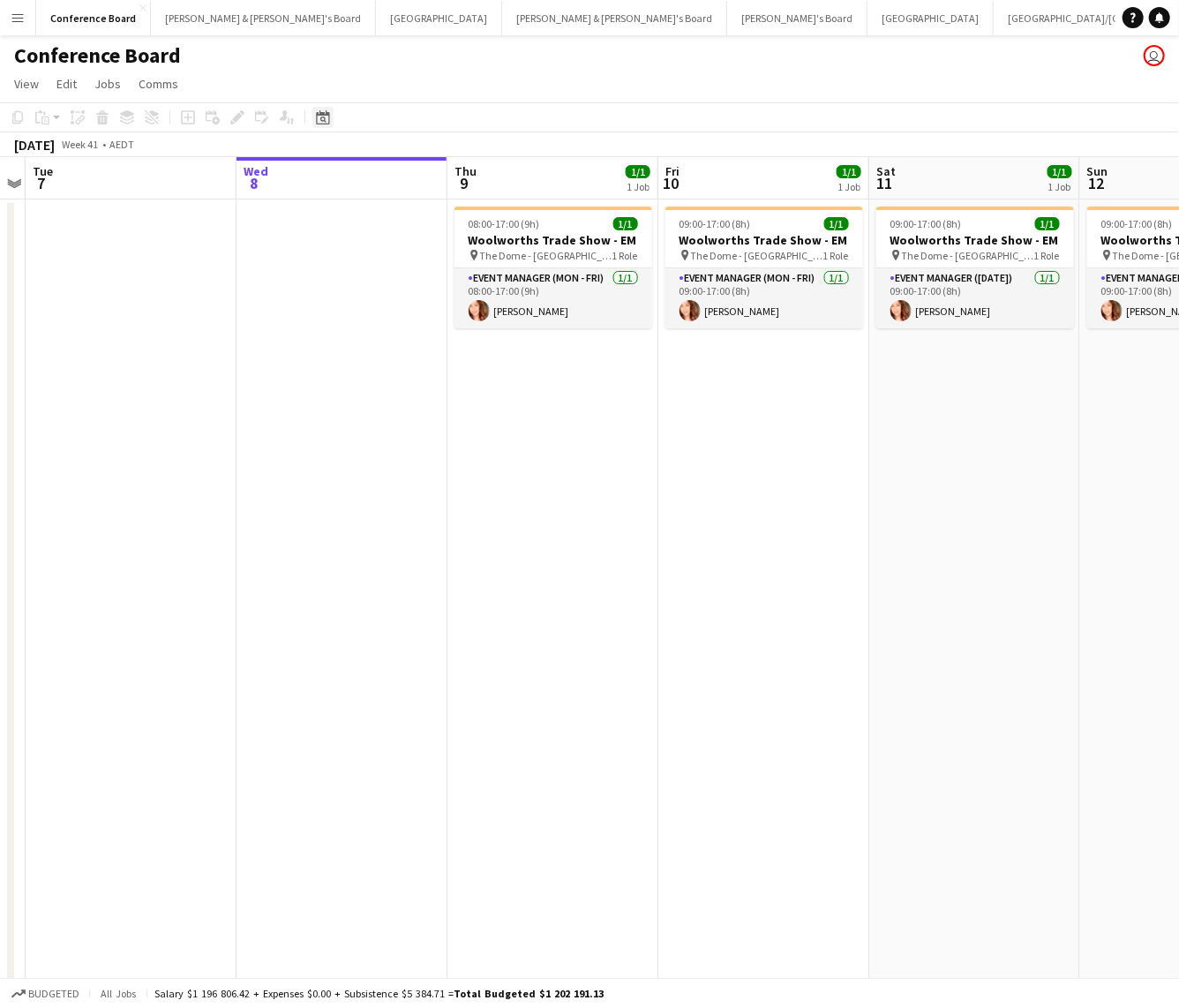
click at [321, 115] on icon "Date picker" at bounding box center [323, 117] width 14 height 14
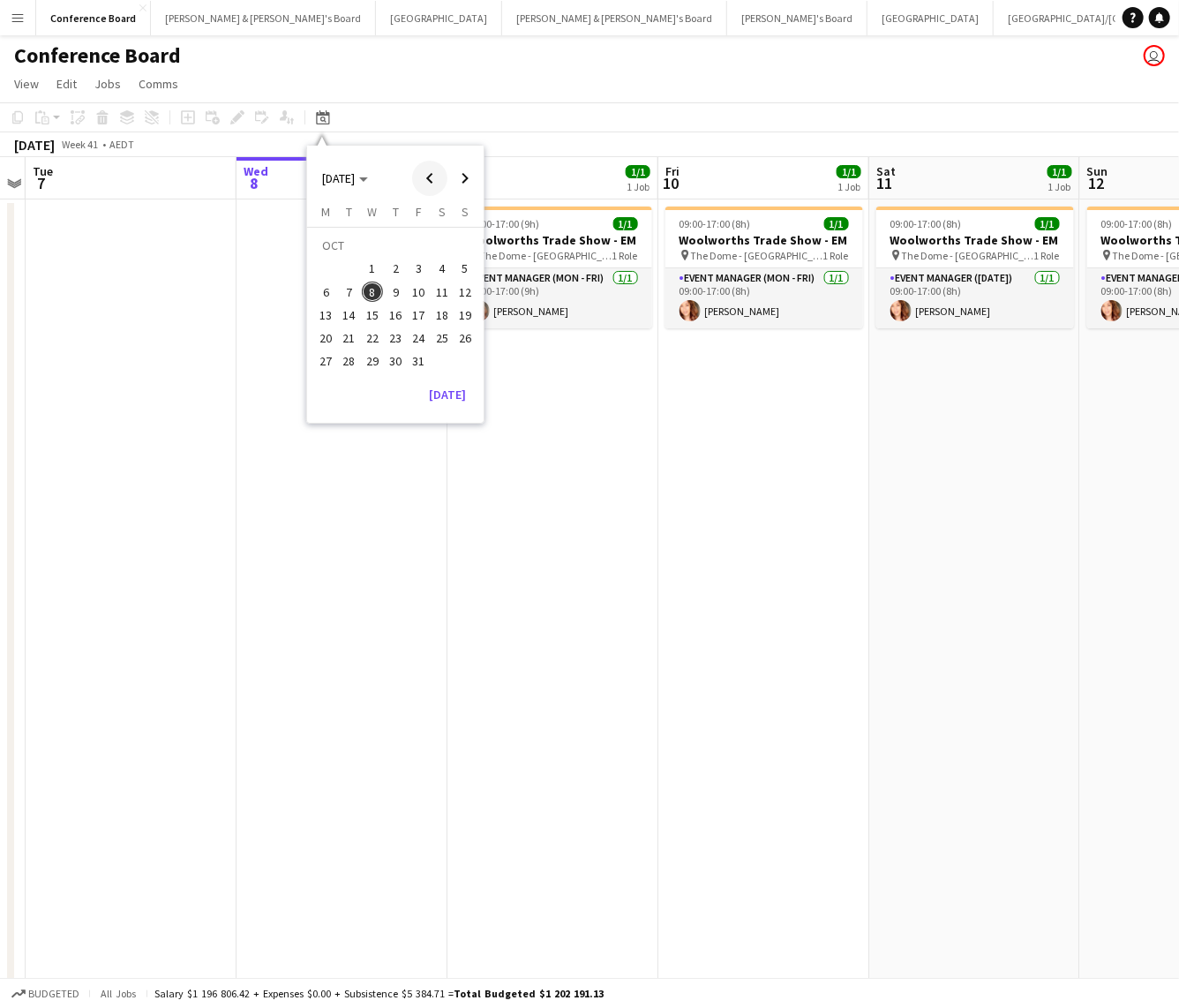
click at [431, 176] on span "Previous month" at bounding box center [429, 178] width 35 height 35
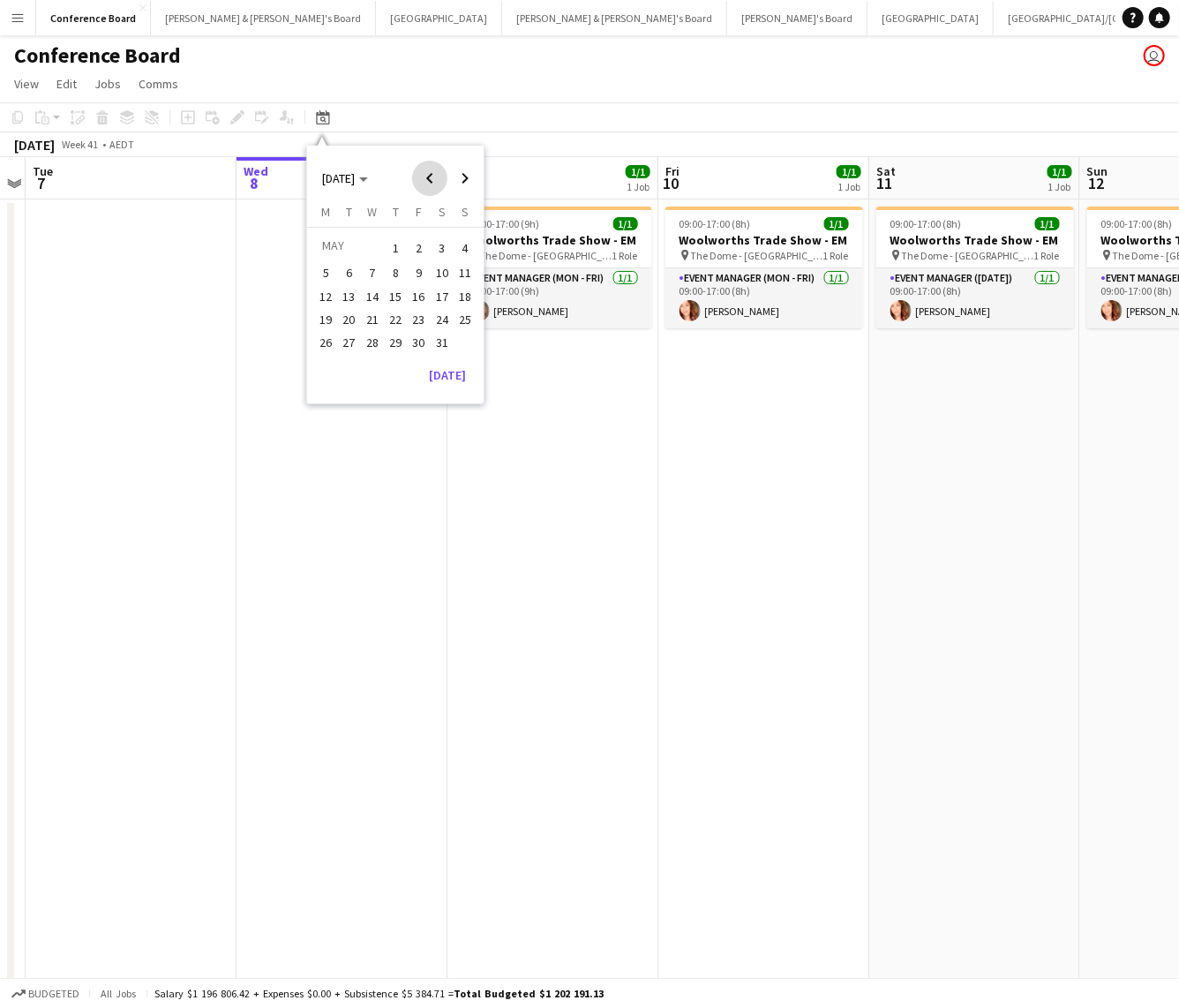
click at [431, 176] on span "Previous month" at bounding box center [429, 178] width 35 height 35
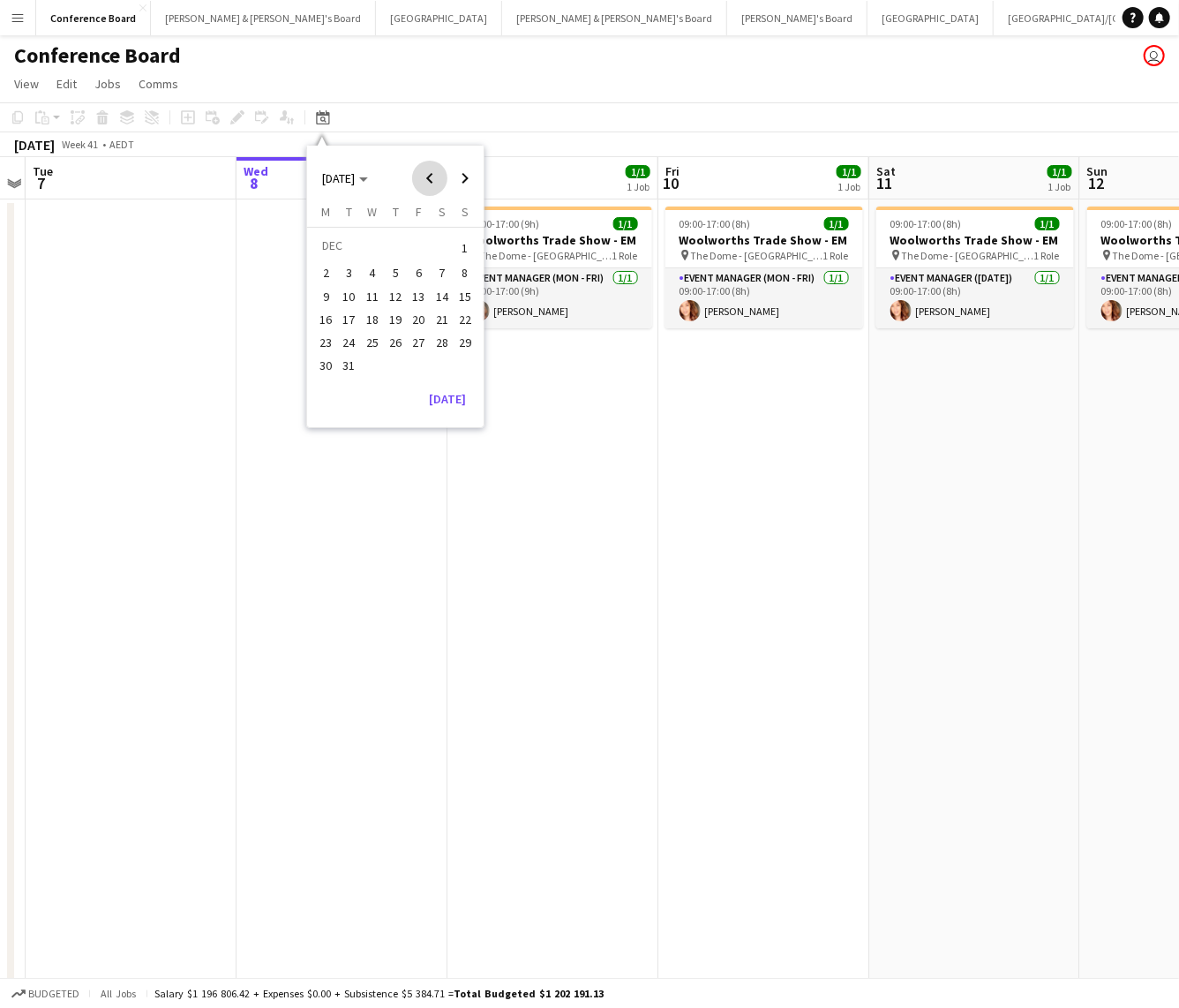
click at [431, 176] on span "Previous month" at bounding box center [429, 178] width 35 height 35
click at [415, 246] on span "1" at bounding box center [418, 247] width 21 height 24
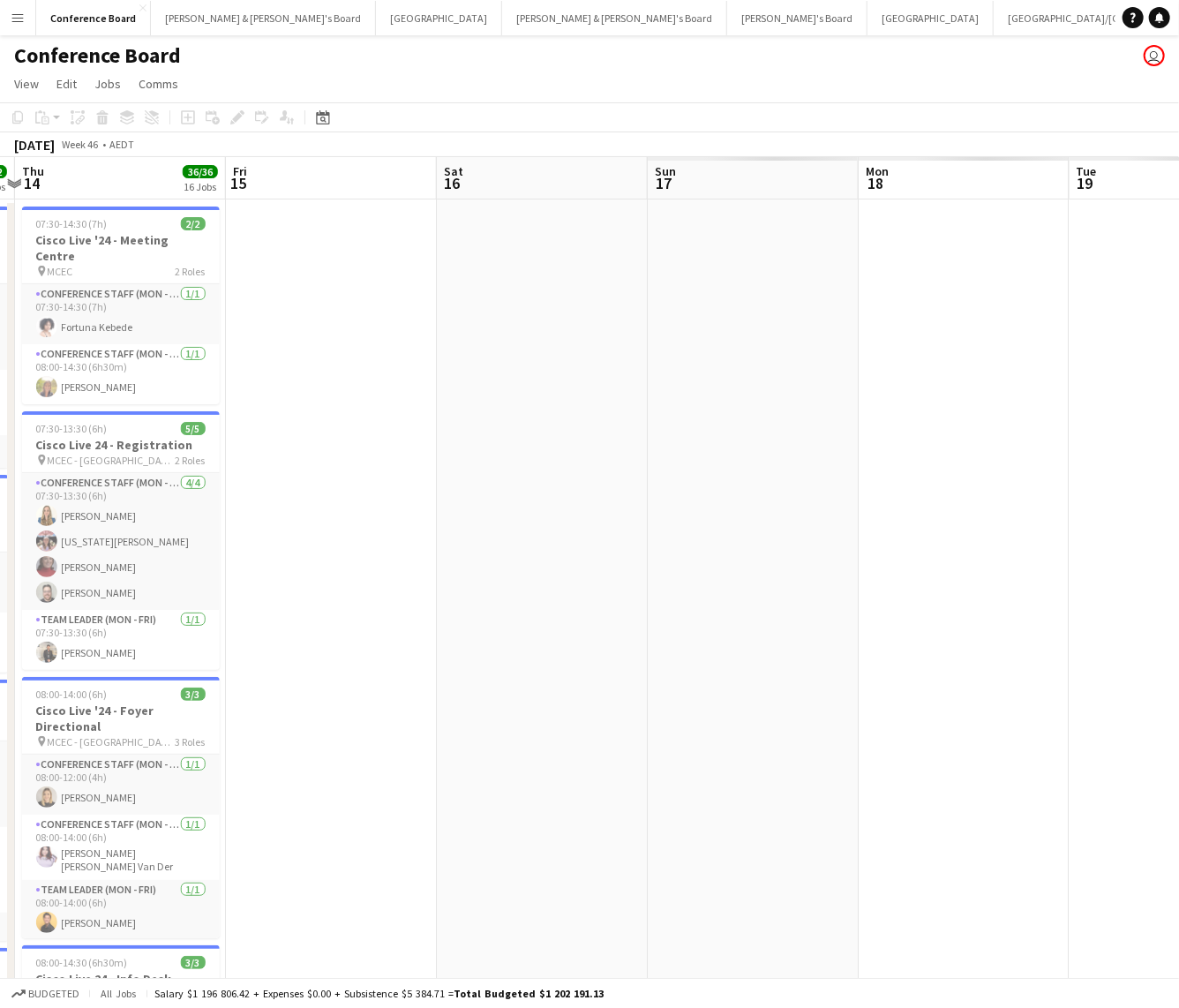
scroll to position [0, 684]
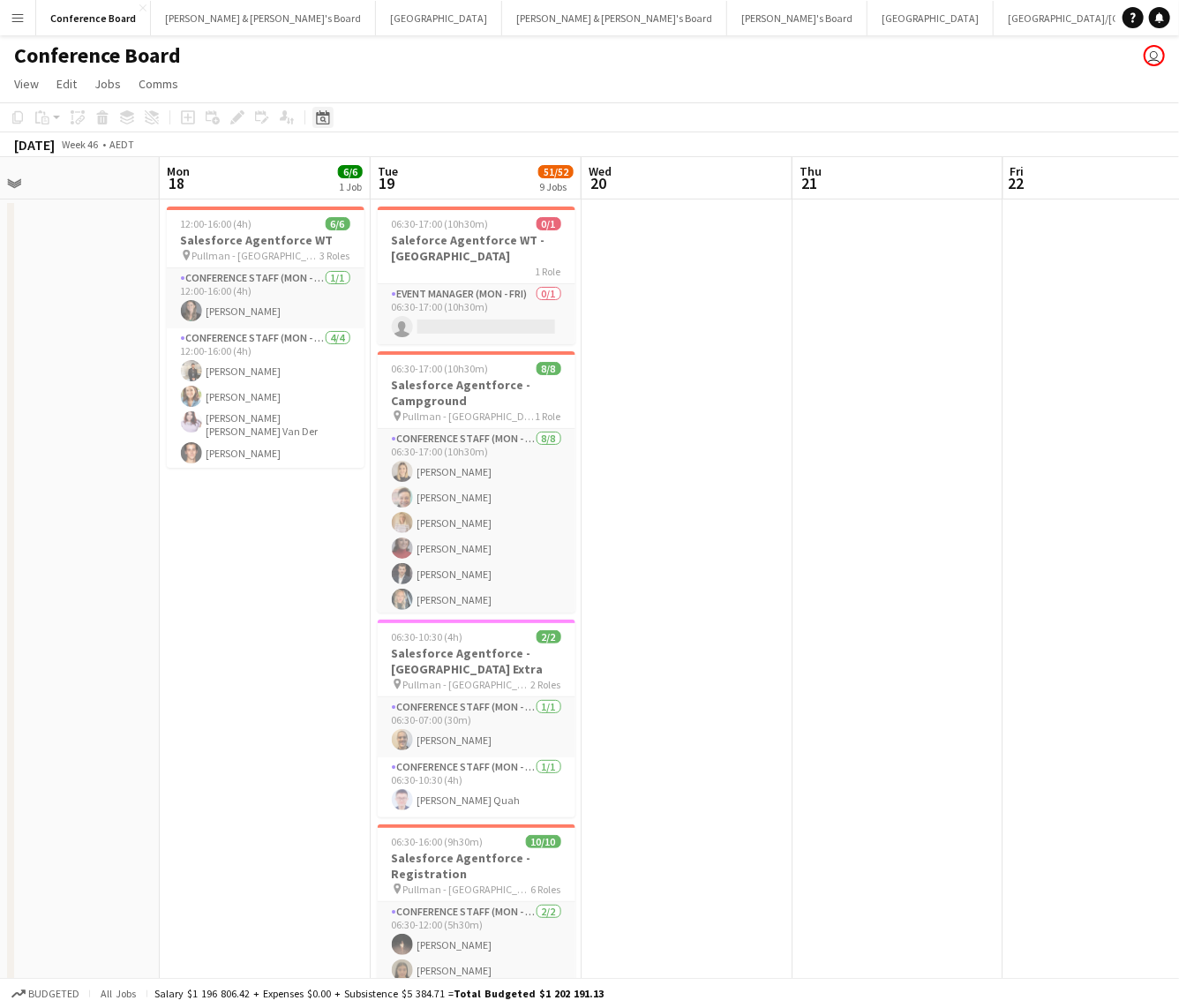
click at [328, 119] on icon at bounding box center [322, 117] width 14 height 14
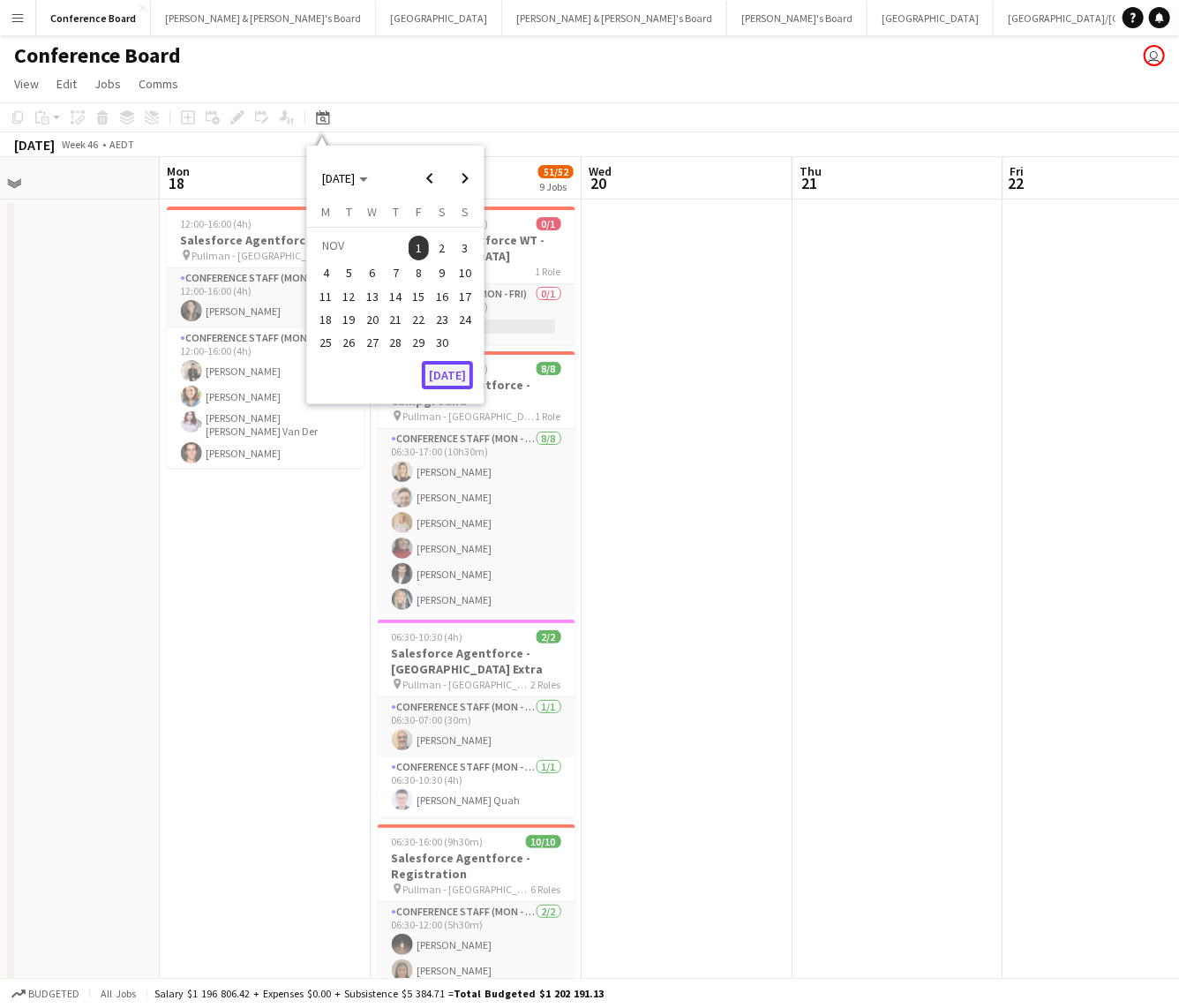
click at [447, 373] on button "[DATE]" at bounding box center [447, 374] width 51 height 28
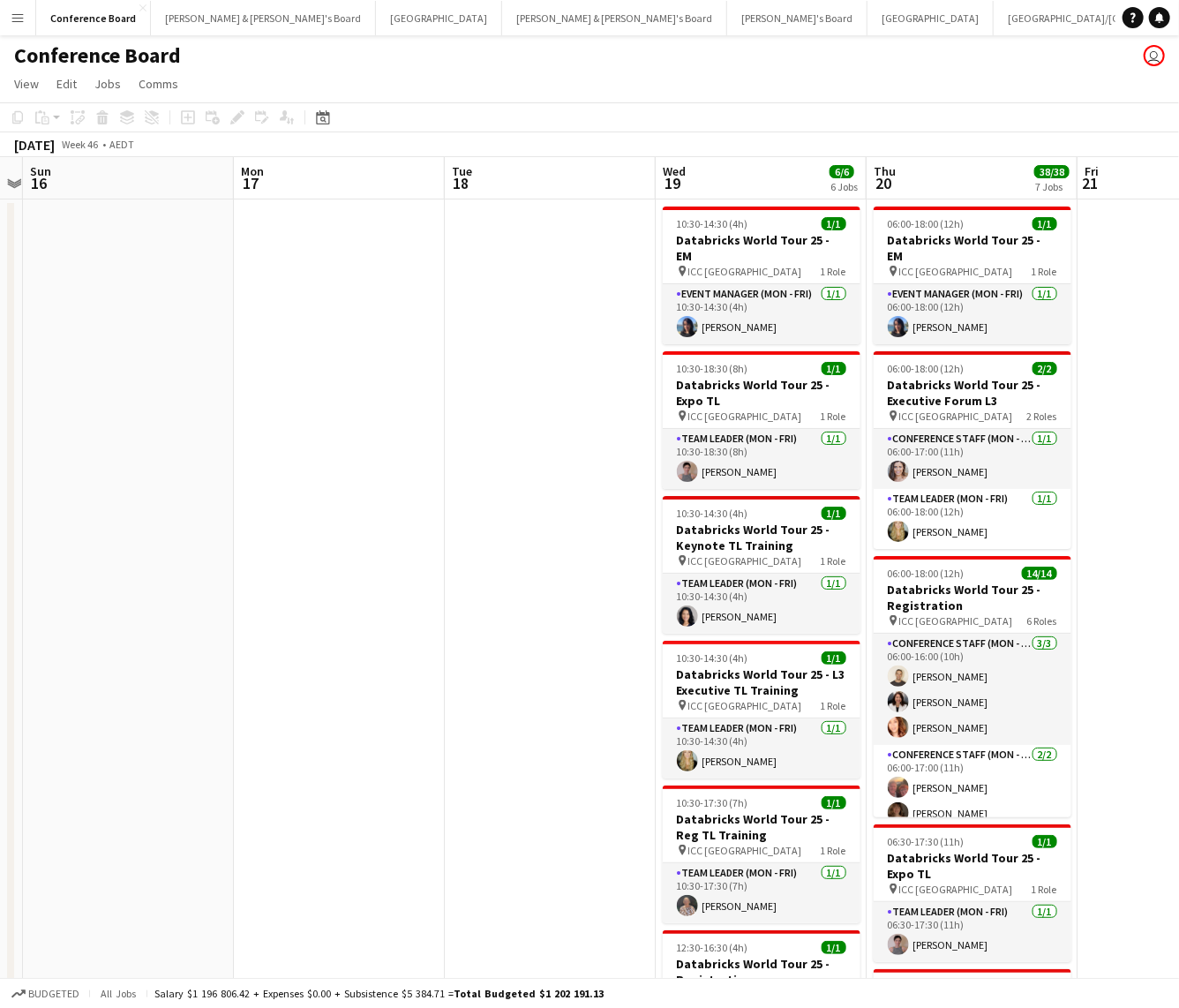
scroll to position [0, 397]
